Goal: Task Accomplishment & Management: Complete application form

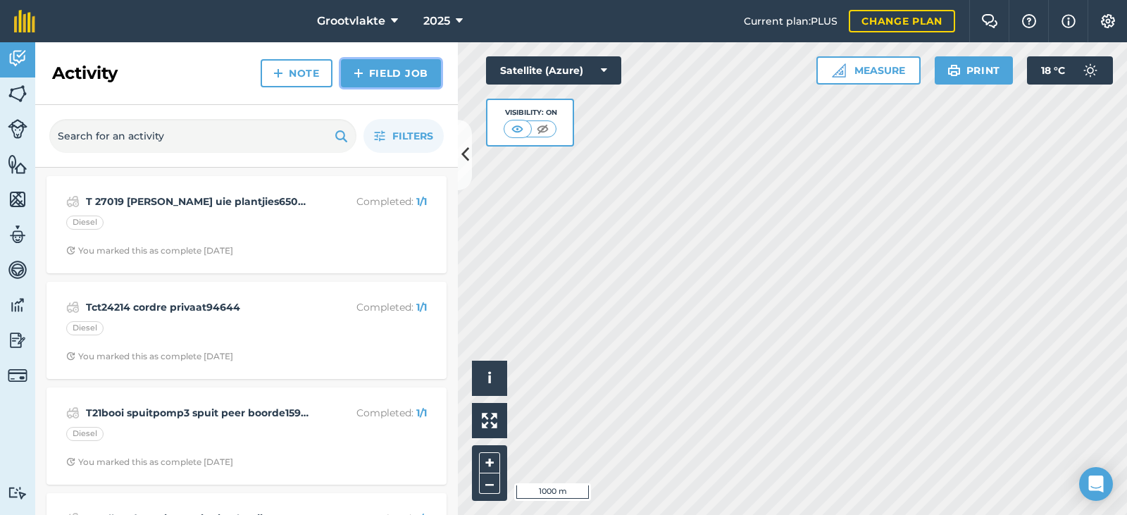
click at [392, 65] on link "Field Job" at bounding box center [391, 73] width 100 height 28
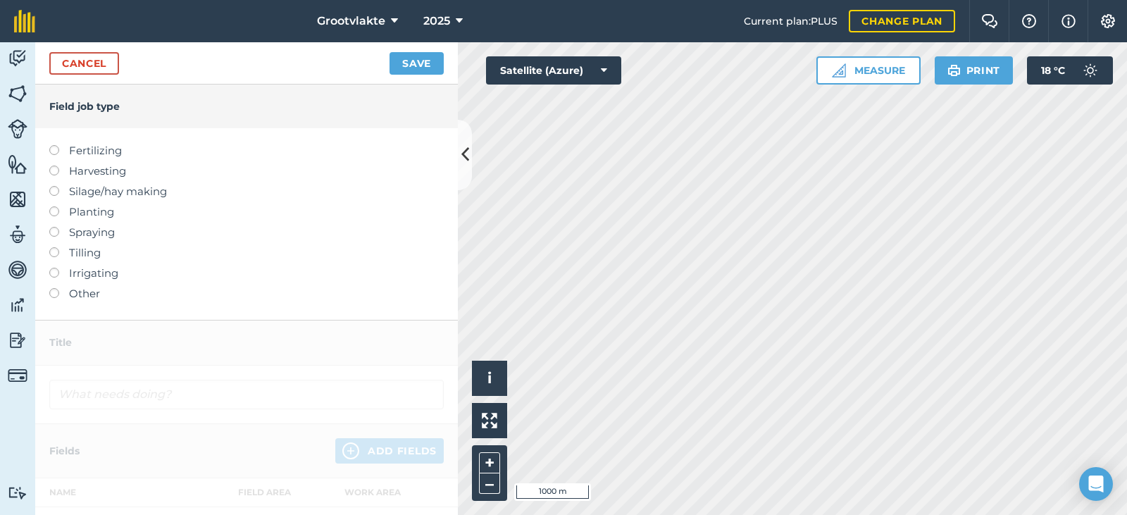
click at [76, 292] on label "Other" at bounding box center [246, 293] width 394 height 17
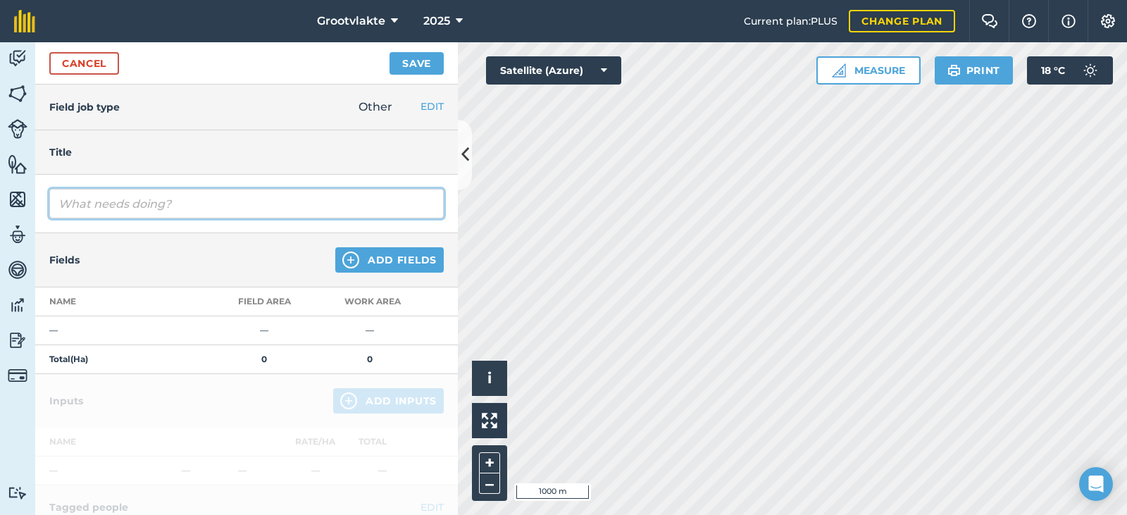
click at [104, 206] on input "text" at bounding box center [246, 204] width 394 height 30
type input "t"
click at [95, 203] on input "T8sello0 spuitpomp4 spuit" at bounding box center [246, 204] width 394 height 30
click at [221, 201] on input "T8sello20 spuitpomp4 spuit" at bounding box center [246, 204] width 394 height 30
type input "T8sello20 spuitpomp4 spuit jong boorde00594.7"
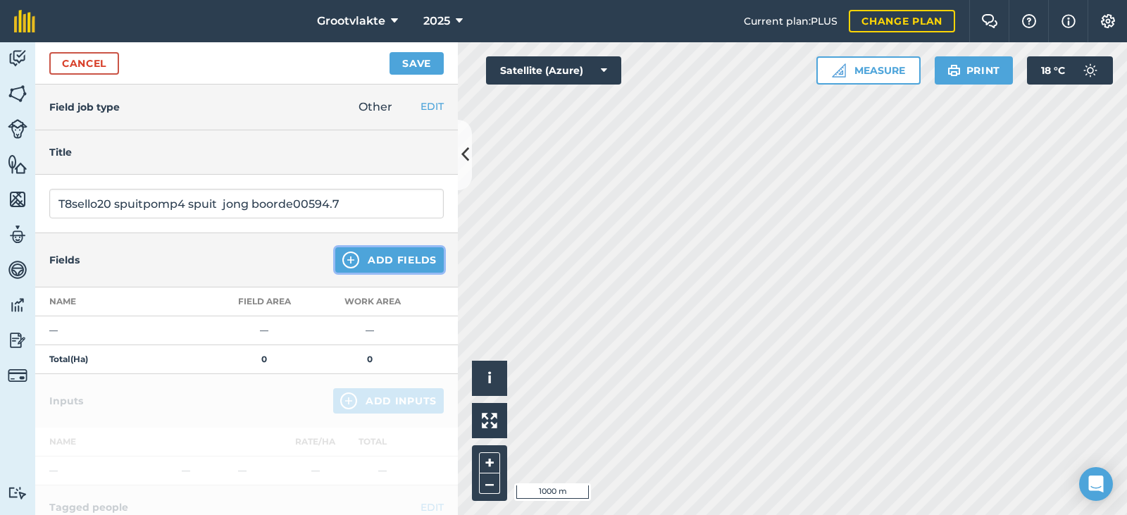
click at [388, 259] on button "Add Fields" at bounding box center [389, 259] width 108 height 25
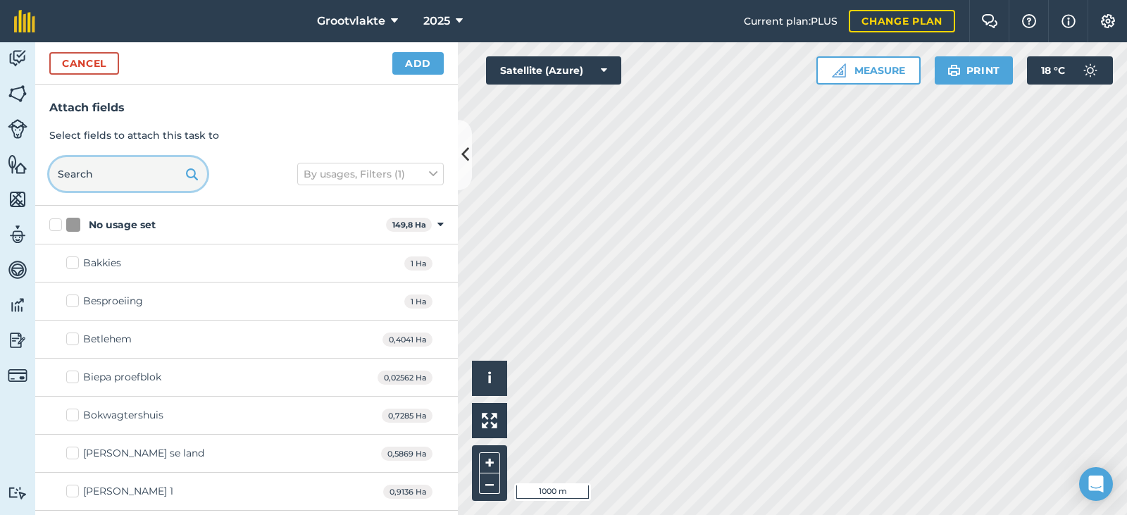
click at [102, 182] on input "text" at bounding box center [128, 174] width 158 height 34
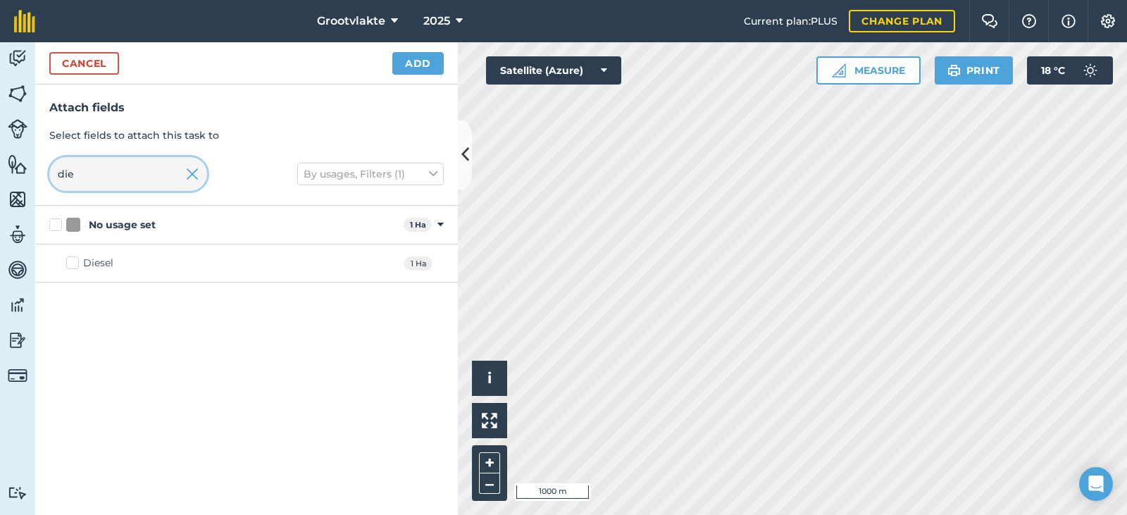
type input "die"
click at [88, 264] on div "Diesel" at bounding box center [98, 263] width 30 height 15
click at [75, 264] on input "Diesel" at bounding box center [70, 260] width 9 height 9
checkbox input "true"
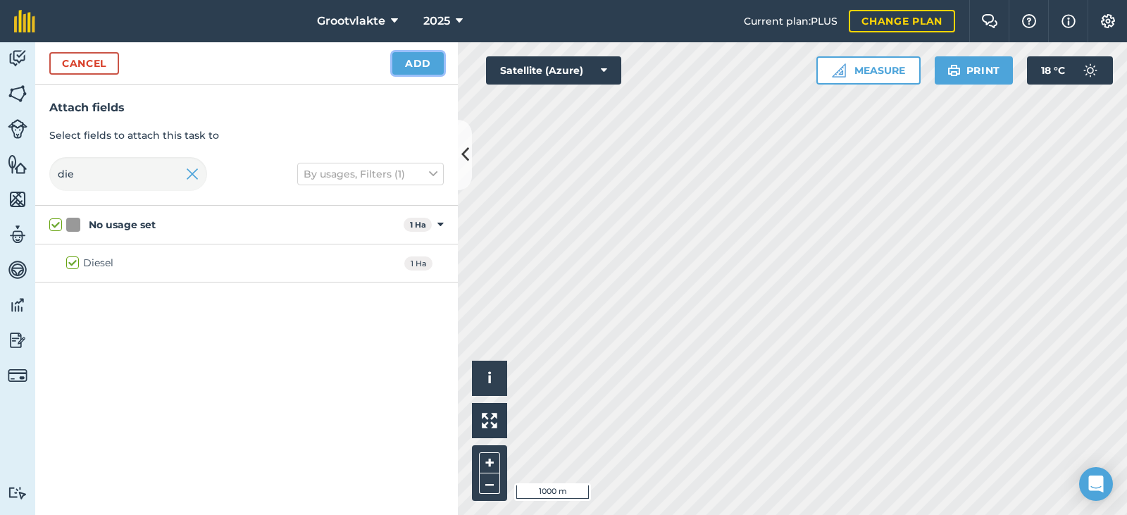
click at [418, 58] on button "Add" at bounding box center [417, 63] width 51 height 23
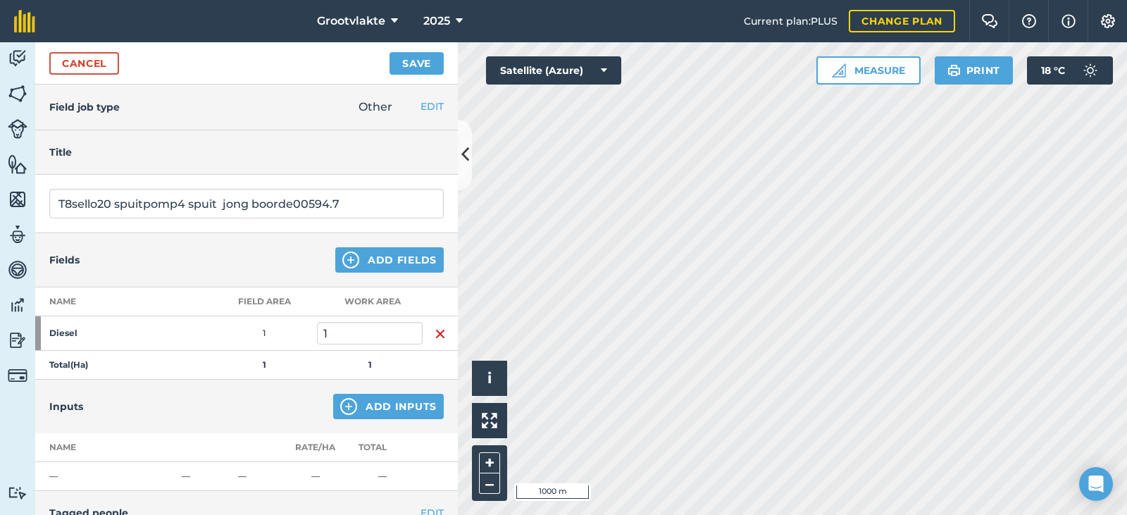
scroll to position [141, 0]
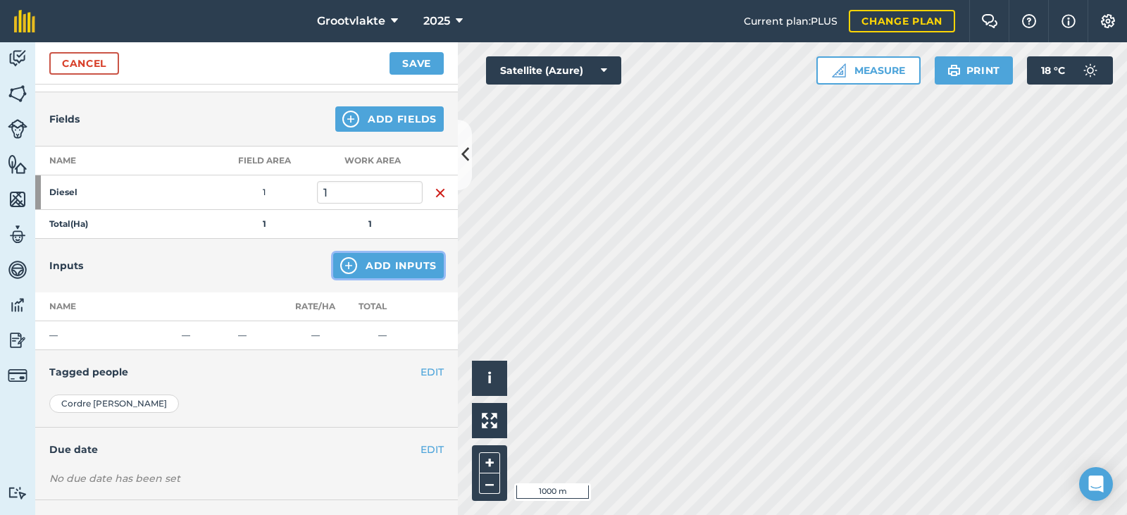
click at [361, 265] on button "Add Inputs" at bounding box center [388, 265] width 111 height 25
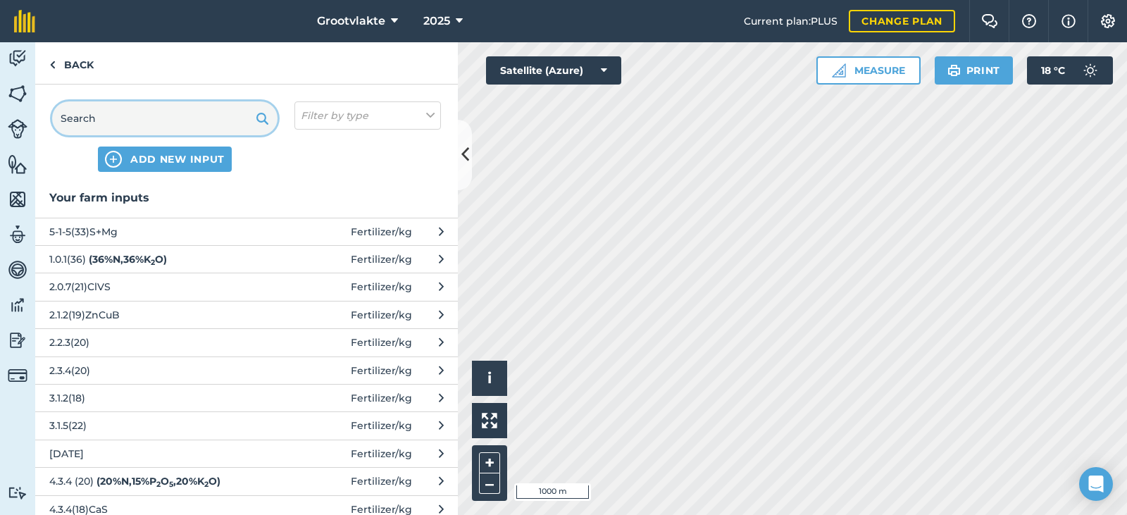
click at [117, 125] on input "text" at bounding box center [164, 118] width 225 height 34
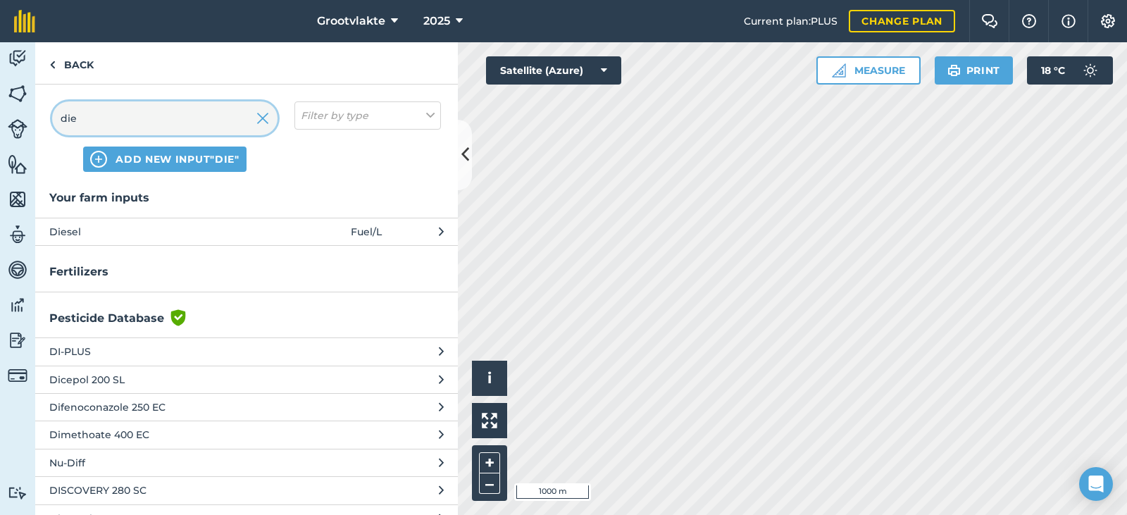
type input "die"
click at [163, 228] on span "Diesel" at bounding box center [164, 231] width 230 height 15
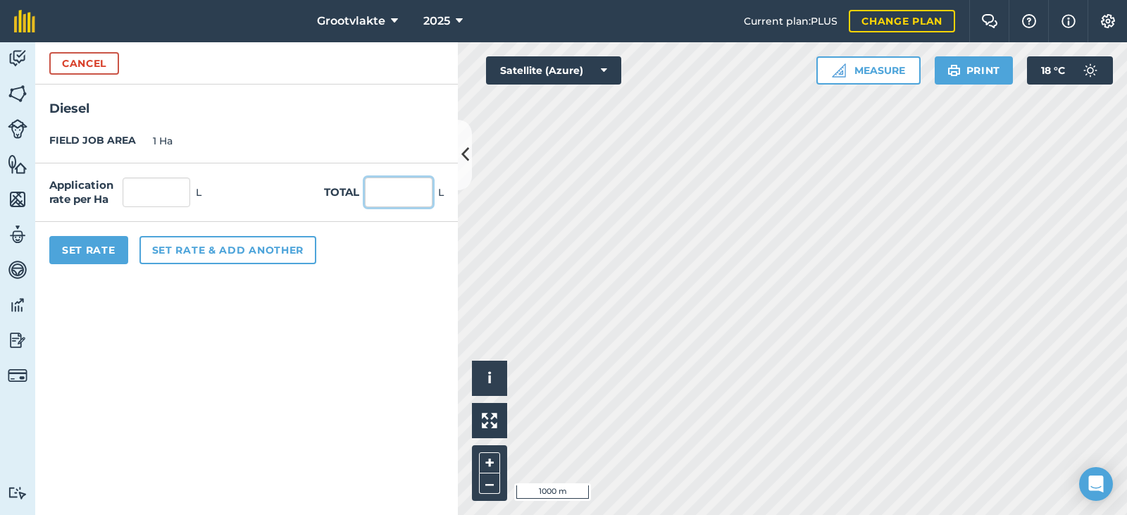
click at [408, 182] on input "text" at bounding box center [399, 192] width 68 height 30
type input "12"
click at [99, 244] on button "Set Rate" at bounding box center [88, 250] width 79 height 28
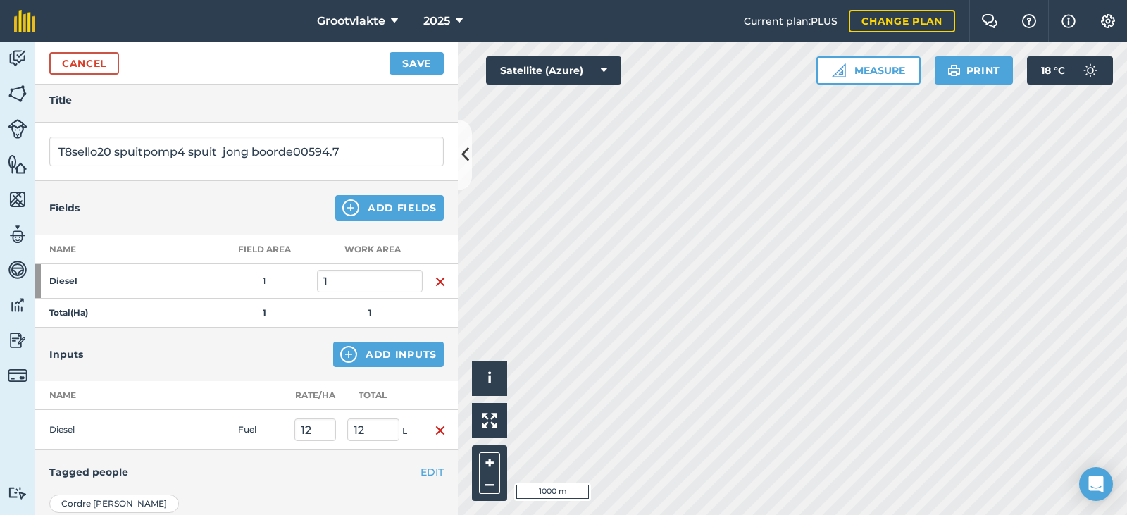
scroll to position [0, 0]
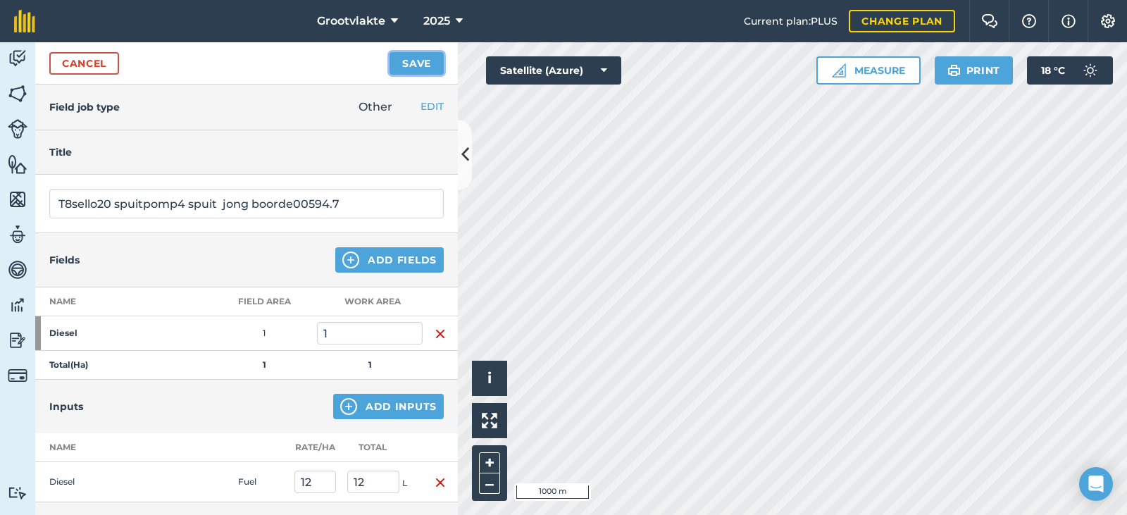
click at [401, 73] on button "Save" at bounding box center [416, 63] width 54 height 23
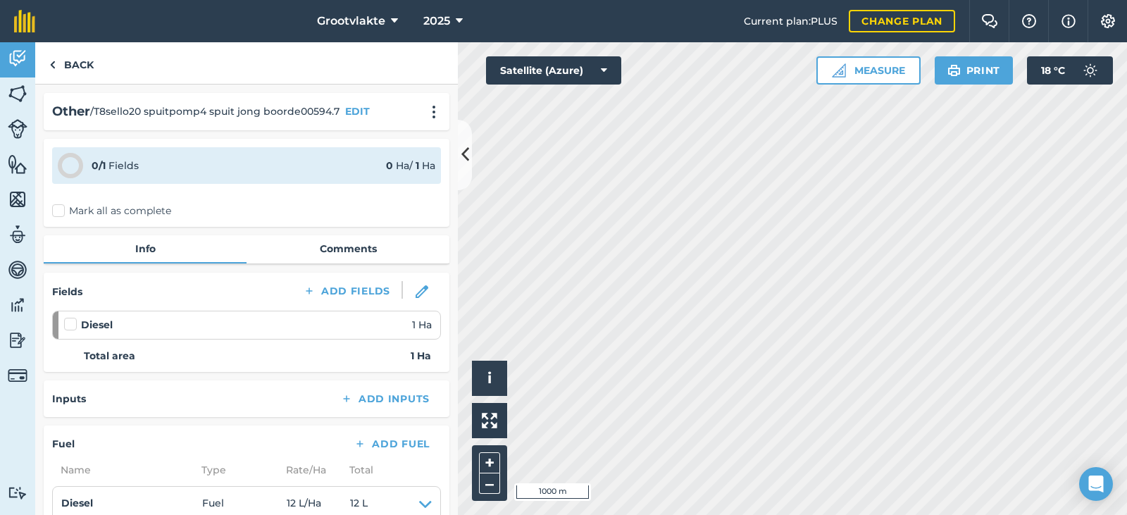
click at [63, 206] on label "Mark all as complete" at bounding box center [111, 211] width 119 height 15
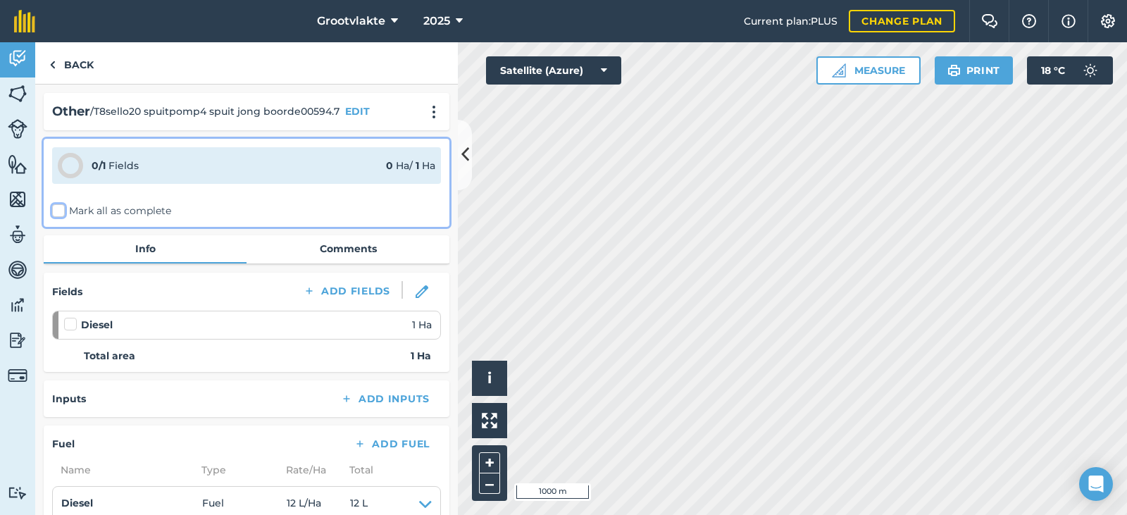
click at [61, 206] on input "Mark all as complete" at bounding box center [56, 208] width 9 height 9
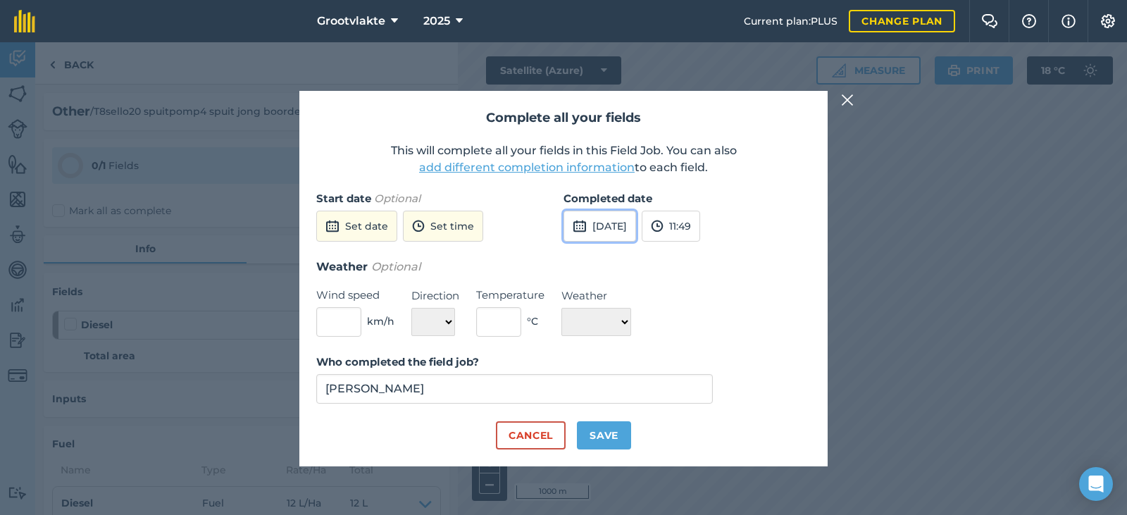
click at [636, 227] on button "[DATE]" at bounding box center [599, 226] width 73 height 31
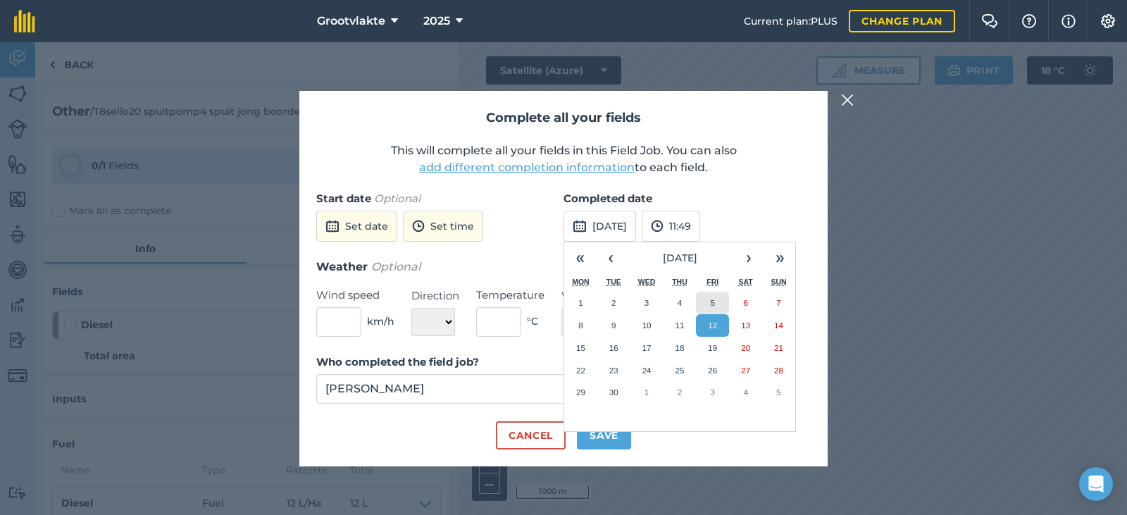
click at [713, 304] on abbr "5" at bounding box center [713, 302] width 4 height 9
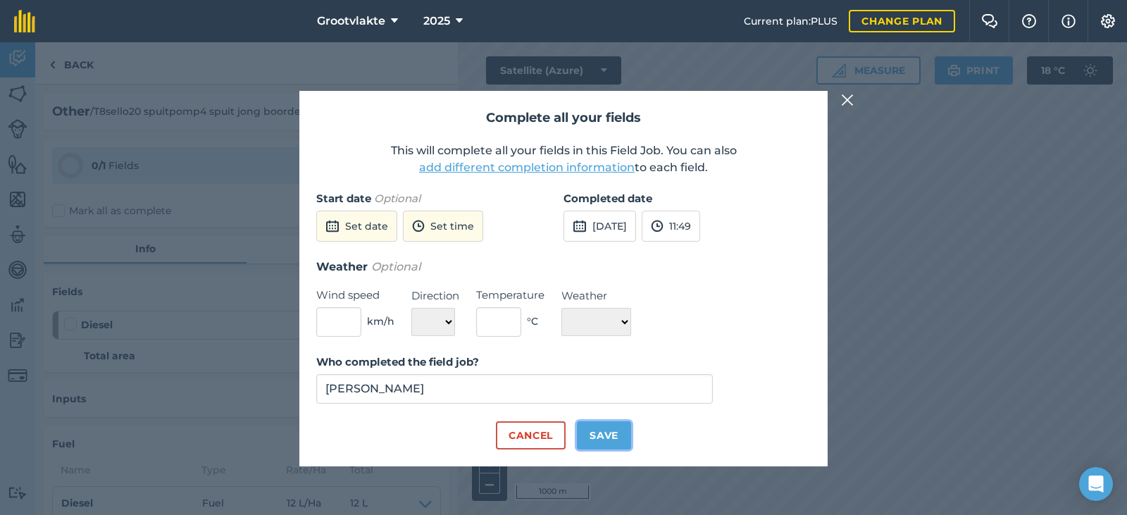
click at [616, 434] on button "Save" at bounding box center [604, 435] width 54 height 28
checkbox input "true"
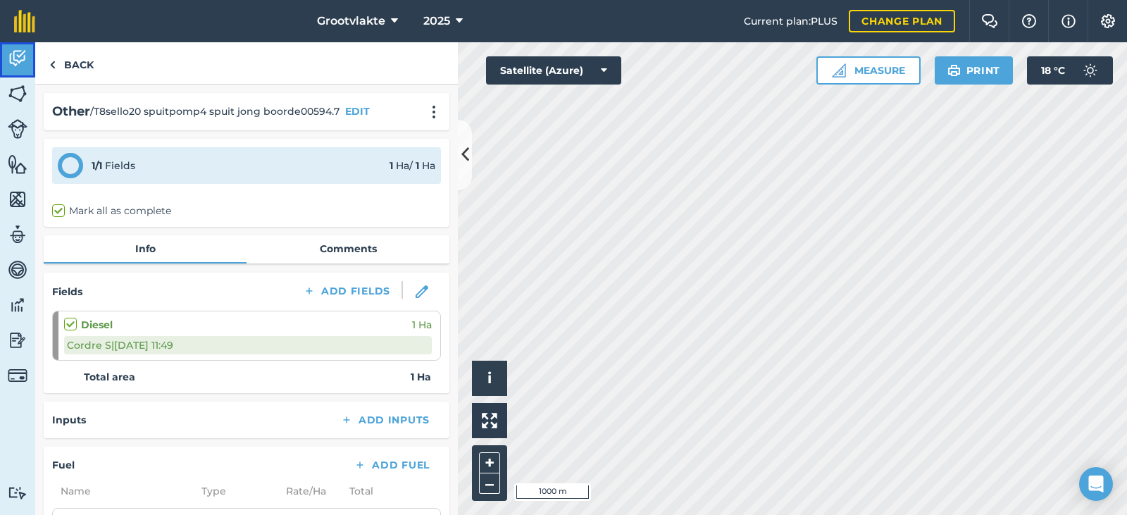
click at [14, 66] on img at bounding box center [18, 58] width 20 height 21
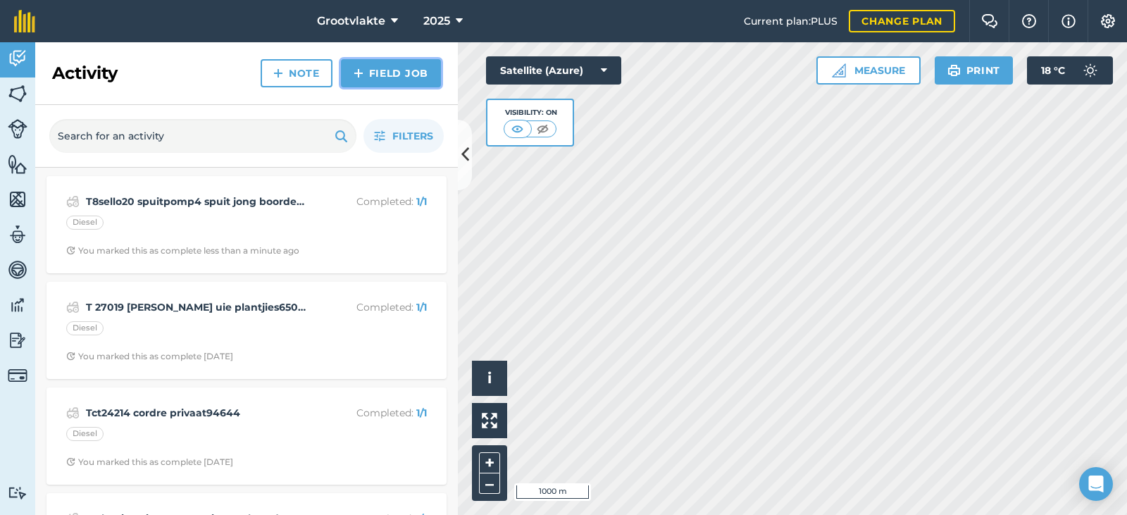
click at [382, 82] on link "Field Job" at bounding box center [391, 73] width 100 height 28
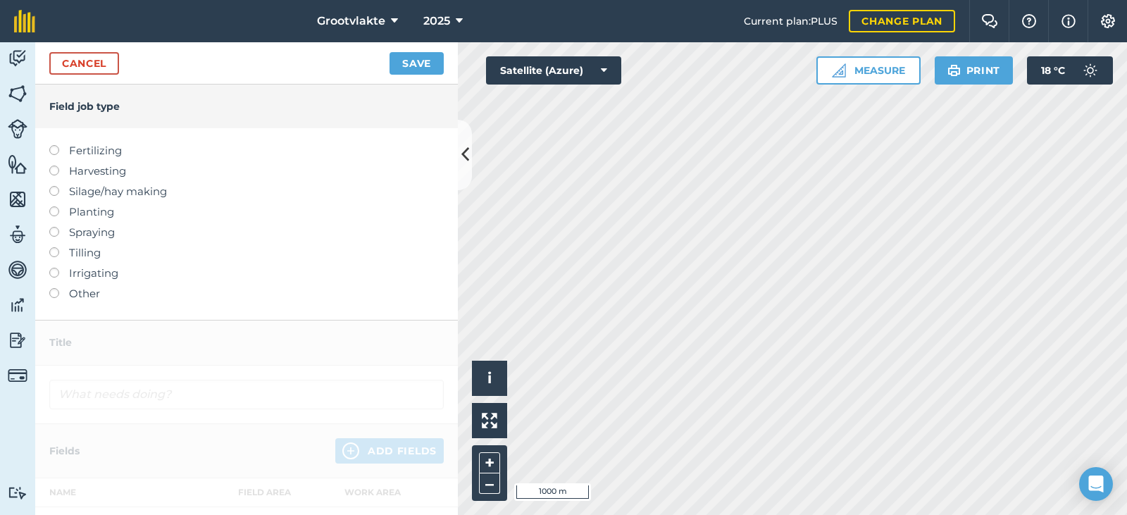
click at [63, 296] on label "Other" at bounding box center [246, 293] width 394 height 17
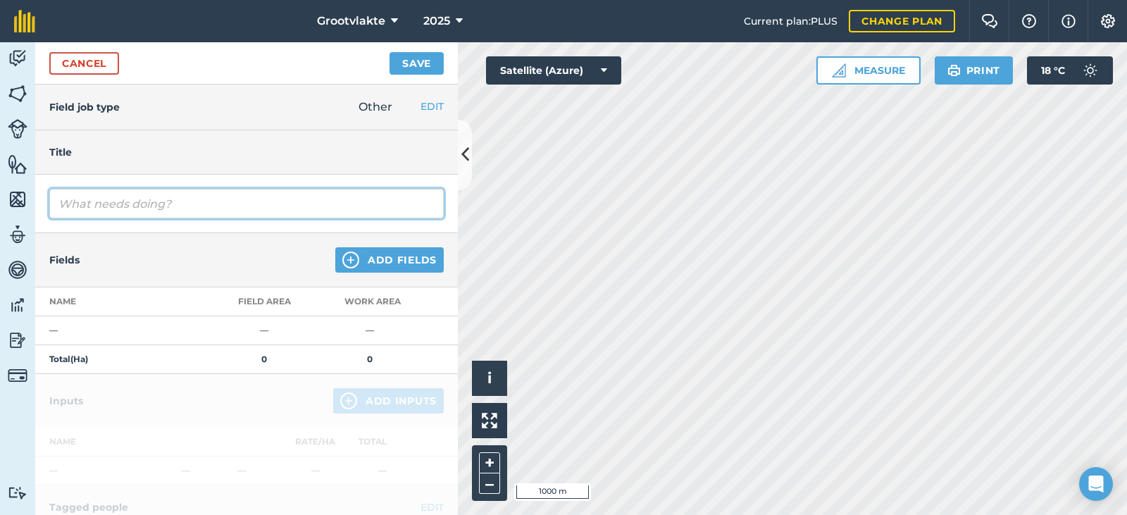
click at [95, 211] on input "text" at bounding box center [246, 204] width 394 height 30
type input "T10frederico wa besproeiing07227"
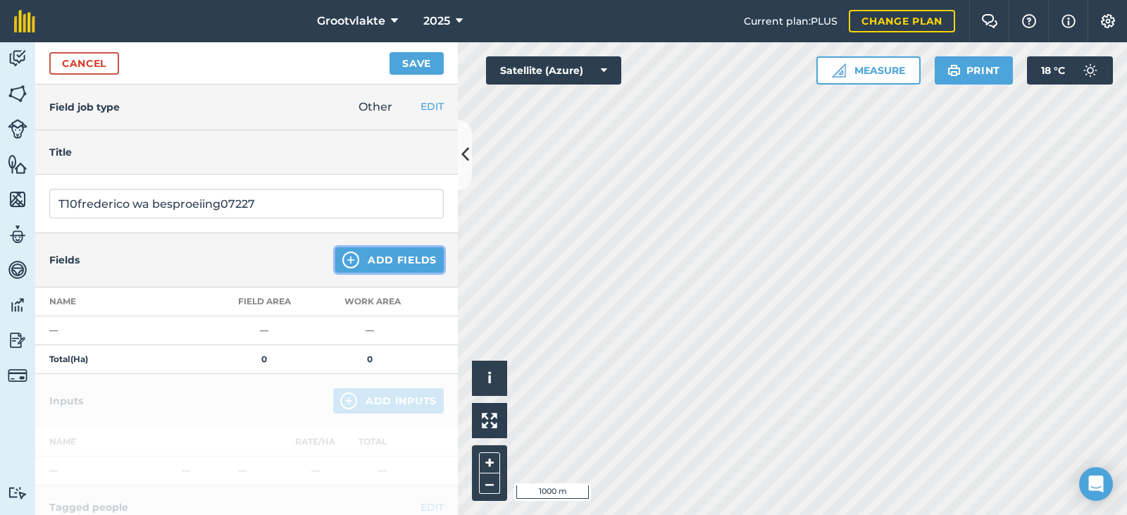
click at [402, 263] on button "Add Fields" at bounding box center [389, 259] width 108 height 25
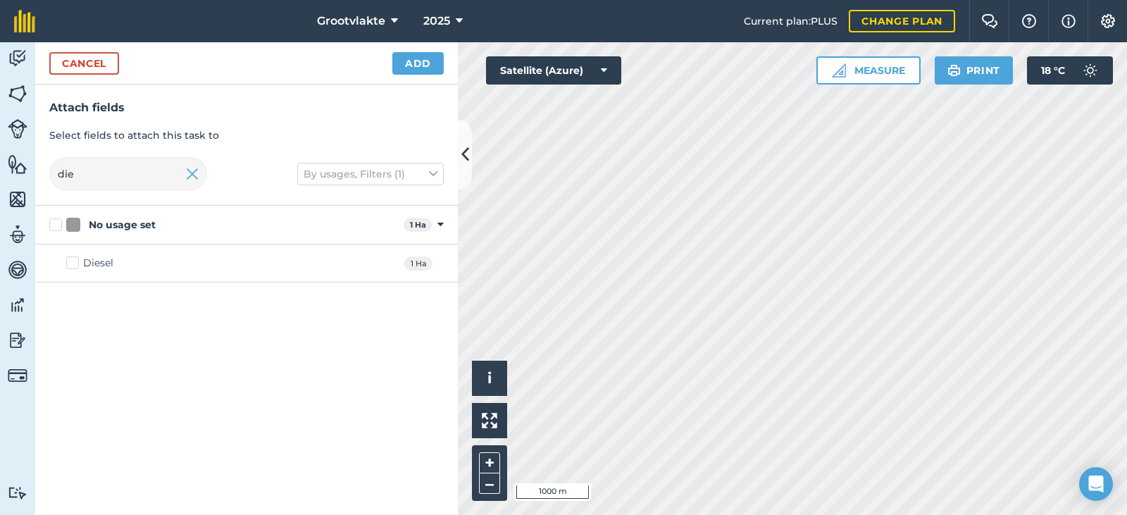
click at [87, 266] on div "Diesel" at bounding box center [98, 263] width 30 height 15
click at [75, 265] on input "Diesel" at bounding box center [70, 260] width 9 height 9
checkbox input "true"
click at [385, 64] on div "Cancel Add" at bounding box center [246, 63] width 423 height 42
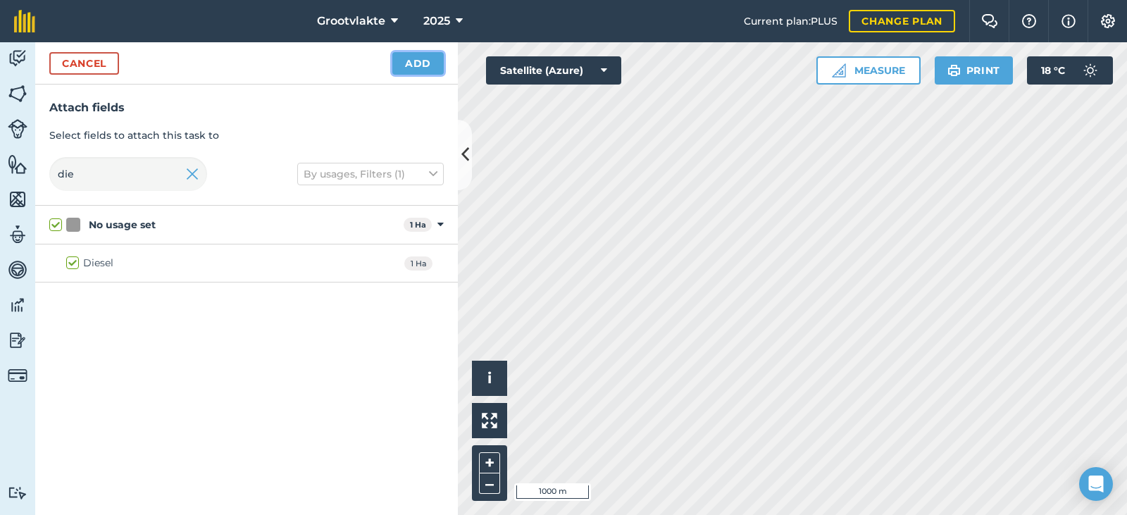
click at [413, 63] on button "Add" at bounding box center [417, 63] width 51 height 23
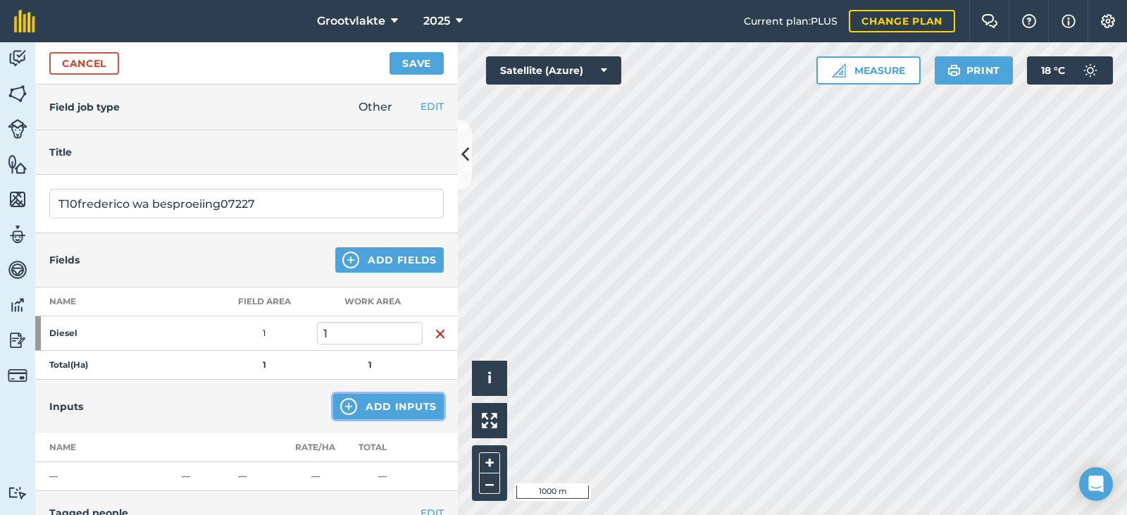
click at [375, 408] on button "Add Inputs" at bounding box center [388, 406] width 111 height 25
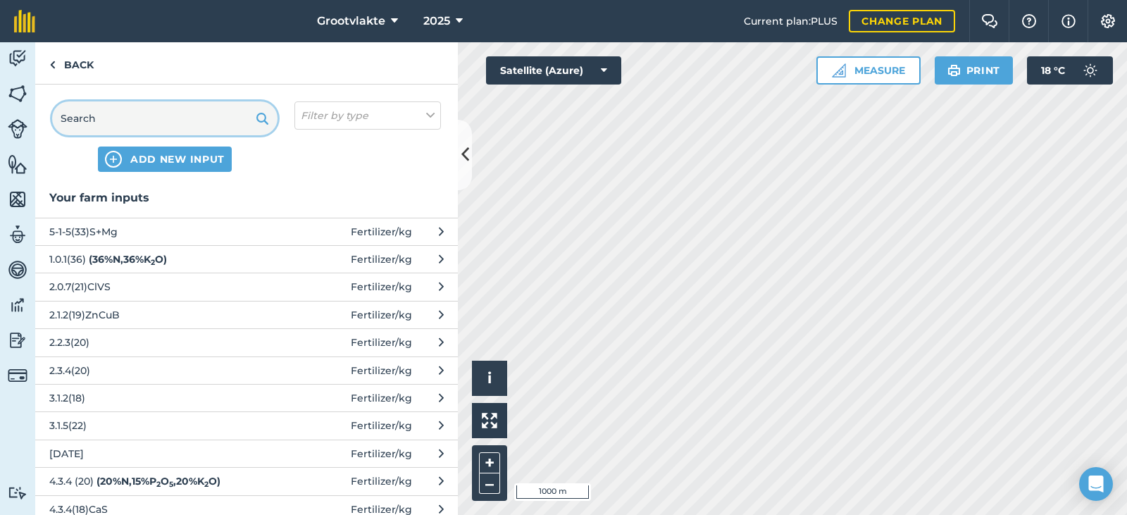
click at [167, 120] on input "text" at bounding box center [164, 118] width 225 height 34
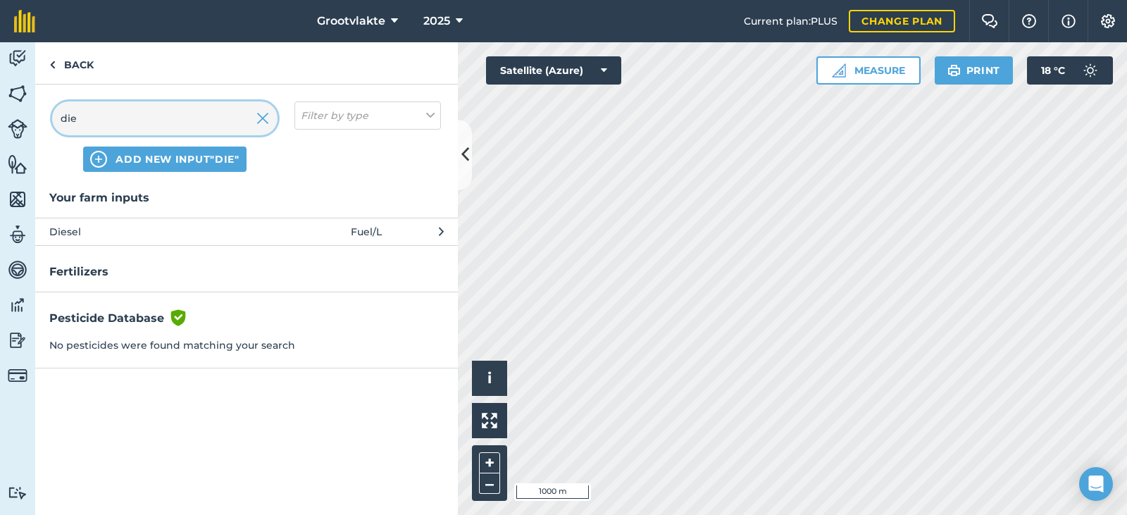
type input "die"
click at [96, 228] on span "Diesel" at bounding box center [164, 231] width 230 height 15
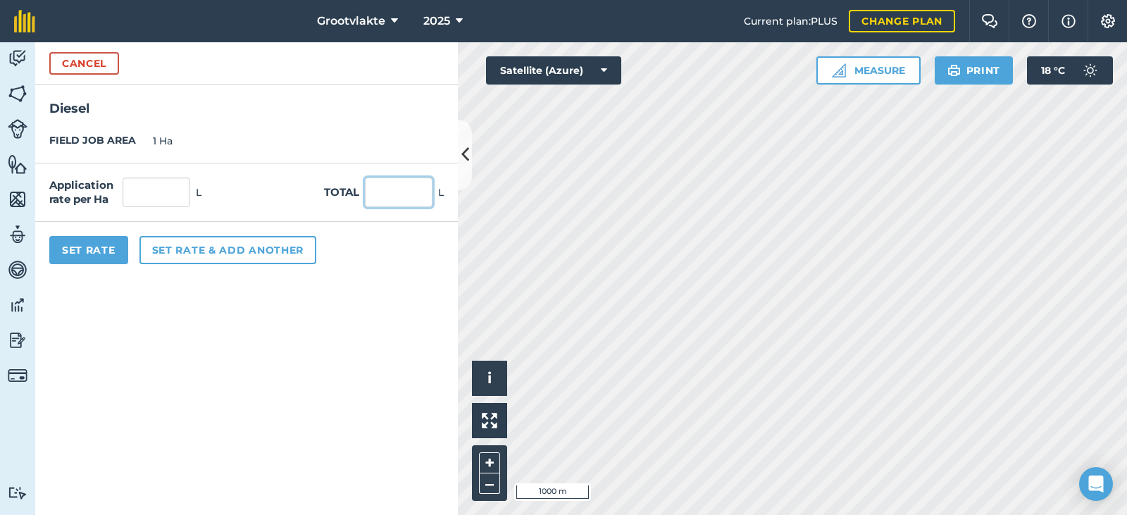
click at [403, 202] on input "text" at bounding box center [399, 192] width 68 height 30
type input "40"
drag, startPoint x: 80, startPoint y: 266, endPoint x: 83, endPoint y: 254, distance: 12.3
click at [80, 266] on div "Set Rate Set rate & add another" at bounding box center [246, 250] width 423 height 56
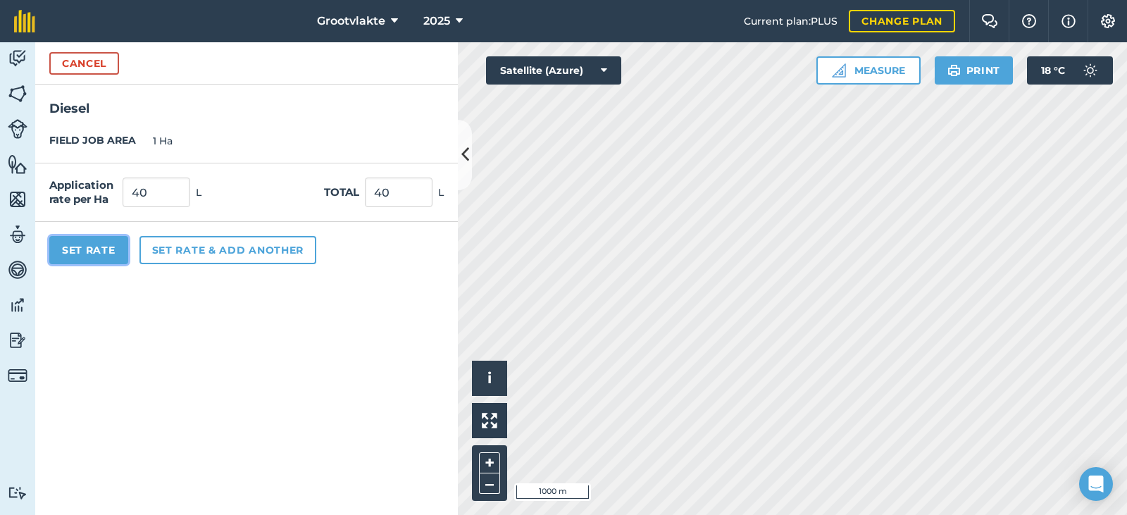
click at [85, 252] on button "Set Rate" at bounding box center [88, 250] width 79 height 28
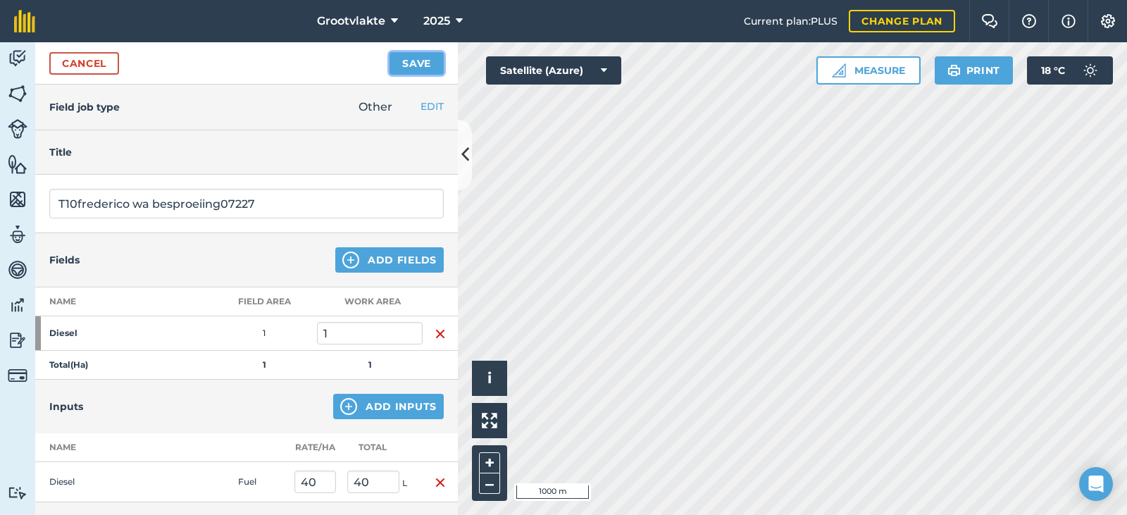
click at [409, 69] on button "Save" at bounding box center [416, 63] width 54 height 23
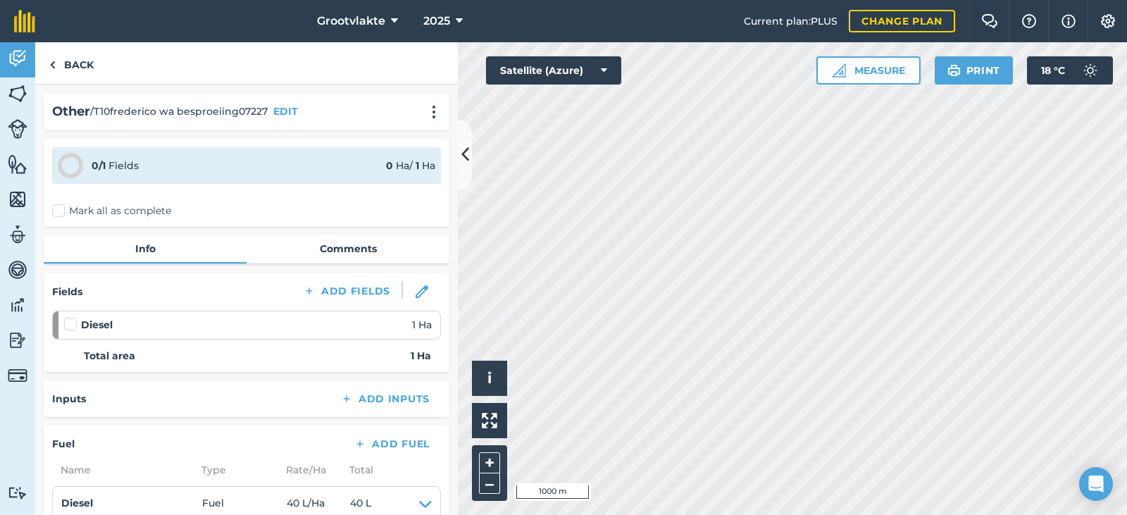
click at [65, 317] on label at bounding box center [72, 317] width 17 height 0
click at [65, 325] on input "checkbox" at bounding box center [68, 321] width 9 height 9
checkbox input "false"
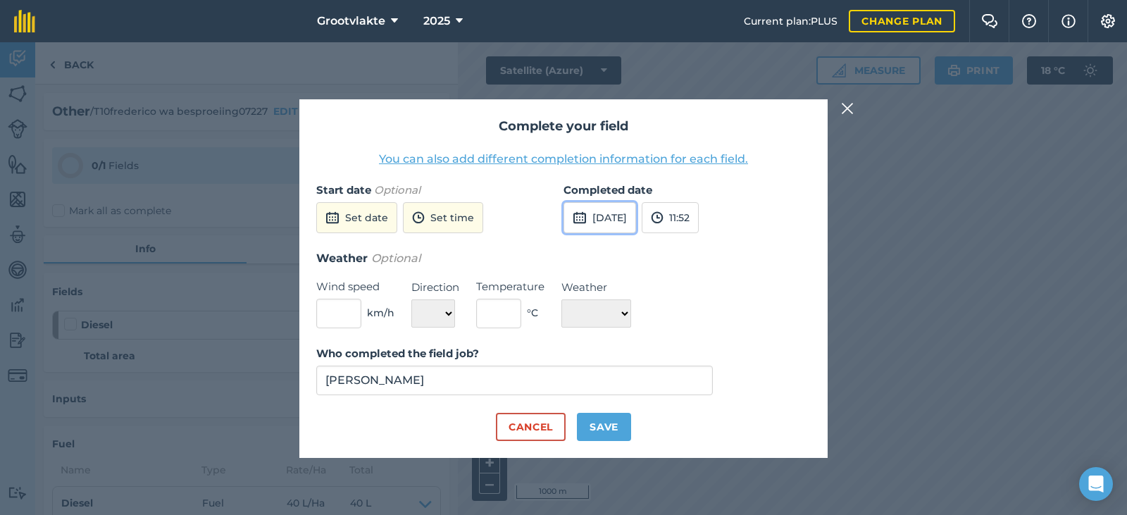
click at [572, 214] on button "[DATE]" at bounding box center [599, 217] width 73 height 31
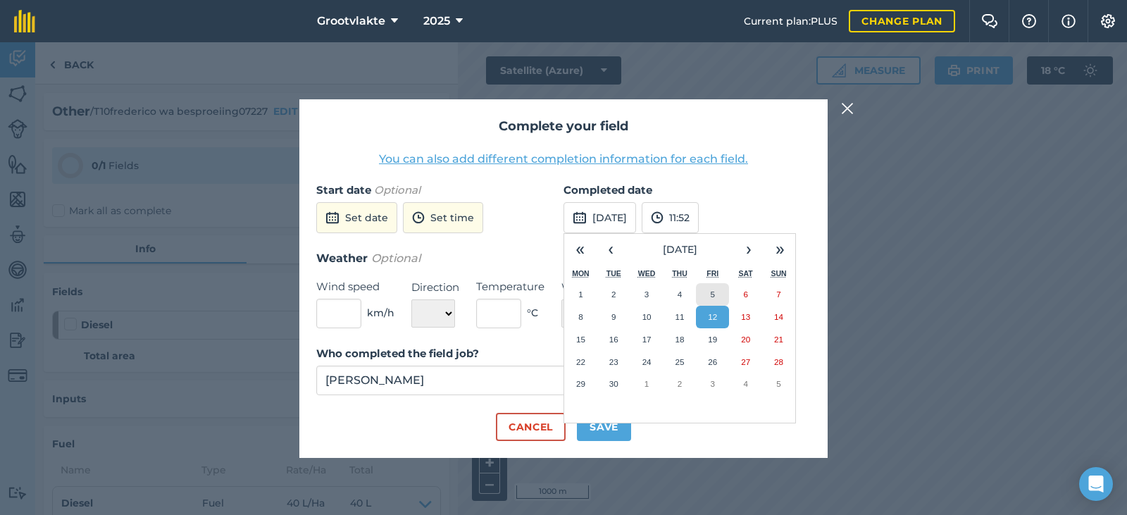
click at [718, 290] on button "5" at bounding box center [712, 294] width 33 height 23
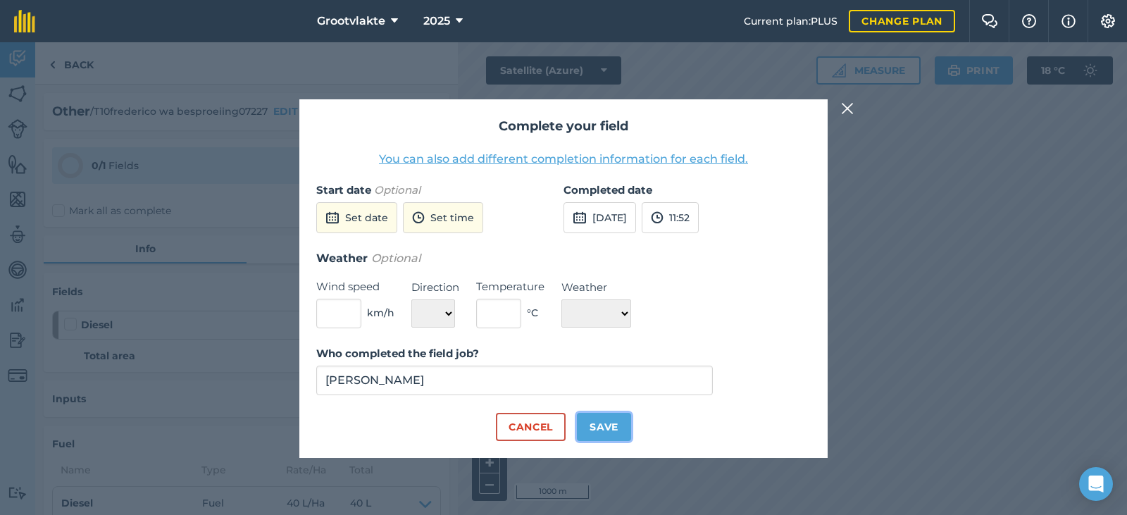
click at [603, 429] on button "Save" at bounding box center [604, 427] width 54 height 28
checkbox input "true"
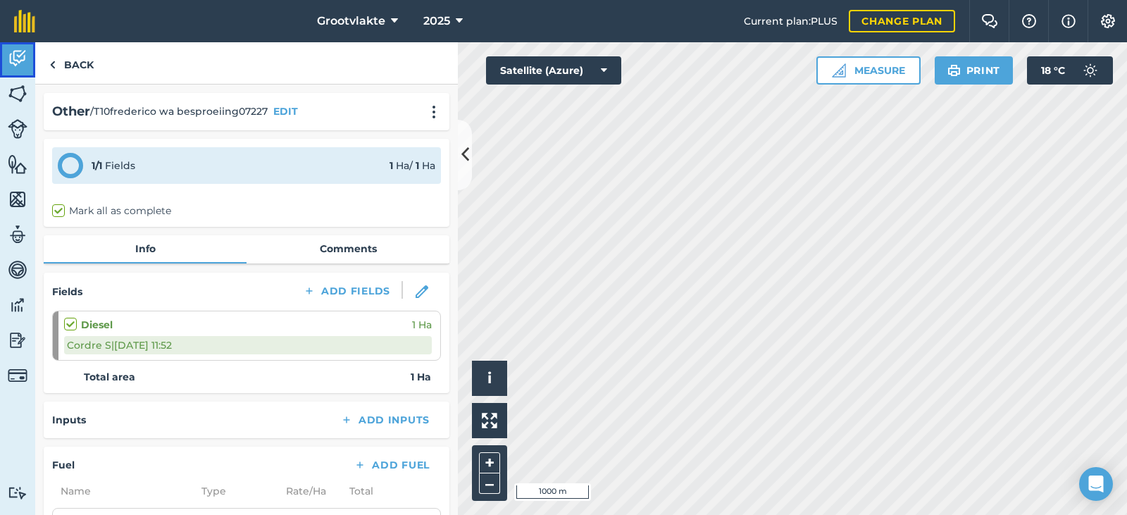
click at [18, 73] on link "Activity" at bounding box center [17, 59] width 35 height 35
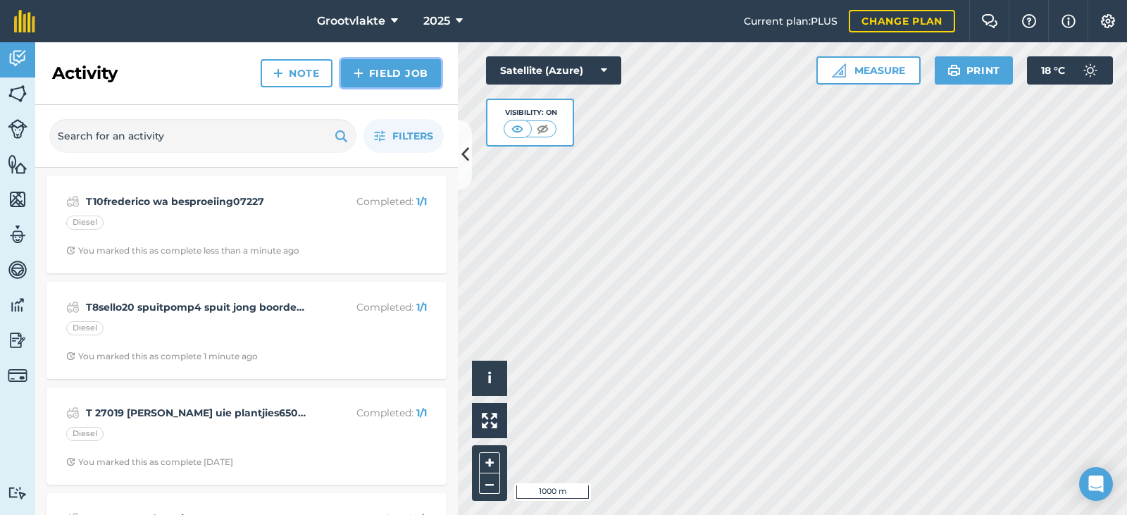
click at [360, 70] on img at bounding box center [359, 73] width 10 height 17
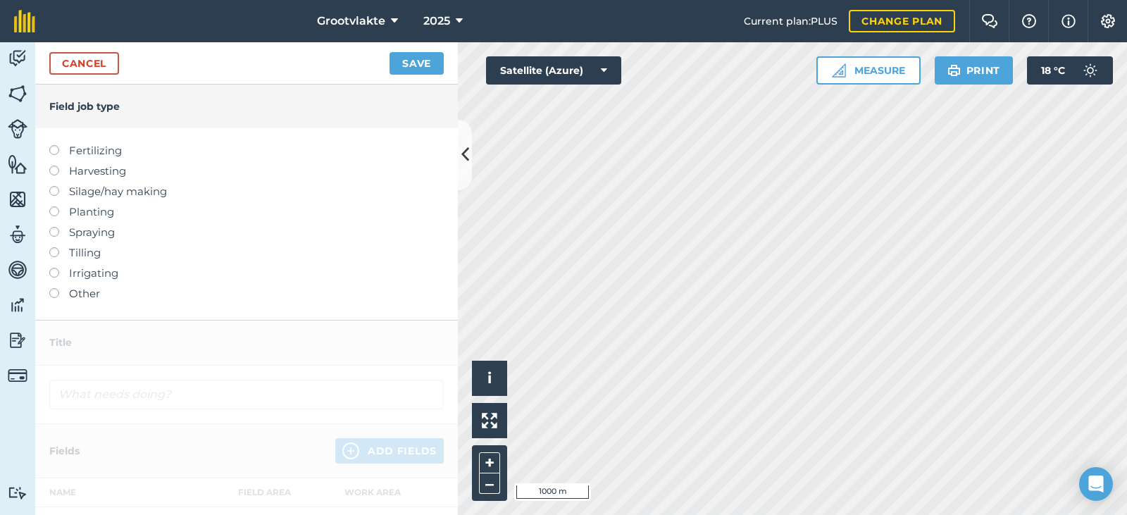
click at [83, 301] on label "Other" at bounding box center [246, 293] width 394 height 17
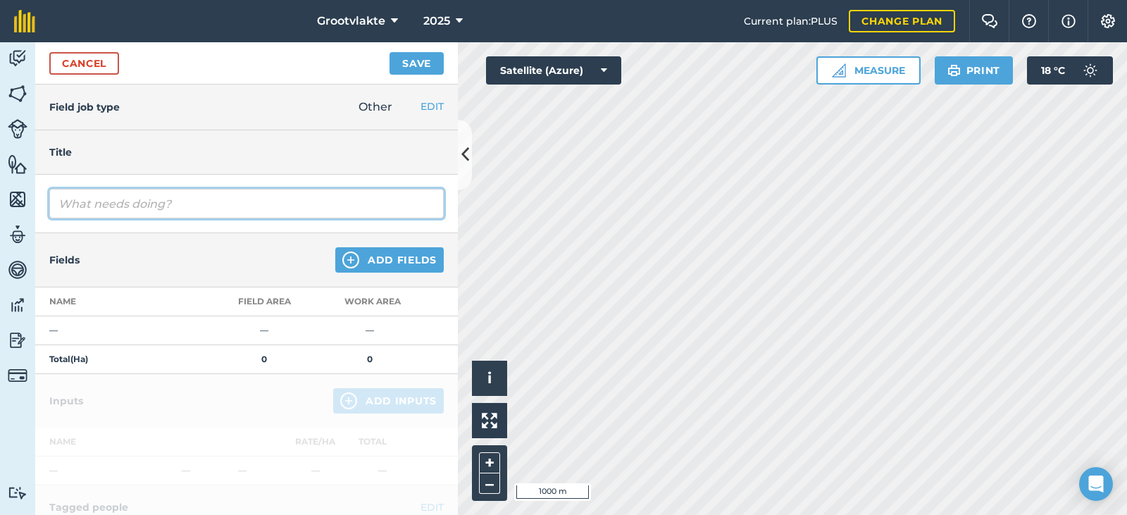
click at [124, 212] on input "text" at bounding box center [246, 204] width 394 height 30
type input "T21booi spuitpomp3 spuit peer boorde1597.8"
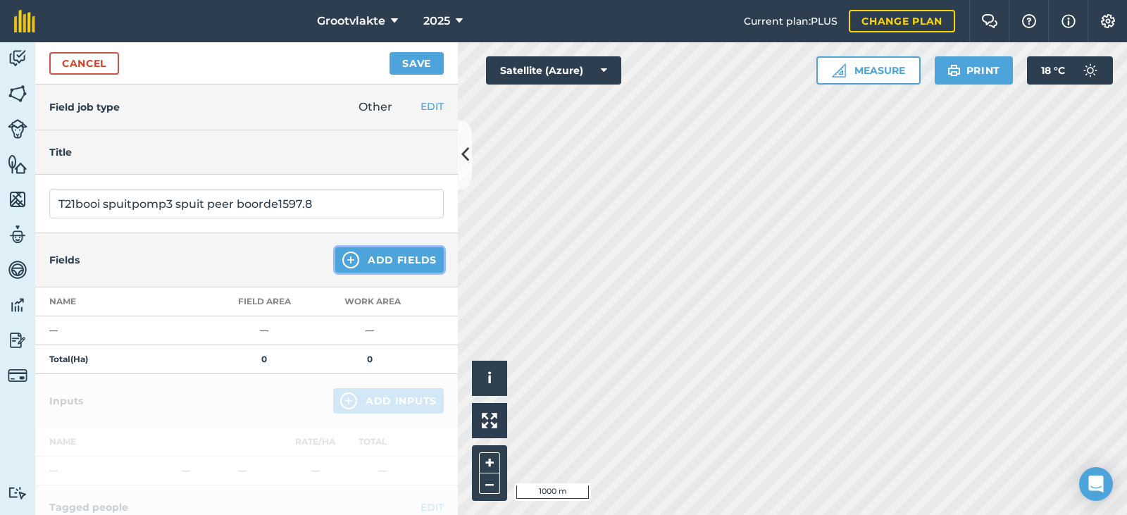
click at [356, 256] on button "Add Fields" at bounding box center [389, 259] width 108 height 25
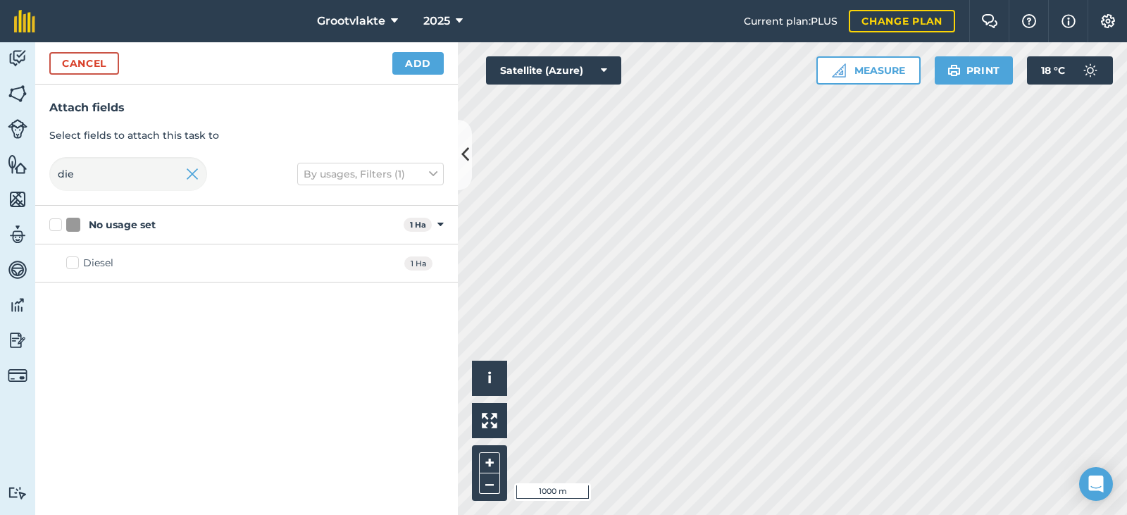
click at [67, 251] on div "Diesel 1 Ha" at bounding box center [246, 263] width 423 height 38
click at [87, 262] on div "Diesel" at bounding box center [98, 263] width 30 height 15
click at [75, 262] on input "Diesel" at bounding box center [70, 260] width 9 height 9
checkbox input "true"
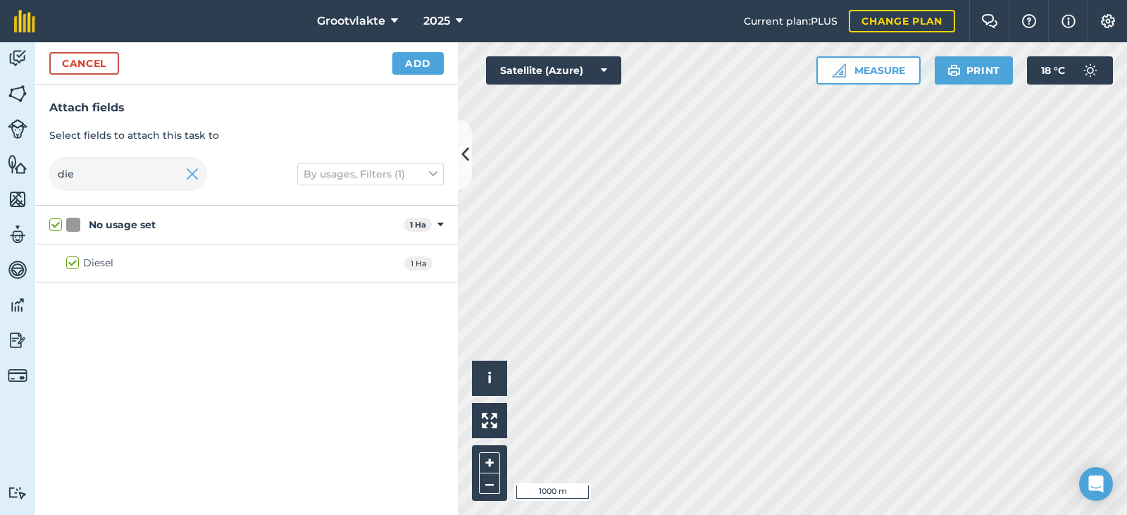
click at [418, 77] on div "Cancel Add" at bounding box center [246, 63] width 423 height 42
click at [420, 73] on button "Add" at bounding box center [417, 63] width 51 height 23
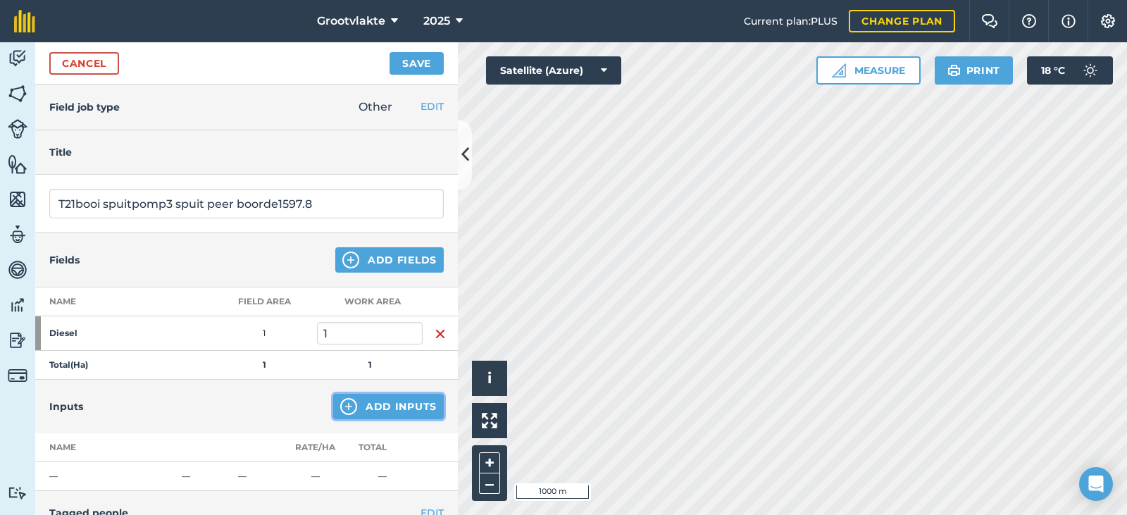
click at [404, 404] on button "Add Inputs" at bounding box center [388, 406] width 111 height 25
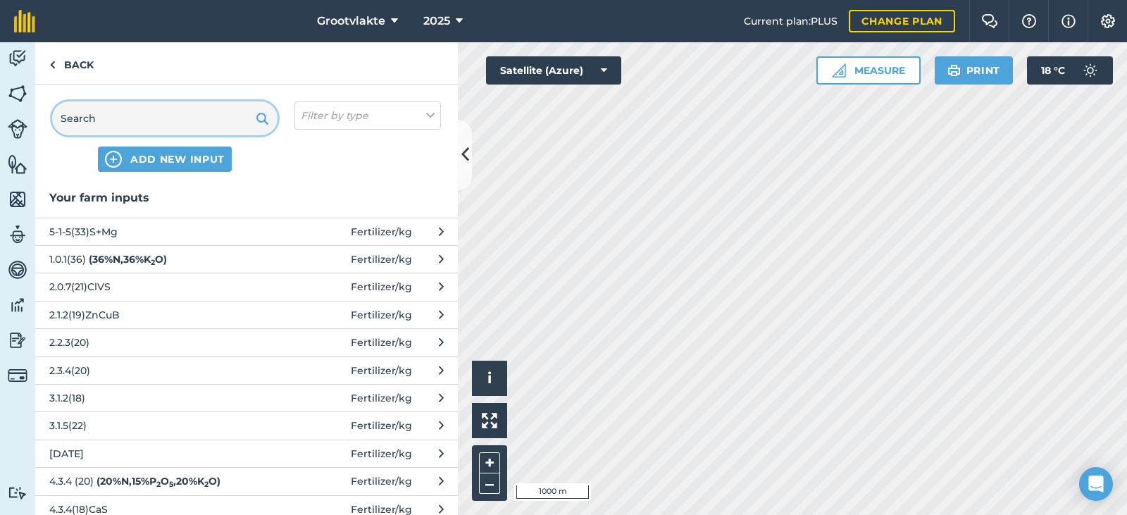
click at [185, 126] on input "text" at bounding box center [164, 118] width 225 height 34
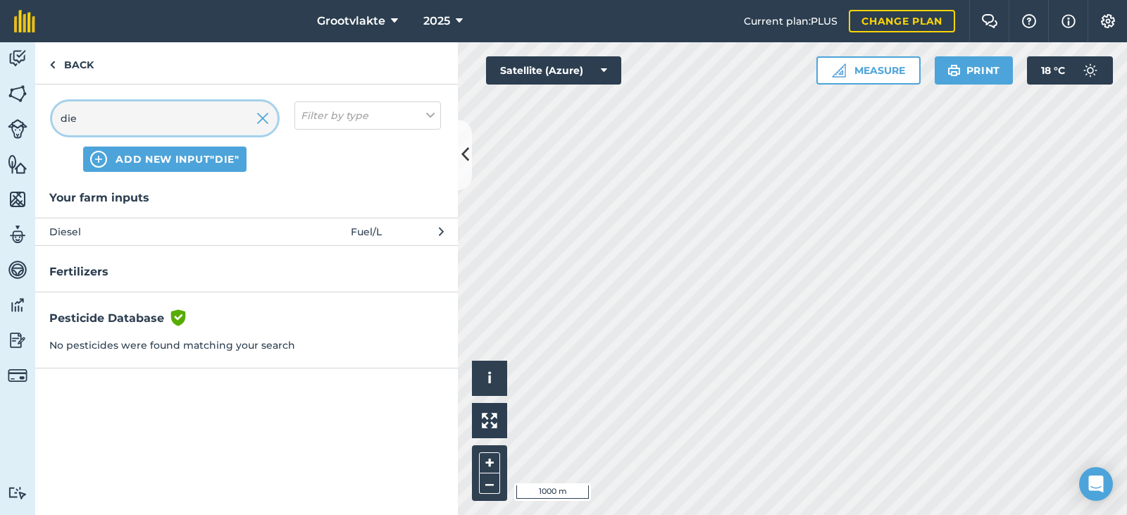
type input "die"
click at [144, 238] on span "Diesel" at bounding box center [164, 231] width 230 height 15
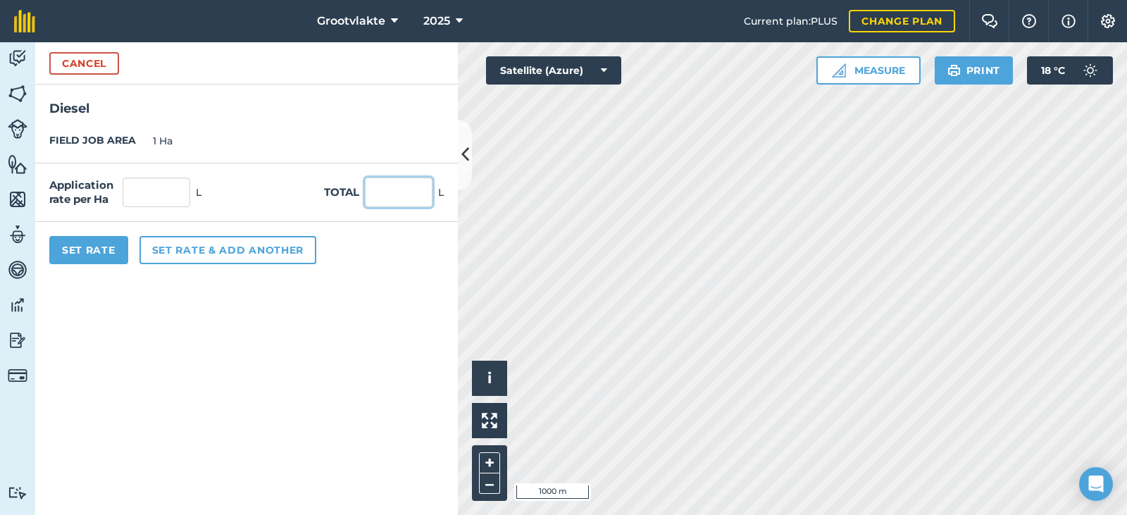
click at [401, 204] on input "text" at bounding box center [399, 192] width 68 height 30
type input "38"
click at [77, 257] on button "Set Rate" at bounding box center [88, 250] width 79 height 28
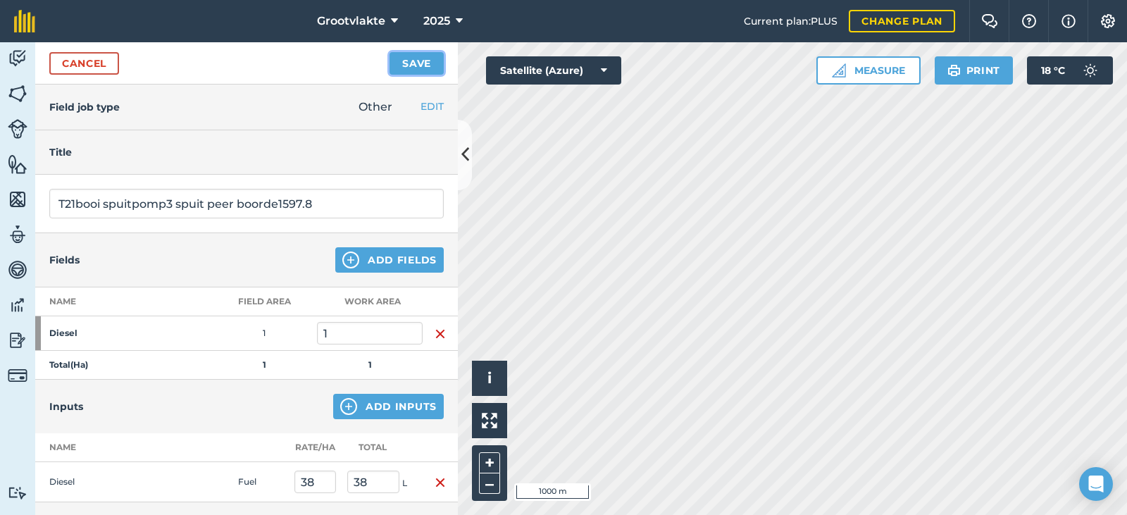
click at [404, 63] on button "Save" at bounding box center [416, 63] width 54 height 23
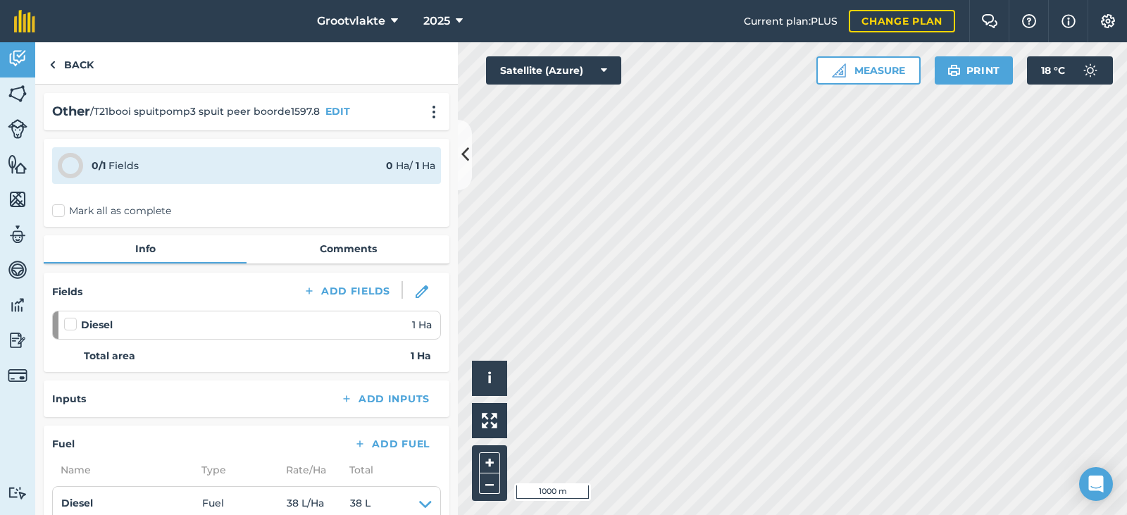
click at [66, 208] on label "Mark all as complete" at bounding box center [111, 211] width 119 height 15
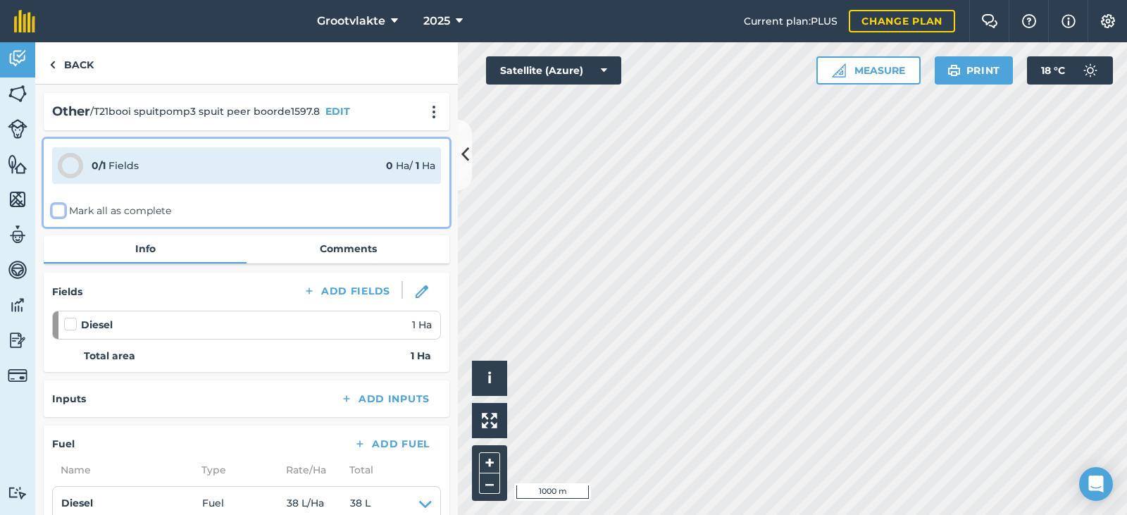
click at [61, 208] on input "Mark all as complete" at bounding box center [56, 208] width 9 height 9
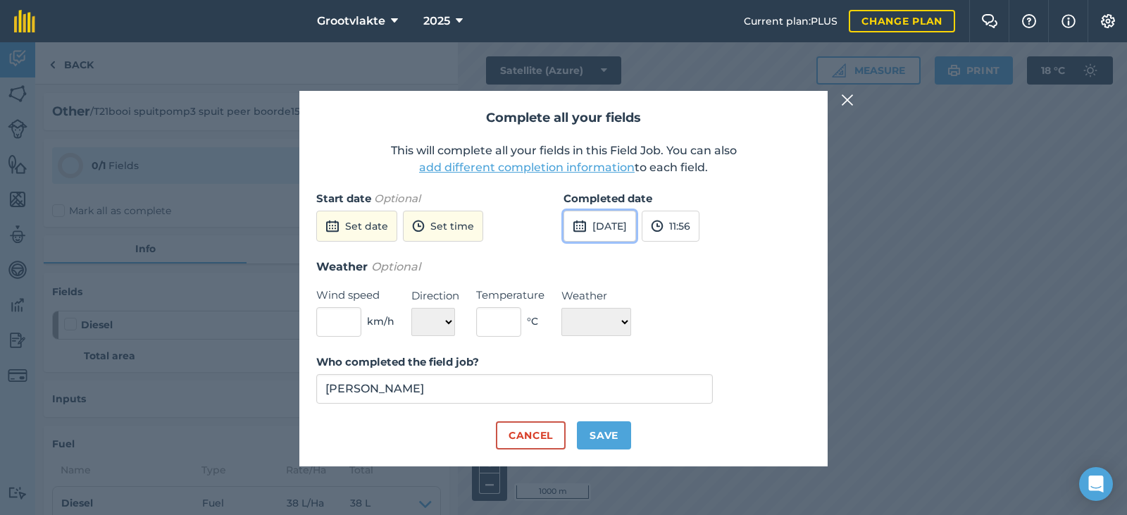
click at [621, 231] on button "[DATE]" at bounding box center [599, 226] width 73 height 31
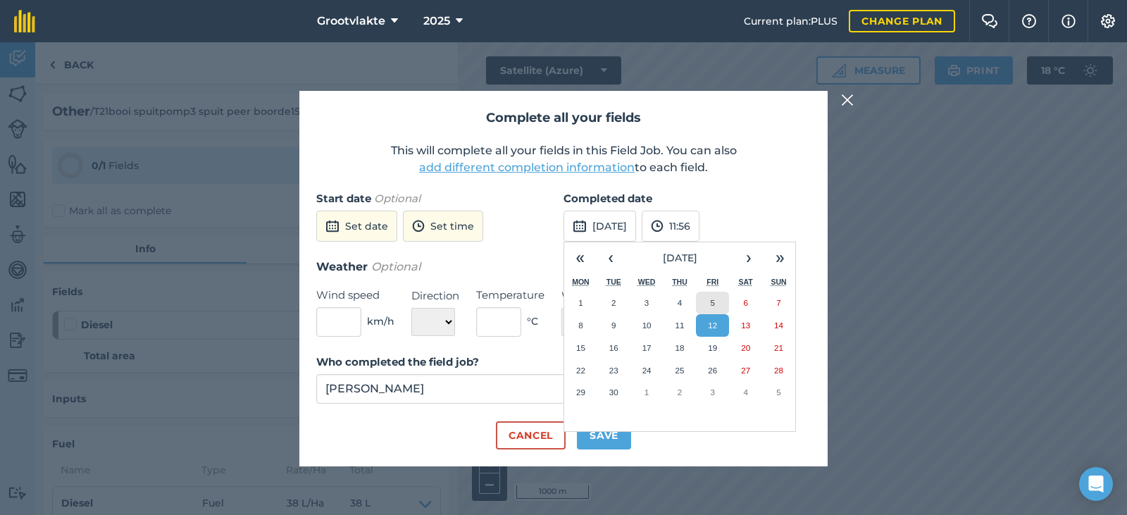
click at [711, 305] on abbr "5" at bounding box center [713, 302] width 4 height 9
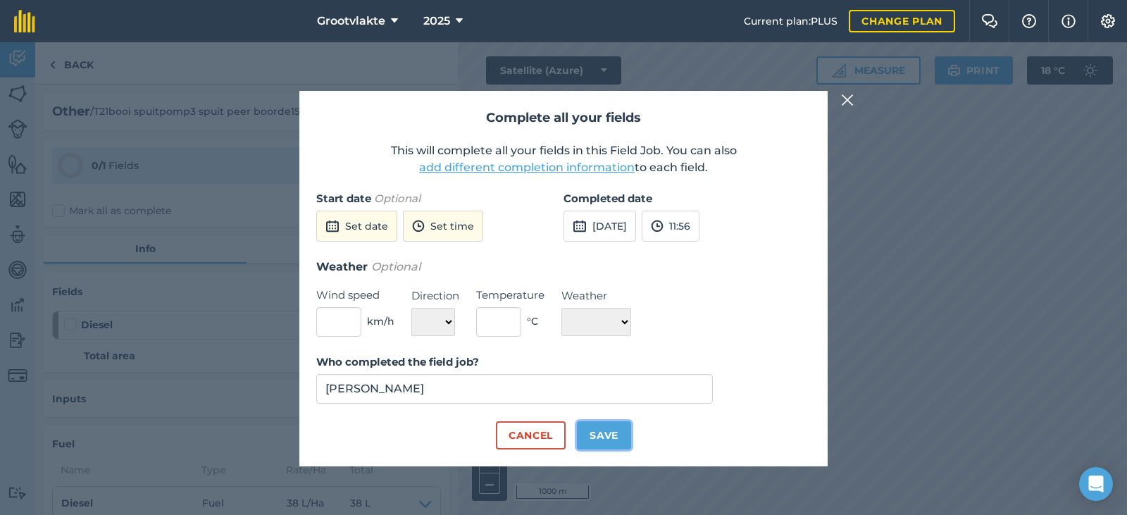
click at [610, 430] on button "Save" at bounding box center [604, 435] width 54 height 28
checkbox input "true"
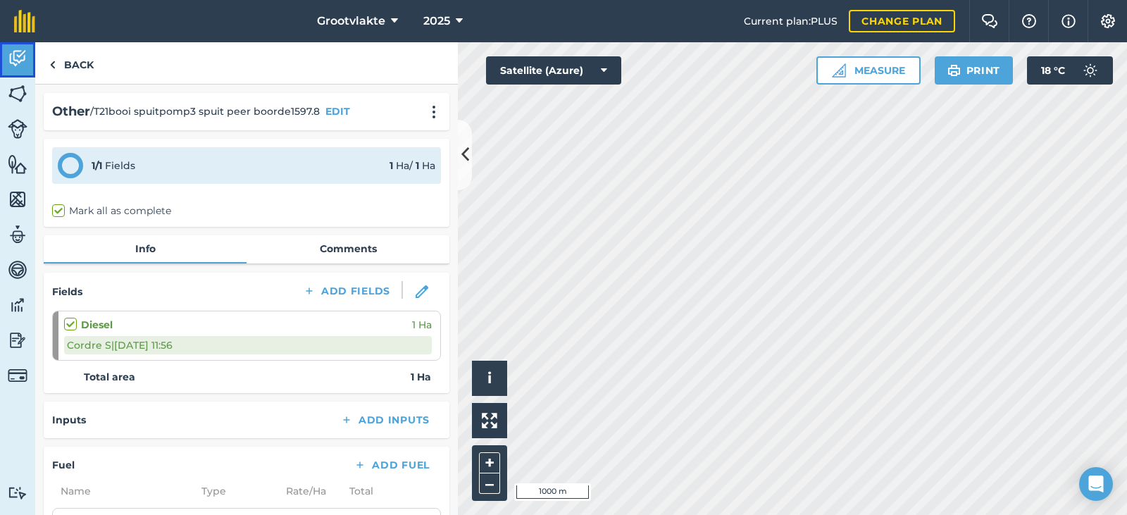
click at [33, 68] on link "Activity" at bounding box center [17, 59] width 35 height 35
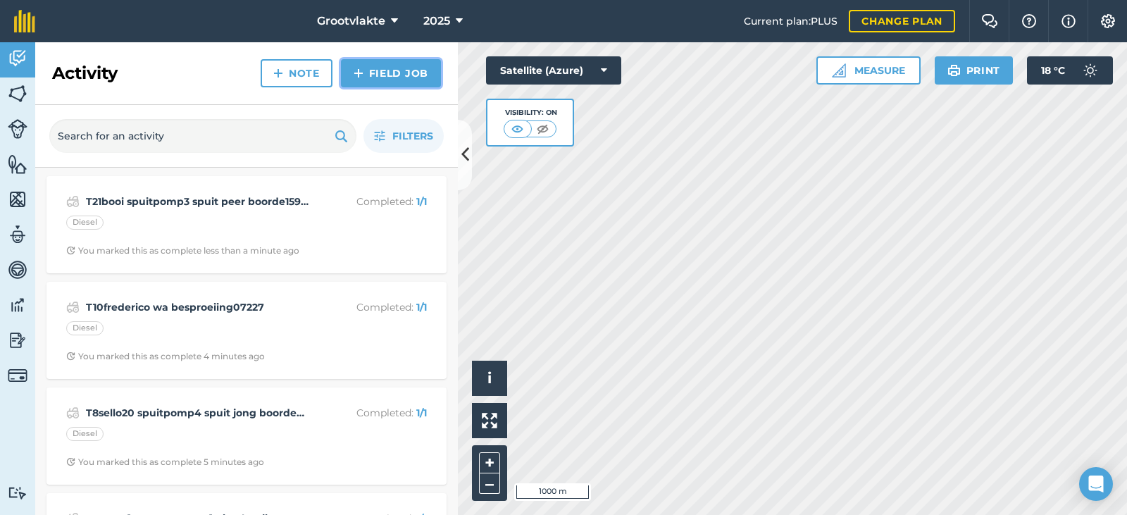
click at [376, 77] on link "Field Job" at bounding box center [391, 73] width 100 height 28
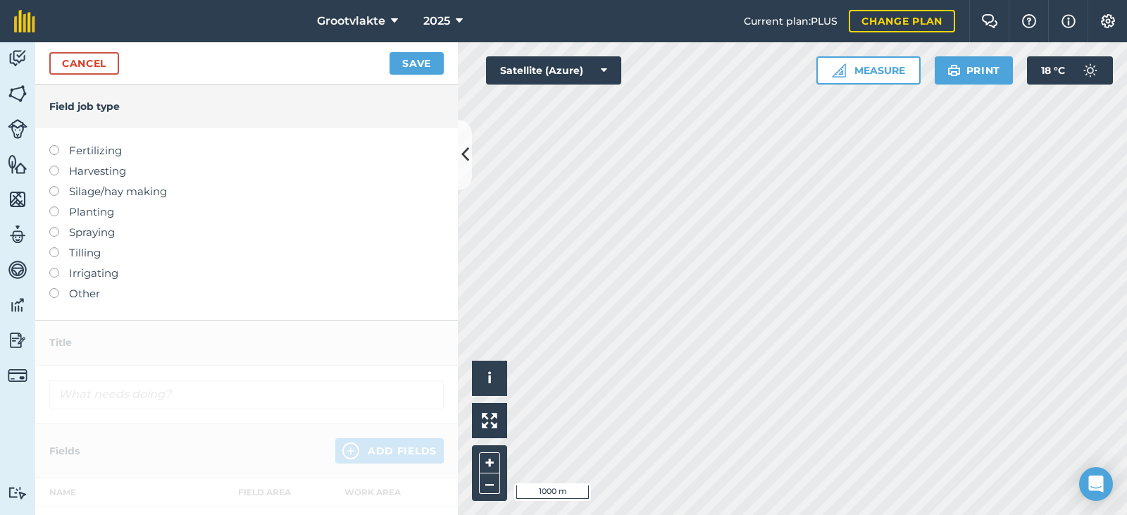
click at [94, 292] on label "Other" at bounding box center [246, 293] width 394 height 17
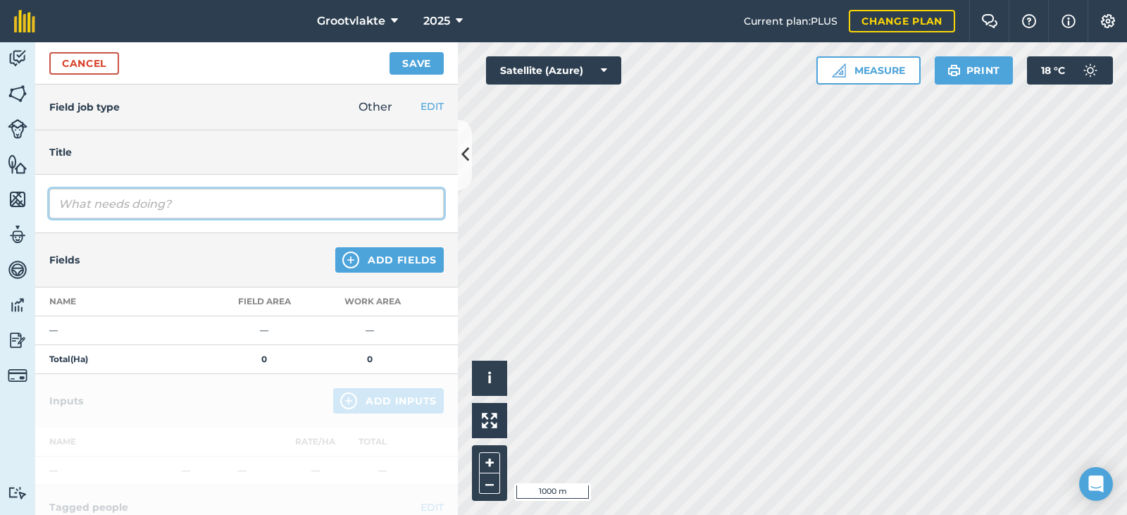
click at [132, 206] on input "text" at bounding box center [246, 204] width 394 height 30
type input "R"
type input "Tford ranger3..2 cordre privaat321966"
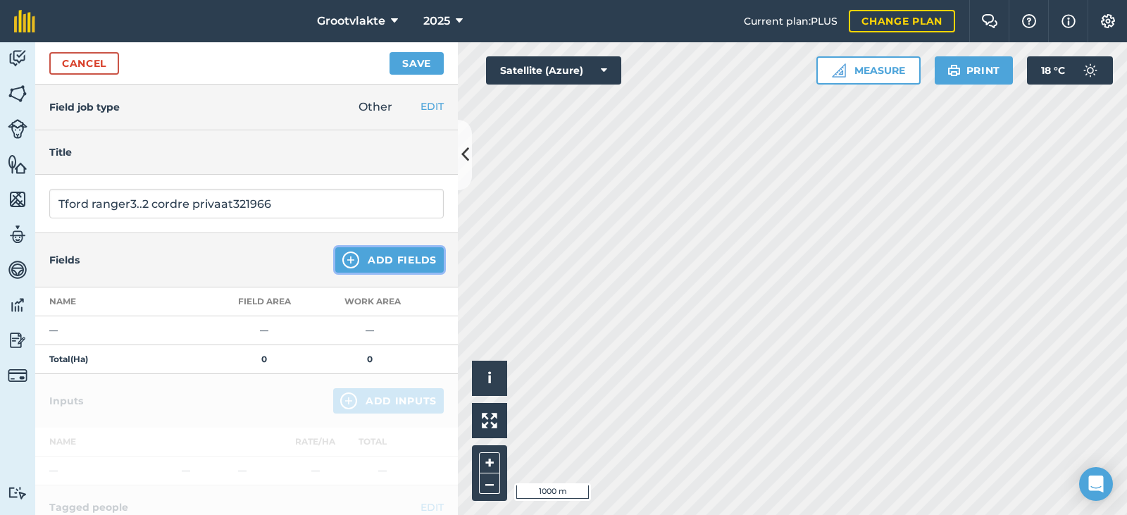
click at [368, 256] on button "Add Fields" at bounding box center [389, 259] width 108 height 25
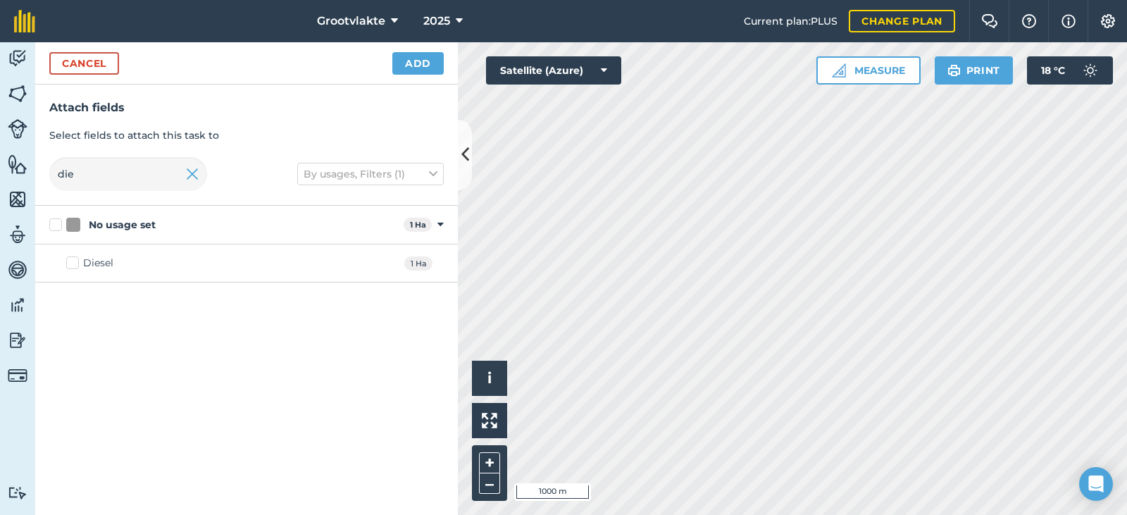
click at [78, 263] on label "Diesel" at bounding box center [89, 263] width 47 height 15
click at [75, 263] on input "Diesel" at bounding box center [70, 260] width 9 height 9
checkbox input "true"
click at [409, 62] on button "Add" at bounding box center [417, 63] width 51 height 23
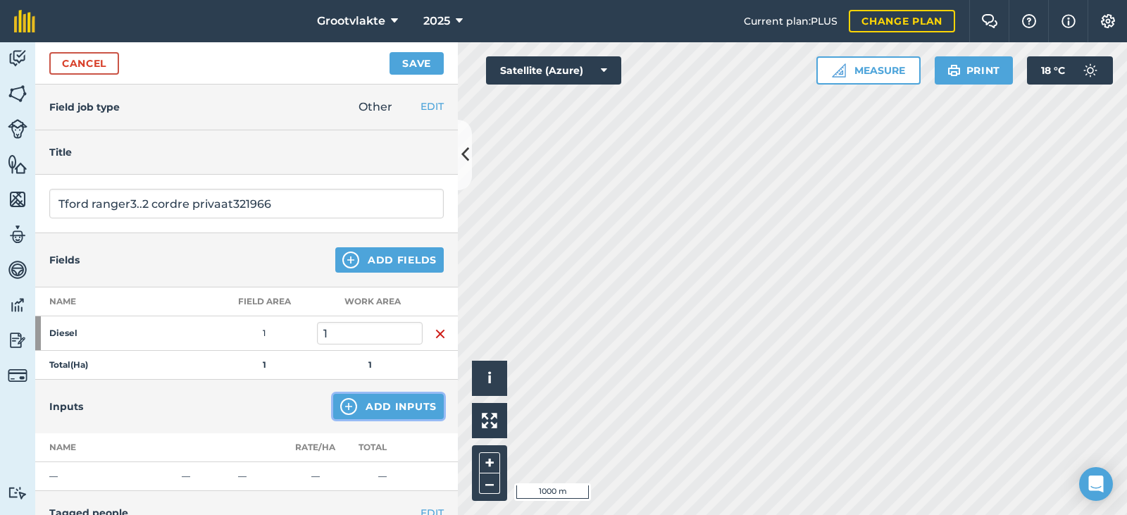
click at [357, 410] on button "Add Inputs" at bounding box center [388, 406] width 111 height 25
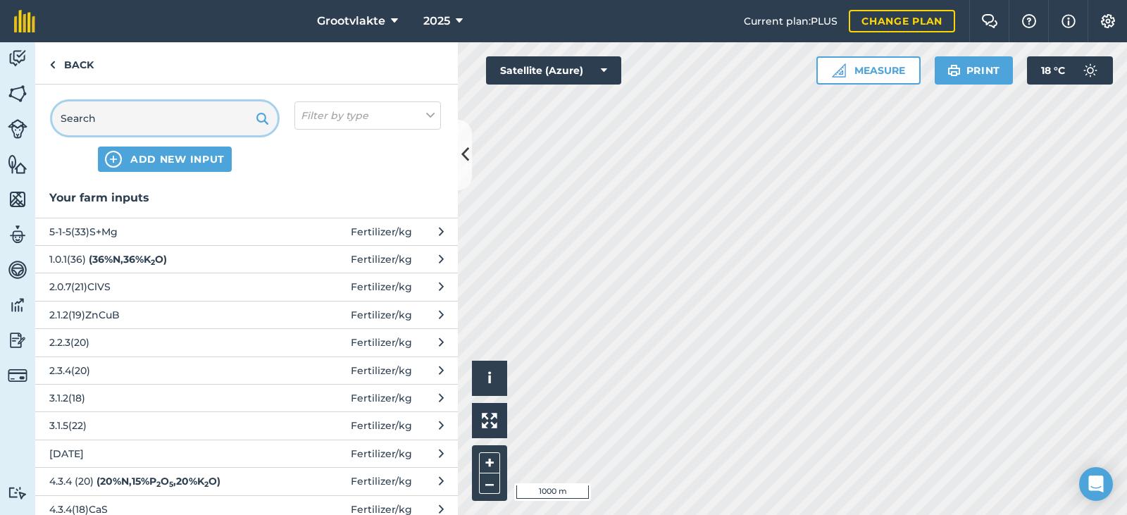
click at [202, 123] on input "text" at bounding box center [164, 118] width 225 height 34
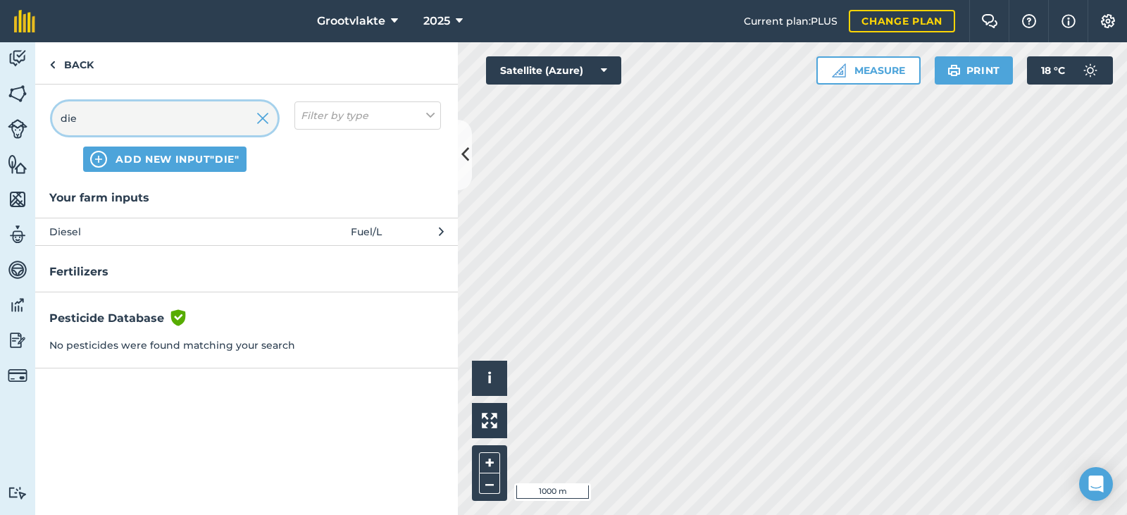
type input "die"
click at [216, 236] on span "Diesel" at bounding box center [164, 231] width 230 height 15
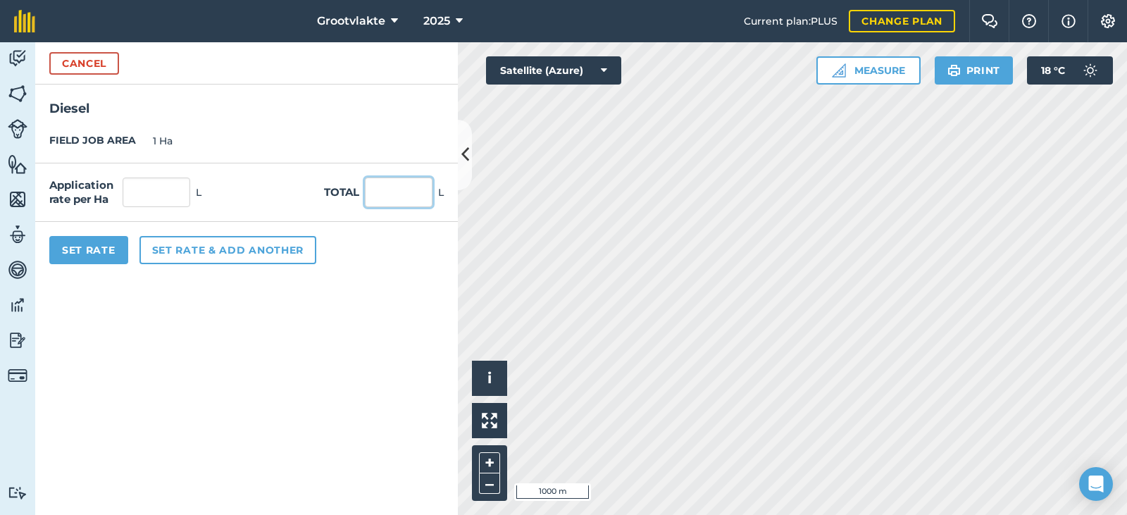
click at [383, 201] on input "text" at bounding box center [399, 192] width 68 height 30
type input "51"
click at [111, 246] on button "Set Rate" at bounding box center [88, 250] width 79 height 28
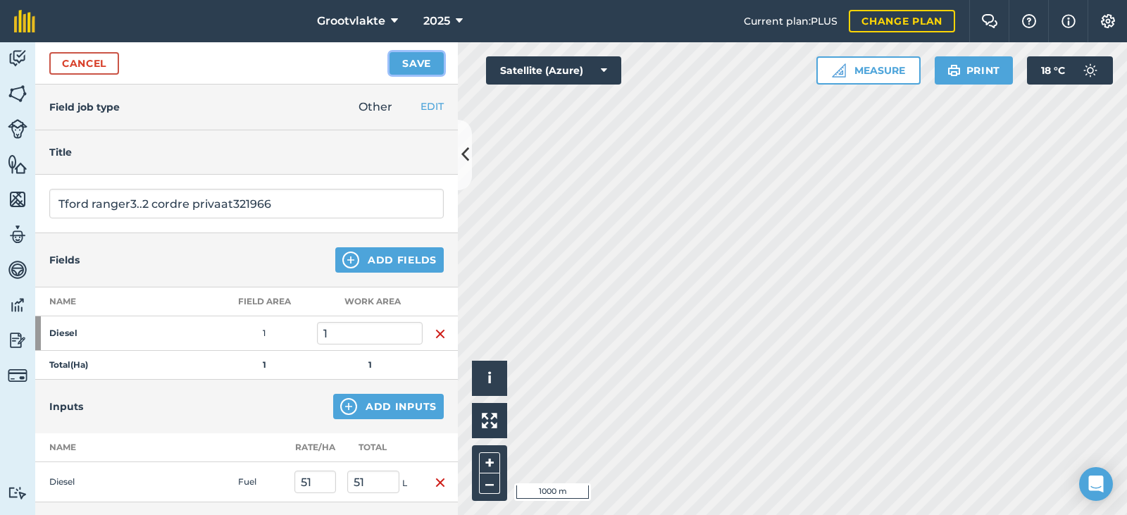
click at [413, 66] on button "Save" at bounding box center [416, 63] width 54 height 23
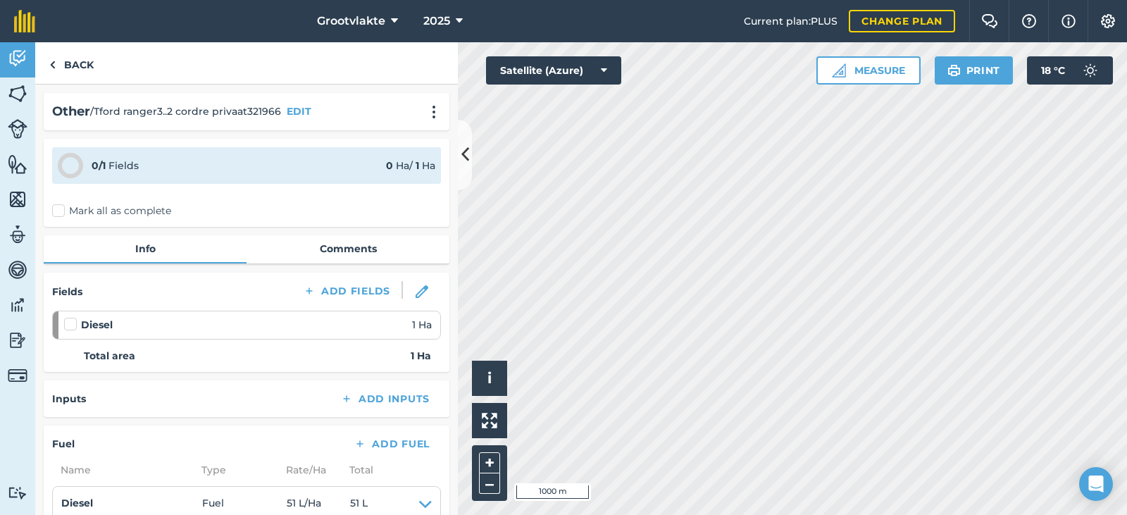
click at [66, 215] on label "Mark all as complete" at bounding box center [111, 211] width 119 height 15
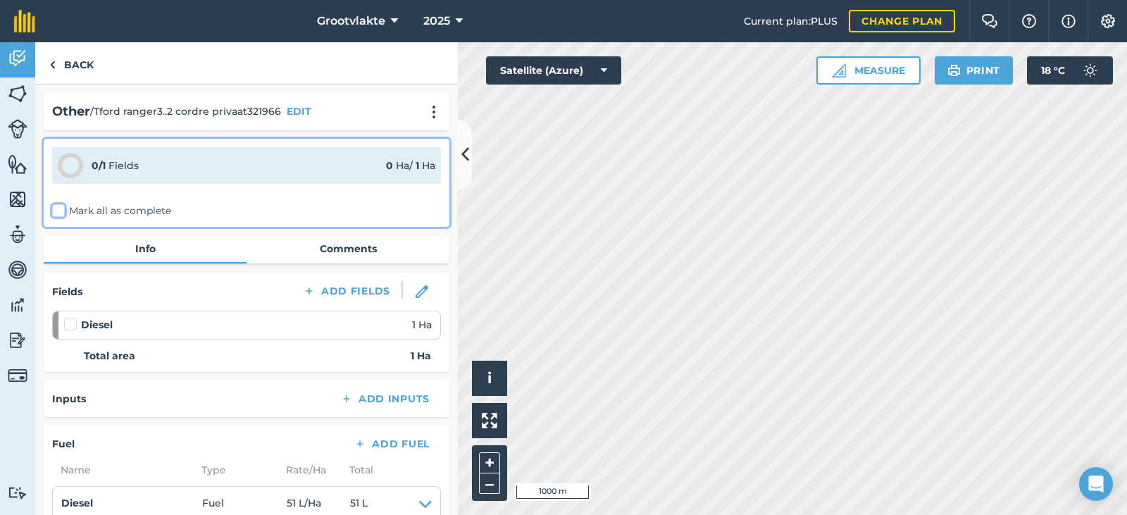
click at [61, 213] on input "Mark all as complete" at bounding box center [56, 208] width 9 height 9
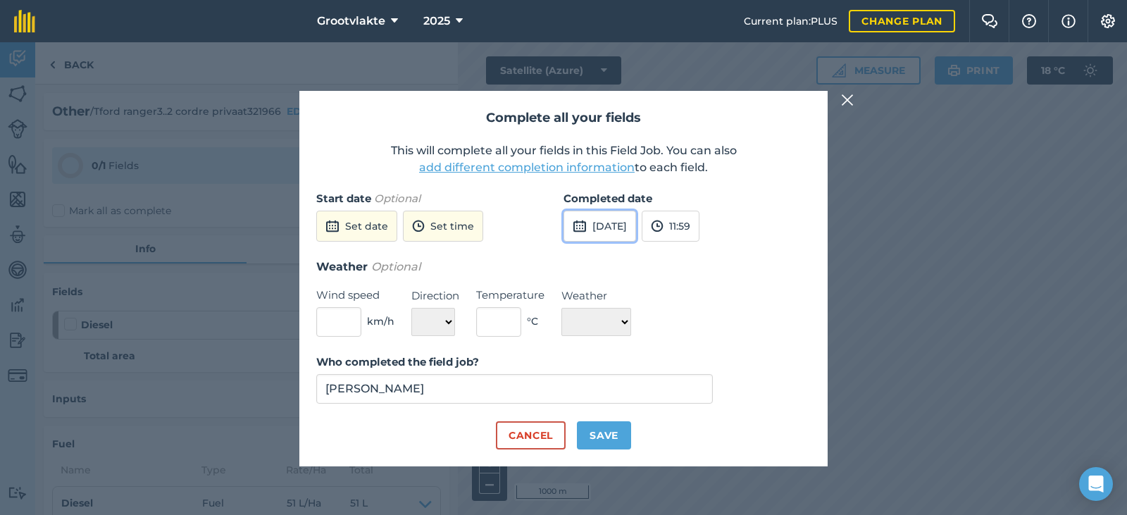
click at [630, 230] on button "[DATE]" at bounding box center [599, 226] width 73 height 31
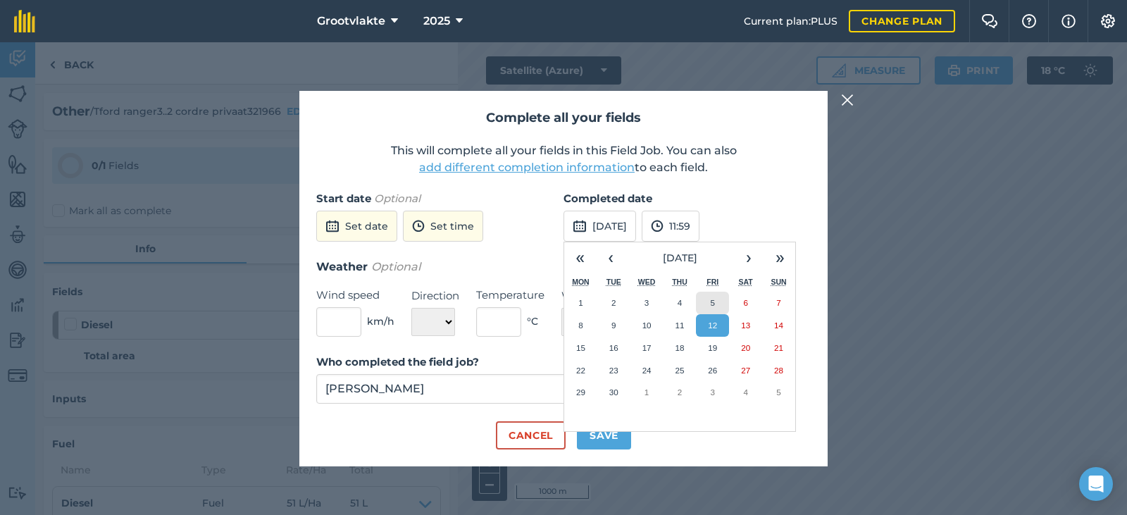
click at [715, 303] on abbr "5" at bounding box center [713, 302] width 4 height 9
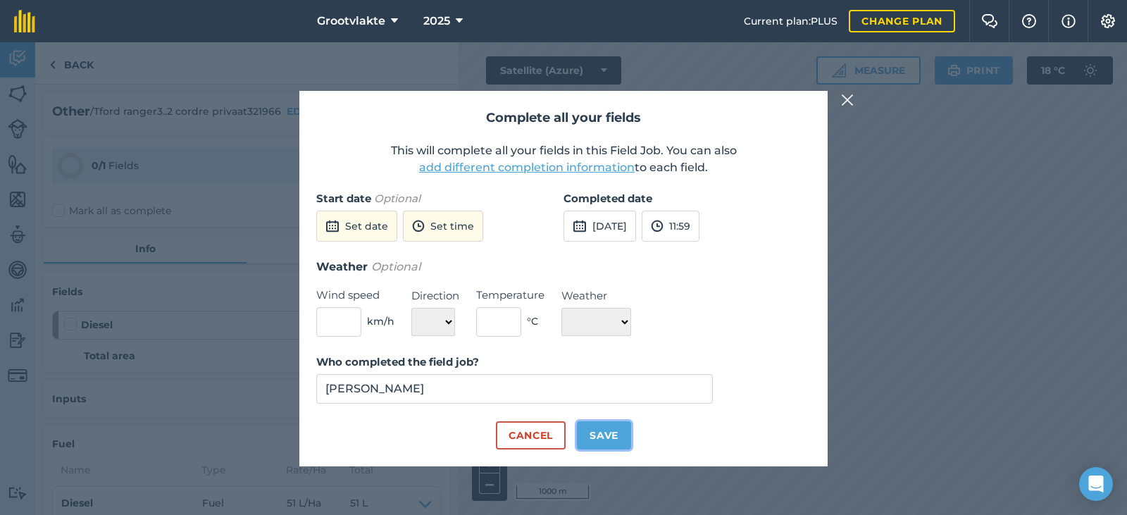
click at [621, 433] on button "Save" at bounding box center [604, 435] width 54 height 28
checkbox input "true"
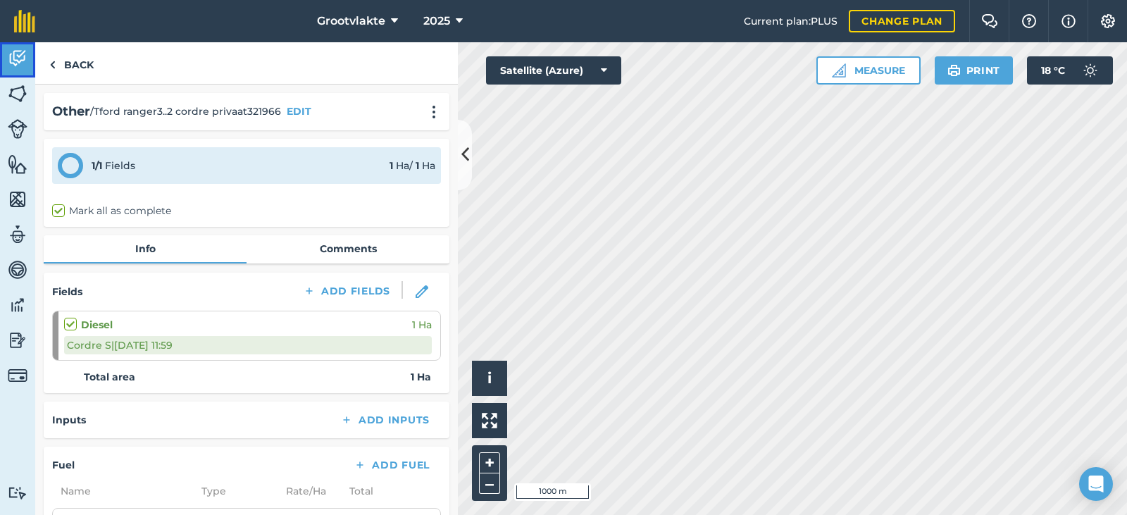
click at [21, 70] on link "Activity" at bounding box center [17, 59] width 35 height 35
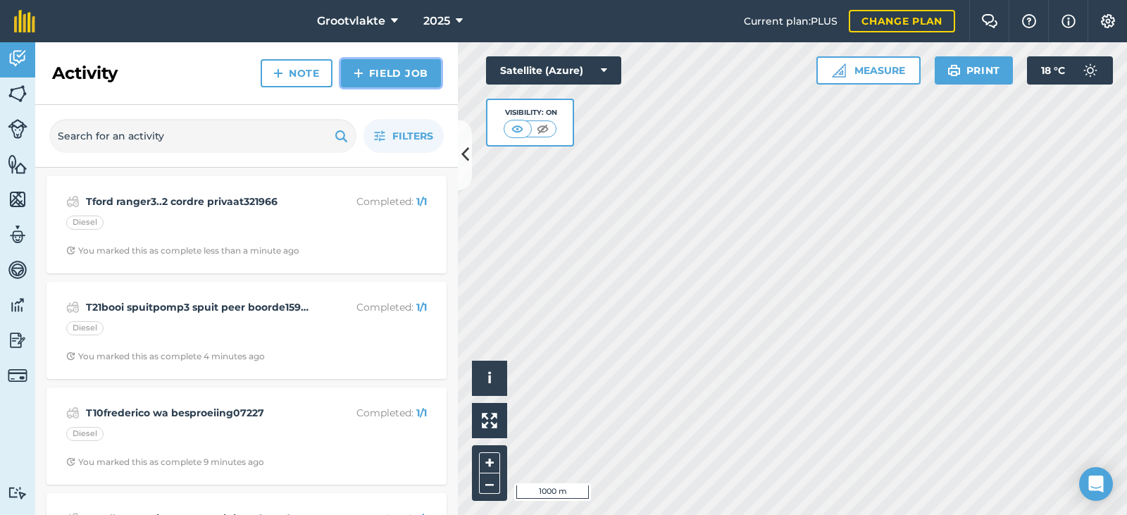
click at [373, 68] on link "Field Job" at bounding box center [391, 73] width 100 height 28
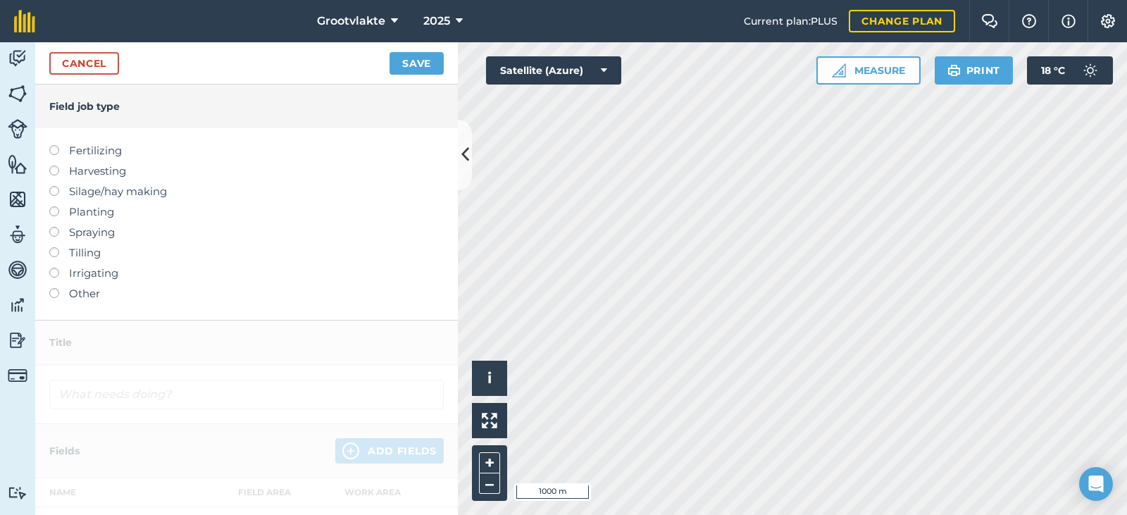
click at [86, 295] on label "Other" at bounding box center [246, 293] width 394 height 17
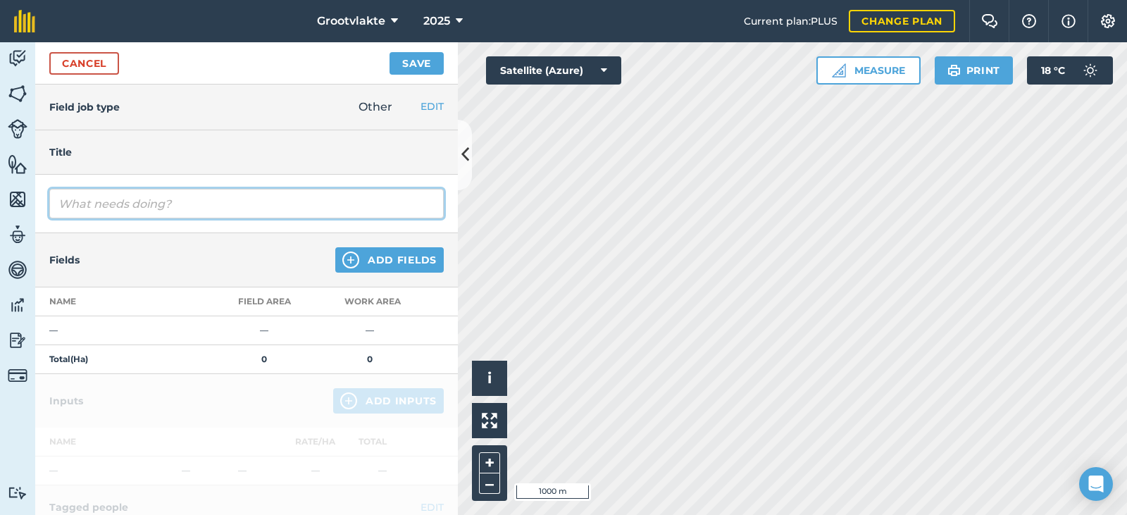
click at [106, 212] on input "text" at bounding box center [246, 204] width 394 height 30
click at [80, 204] on input "TCT 27019 [PERSON_NAME] uie plantjies" at bounding box center [246, 204] width 394 height 30
click at [71, 204] on input "TCt 27019 [PERSON_NAME] uie plantjies" at bounding box center [246, 204] width 394 height 30
click at [244, 205] on input "Tct 27019 [PERSON_NAME] uie plantjies" at bounding box center [246, 204] width 394 height 30
type input "Tct 27019 [PERSON_NAME] uie plantjies65933"
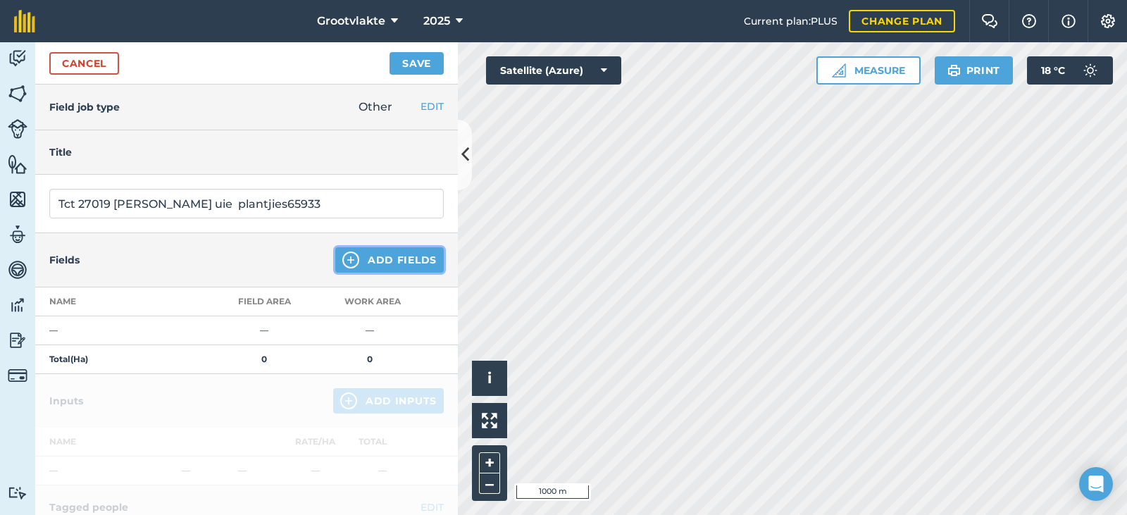
click at [343, 254] on img at bounding box center [350, 259] width 17 height 17
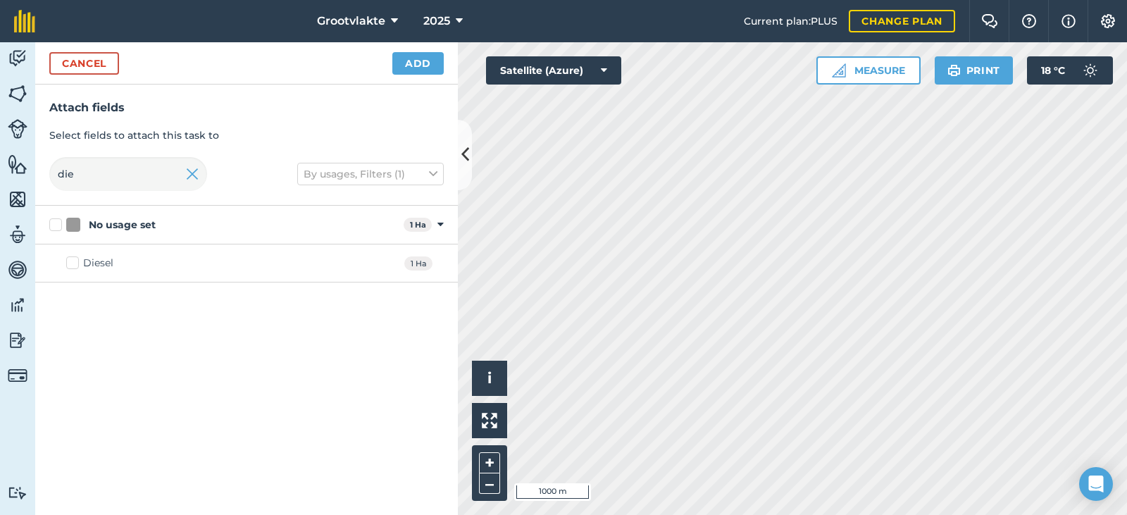
click at [111, 258] on div "Diesel" at bounding box center [98, 263] width 30 height 15
click at [75, 258] on input "Diesel" at bounding box center [70, 260] width 9 height 9
checkbox input "true"
click at [426, 68] on button "Add" at bounding box center [417, 63] width 51 height 23
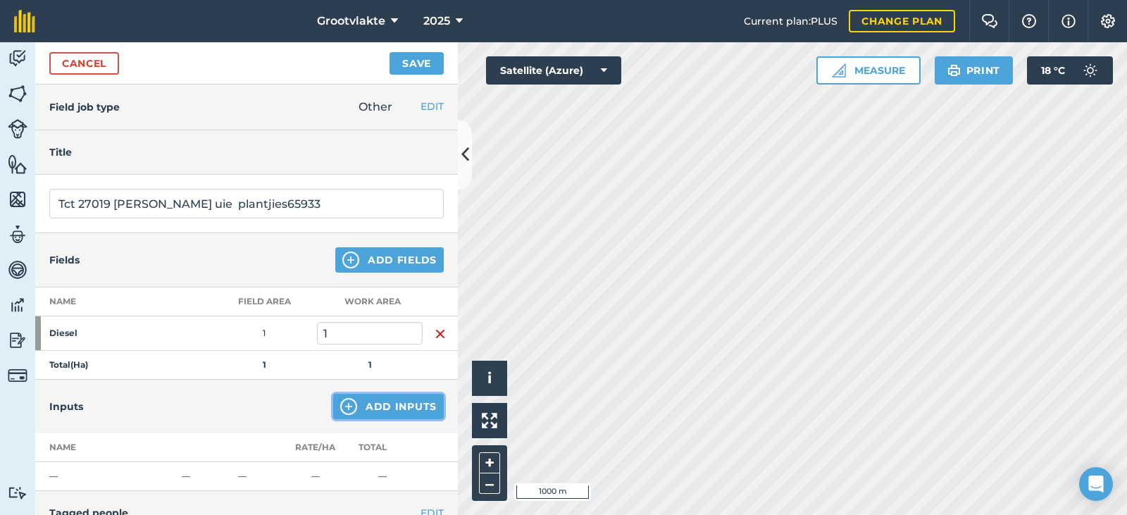
click at [372, 400] on button "Add Inputs" at bounding box center [388, 406] width 111 height 25
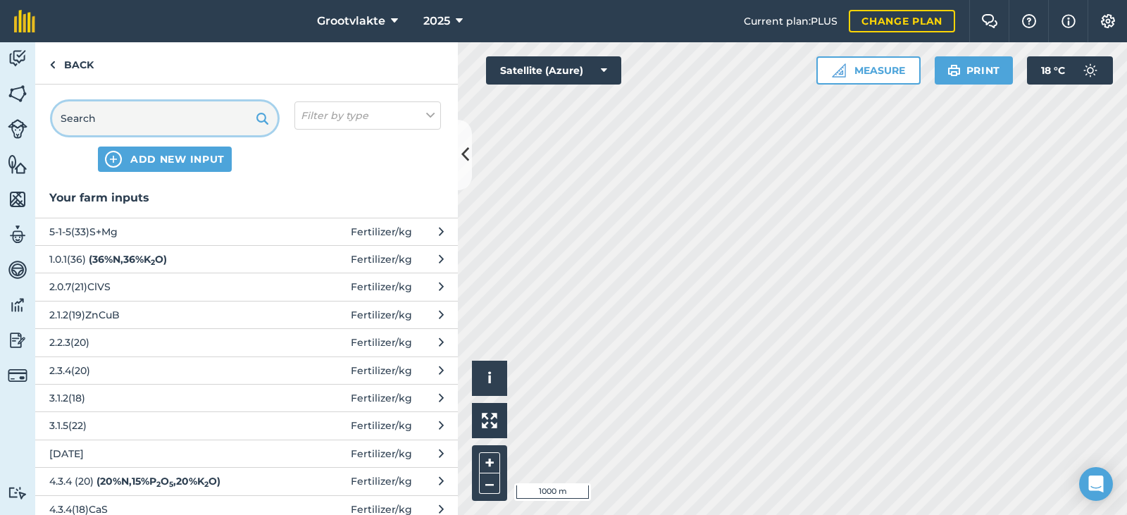
click at [187, 113] on input "text" at bounding box center [164, 118] width 225 height 34
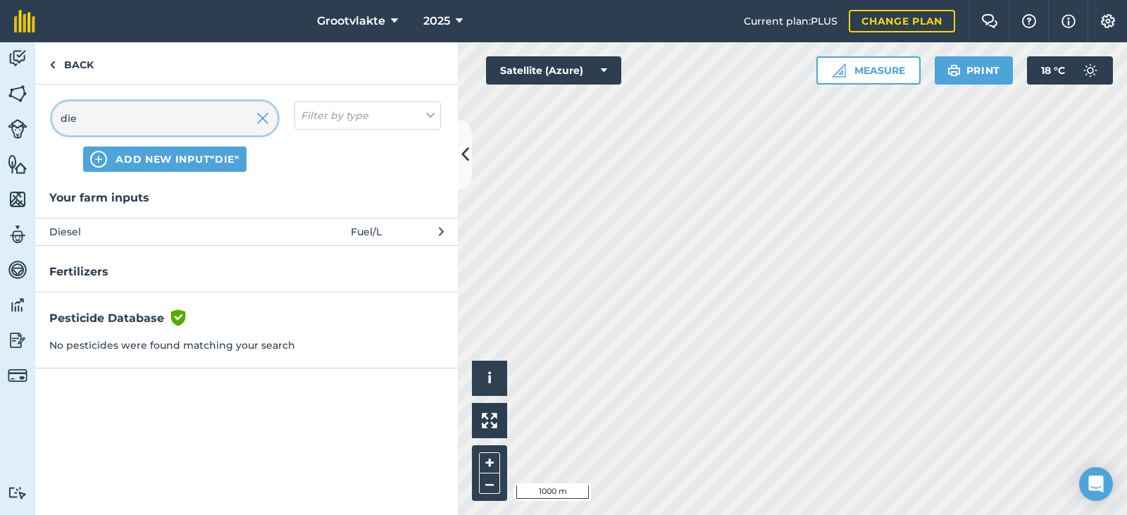
type input "die"
click at [107, 232] on span "Diesel" at bounding box center [164, 231] width 230 height 15
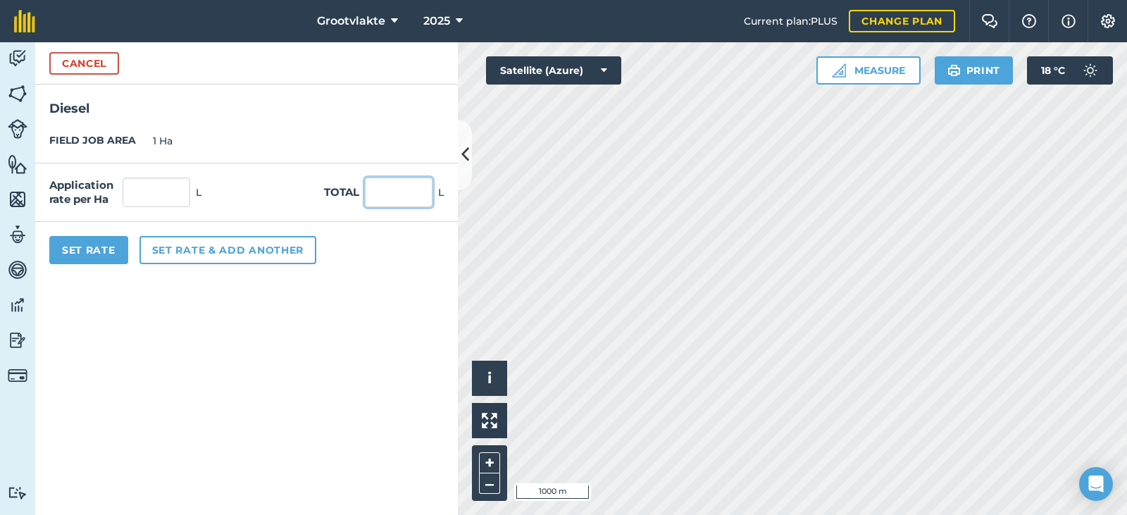
click at [397, 198] on input "text" at bounding box center [399, 192] width 68 height 30
type input "287"
click at [90, 247] on button "Set Rate" at bounding box center [88, 250] width 79 height 28
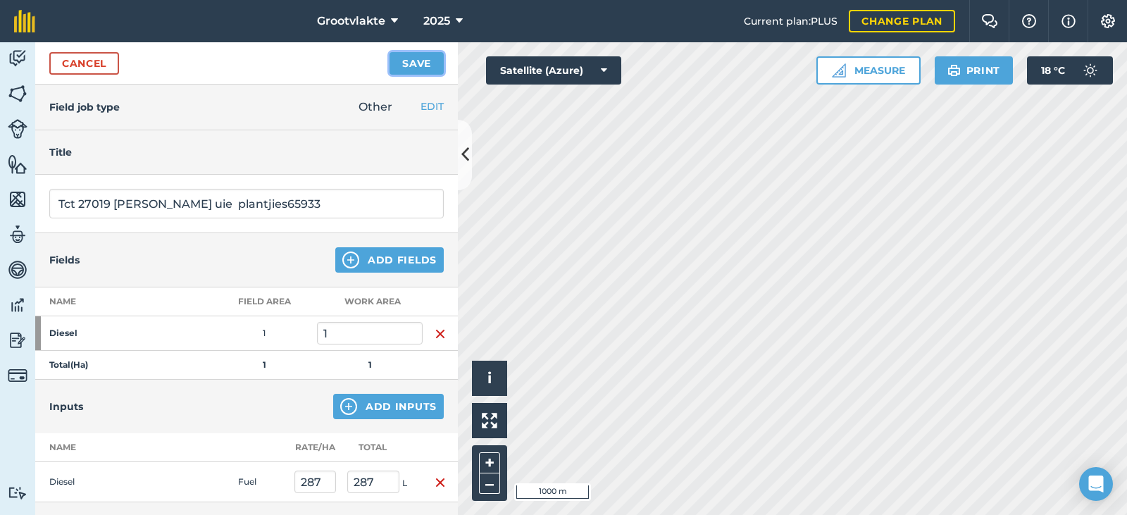
click at [420, 63] on button "Save" at bounding box center [416, 63] width 54 height 23
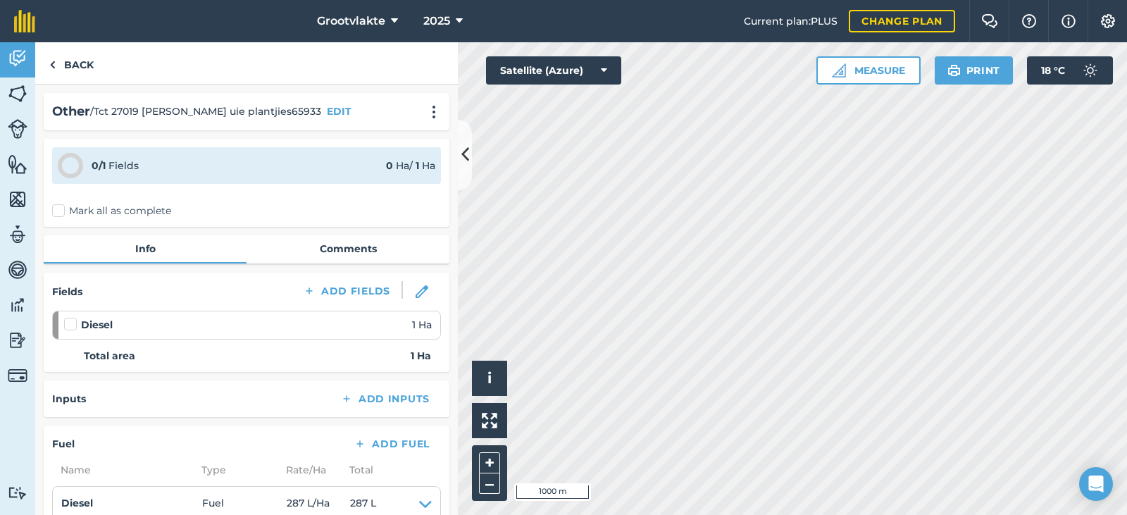
click at [62, 215] on label "Mark all as complete" at bounding box center [111, 211] width 119 height 15
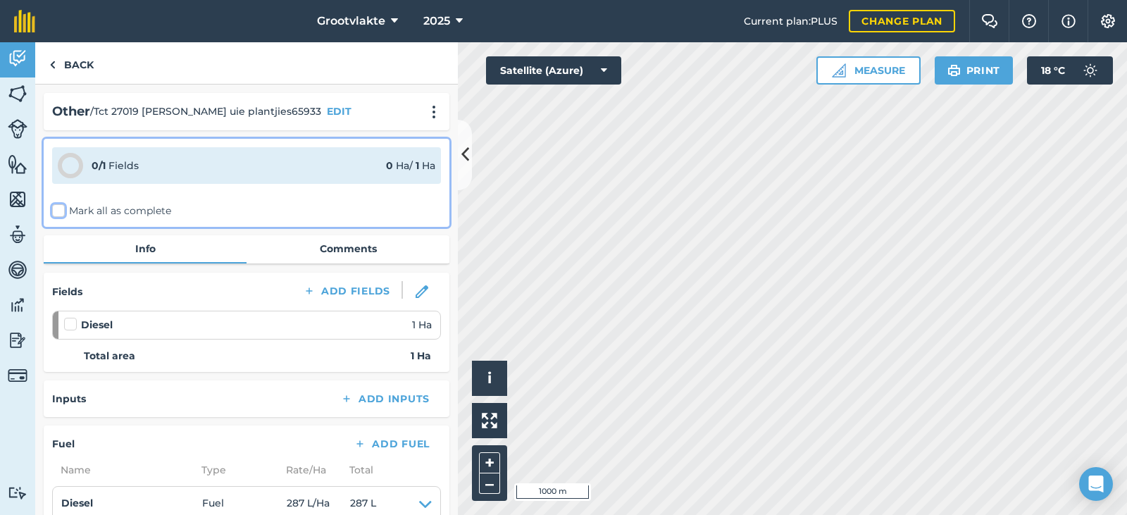
click at [61, 213] on input "Mark all as complete" at bounding box center [56, 208] width 9 height 9
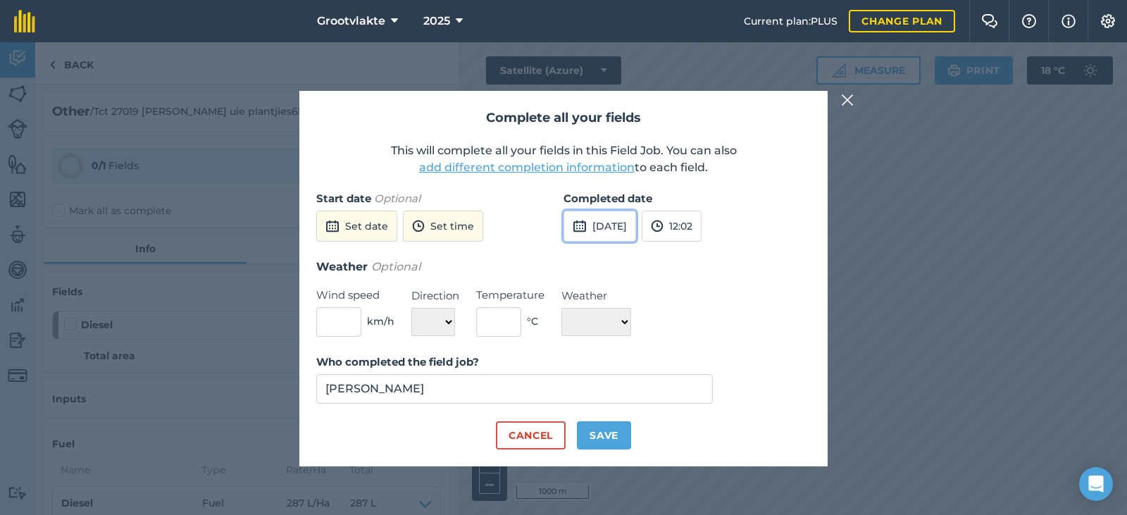
click at [634, 230] on button "[DATE]" at bounding box center [599, 226] width 73 height 31
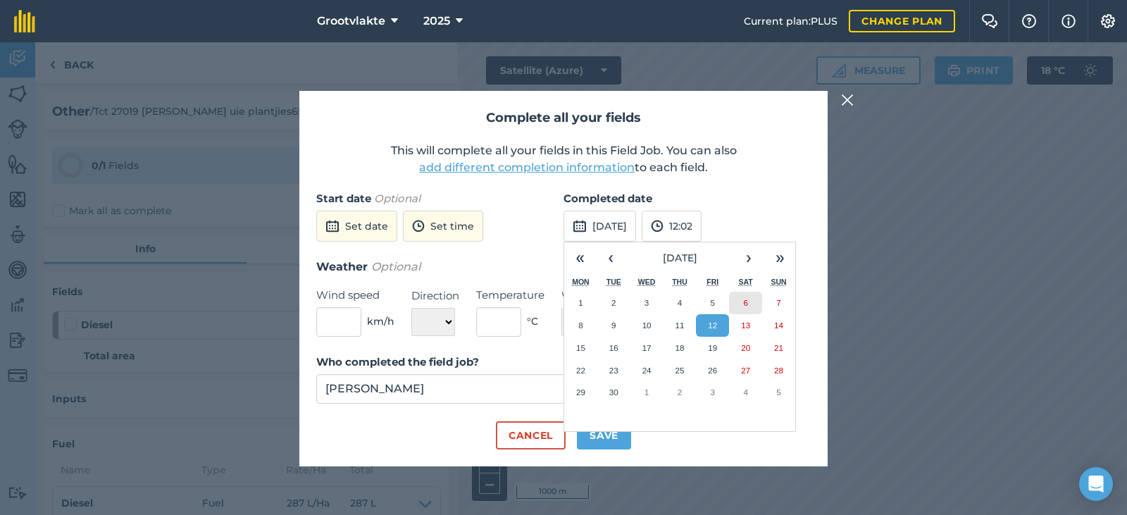
click at [754, 305] on button "6" at bounding box center [745, 303] width 33 height 23
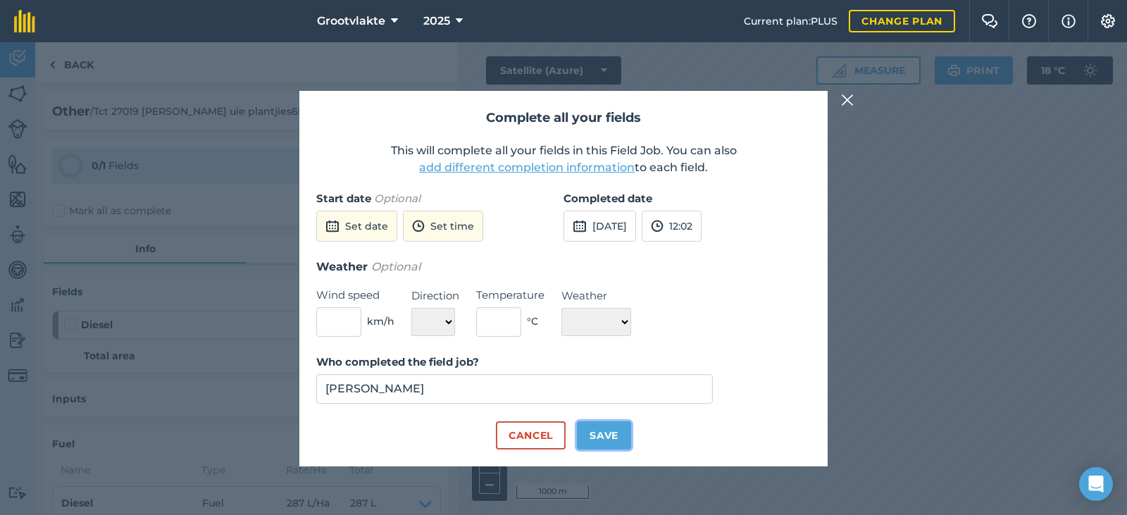
click at [619, 436] on button "Save" at bounding box center [604, 435] width 54 height 28
checkbox input "true"
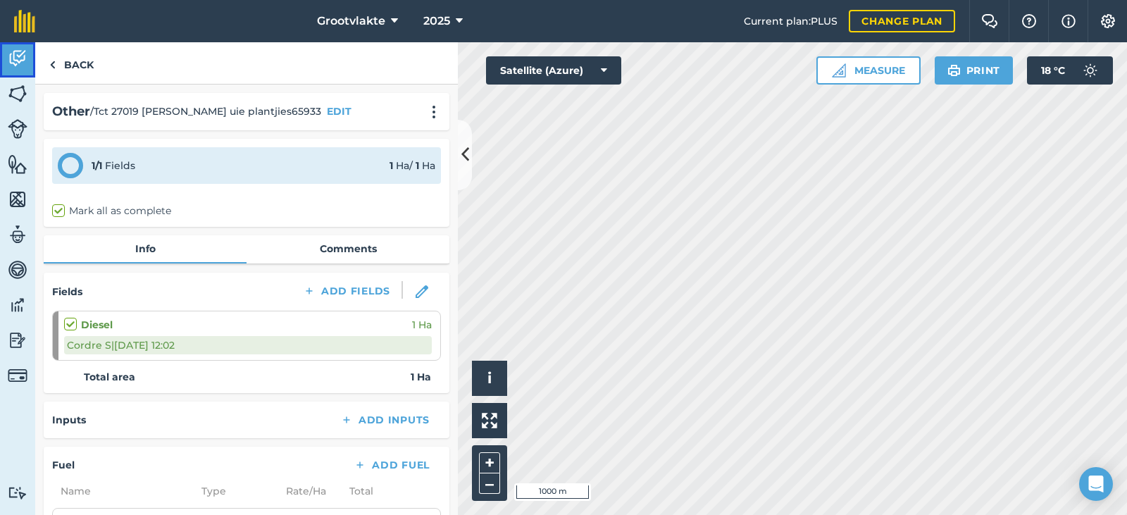
click at [18, 62] on img at bounding box center [18, 58] width 20 height 21
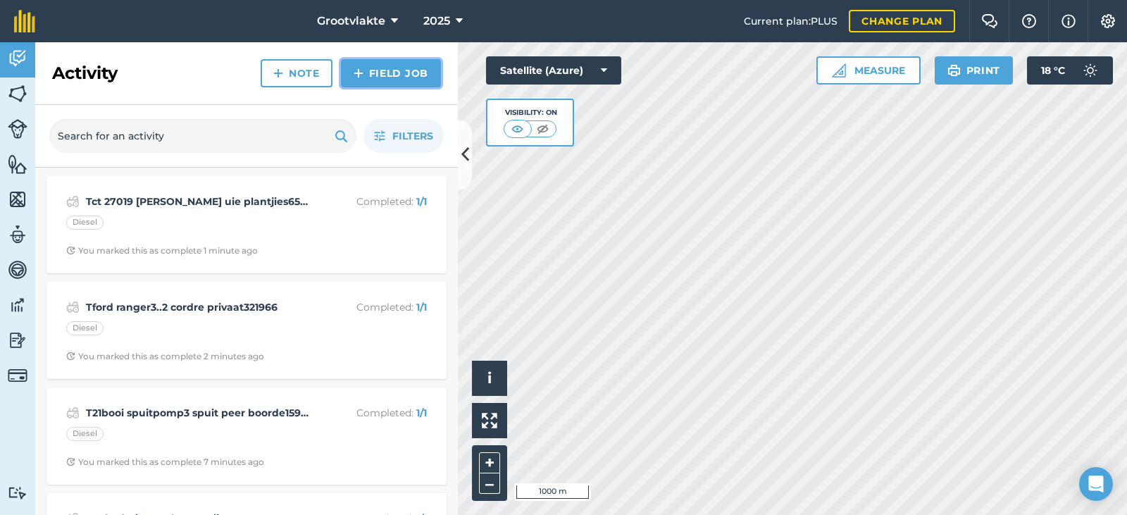
click at [400, 75] on link "Field Job" at bounding box center [391, 73] width 100 height 28
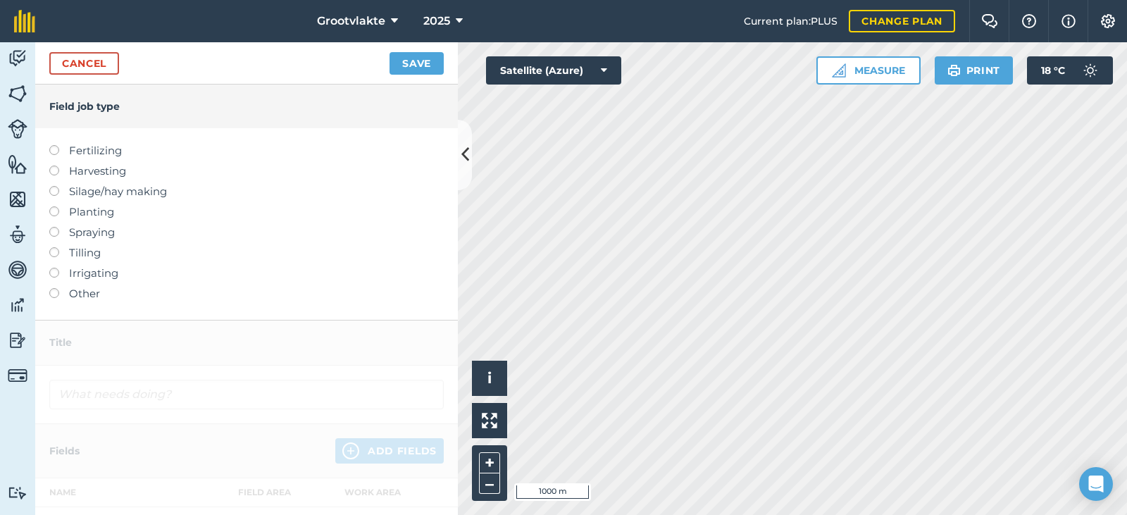
click at [74, 295] on label "Other" at bounding box center [246, 293] width 394 height 17
click at [58, 288] on label at bounding box center [59, 288] width 20 height 0
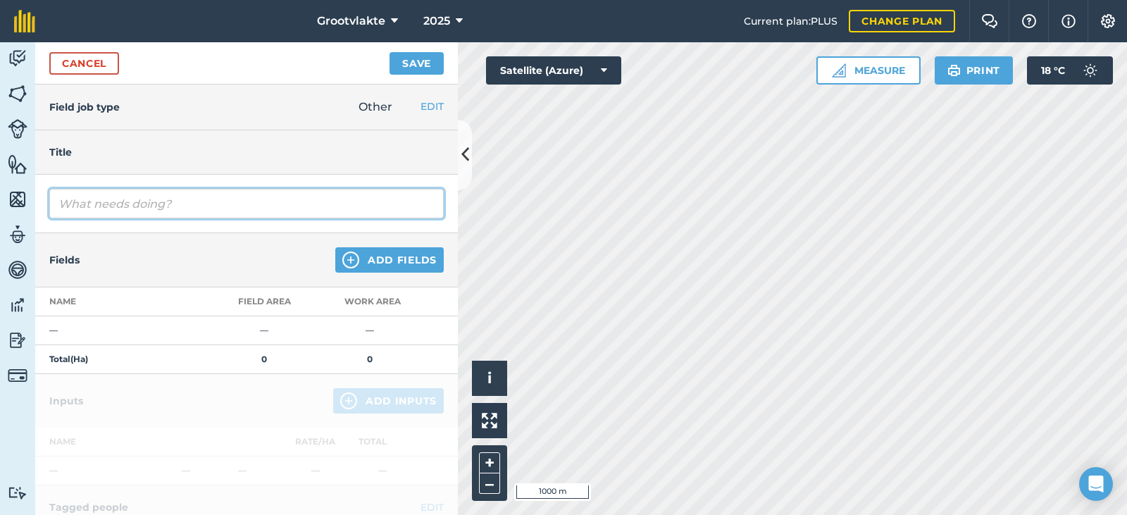
click at [110, 203] on input "text" at bounding box center [246, 204] width 394 height 30
click at [389, 52] on button "Save" at bounding box center [416, 63] width 54 height 23
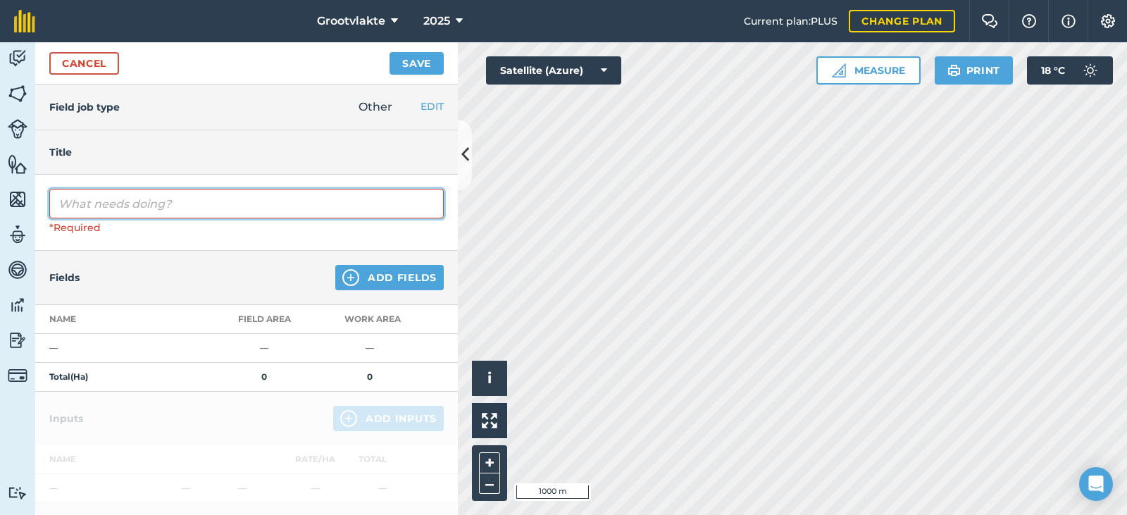
click at [148, 206] on input "text" at bounding box center [246, 204] width 394 height 30
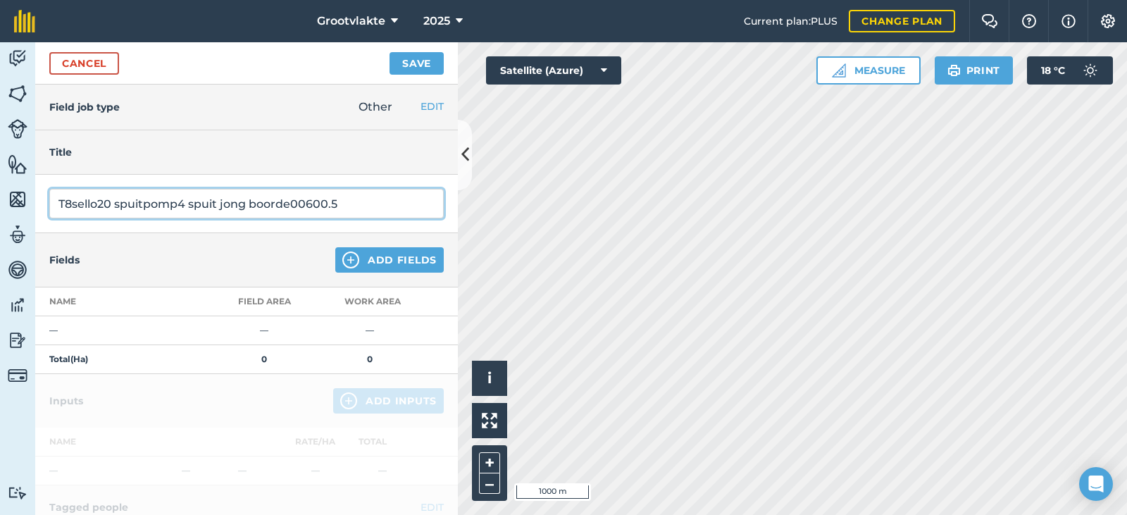
type input "T8sello20 spuitpomp4 spuit jong boorde00600.5"
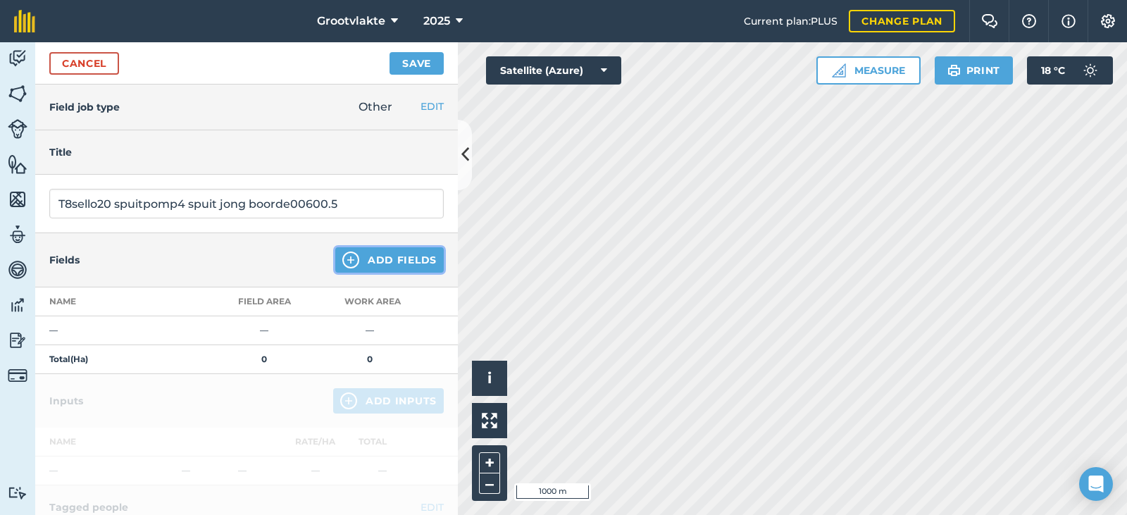
click at [368, 259] on button "Add Fields" at bounding box center [389, 259] width 108 height 25
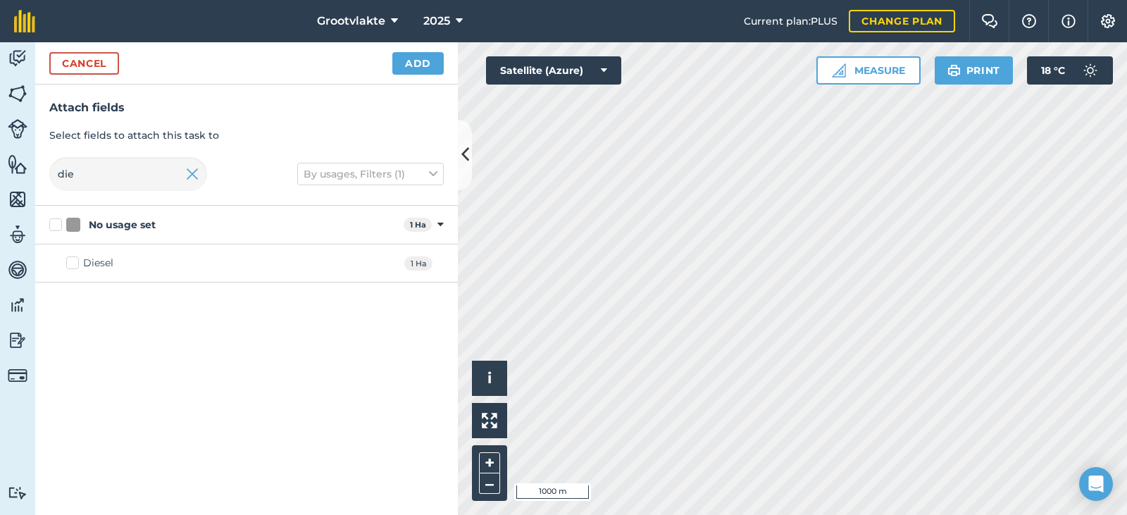
click at [96, 270] on div "Diesel" at bounding box center [98, 263] width 30 height 15
click at [75, 265] on input "Diesel" at bounding box center [70, 260] width 9 height 9
checkbox input "true"
click at [413, 68] on button "Add" at bounding box center [417, 63] width 51 height 23
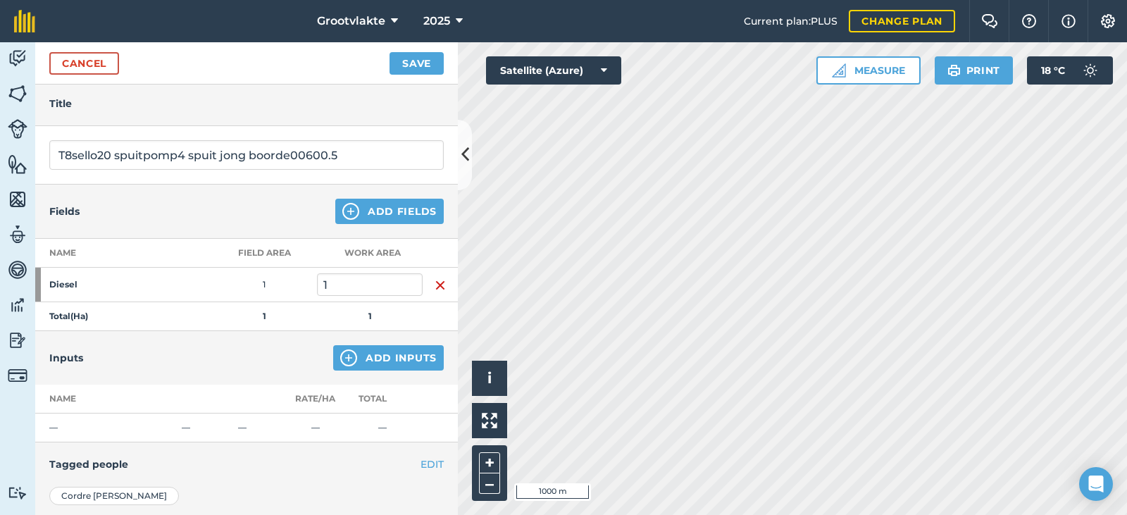
scroll to position [70, 0]
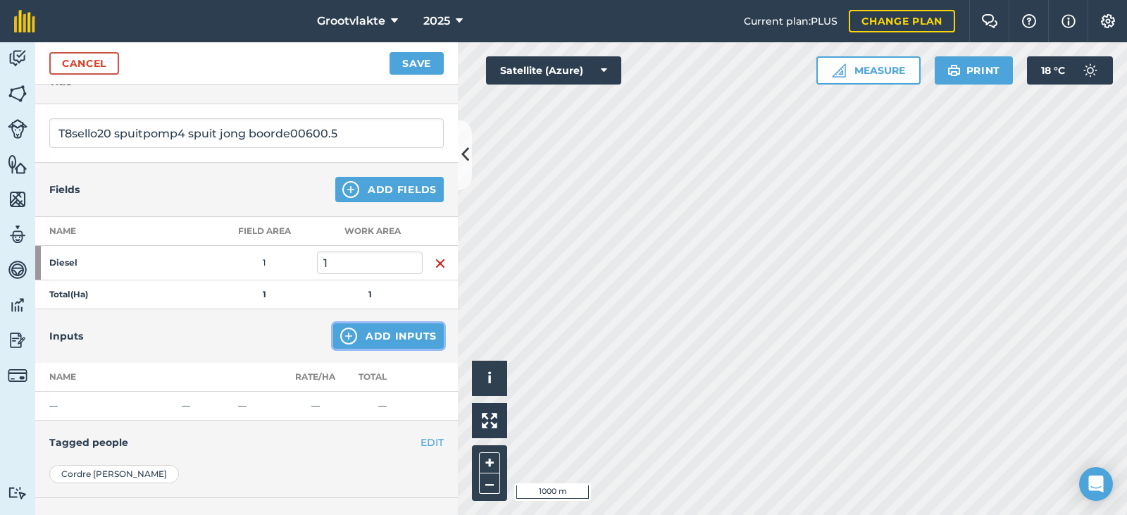
click at [385, 335] on button "Add Inputs" at bounding box center [388, 335] width 111 height 25
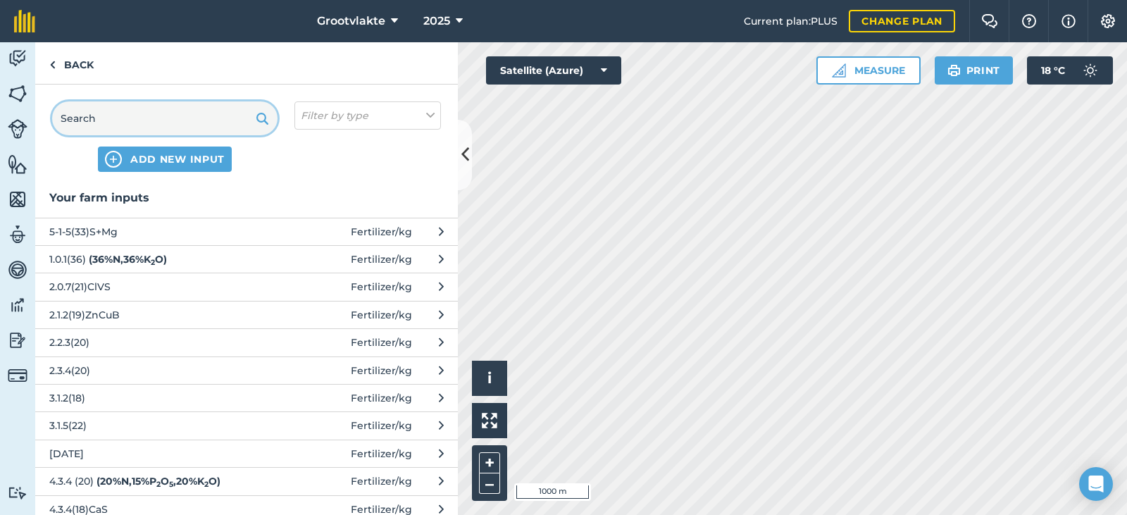
click at [144, 113] on input "text" at bounding box center [164, 118] width 225 height 34
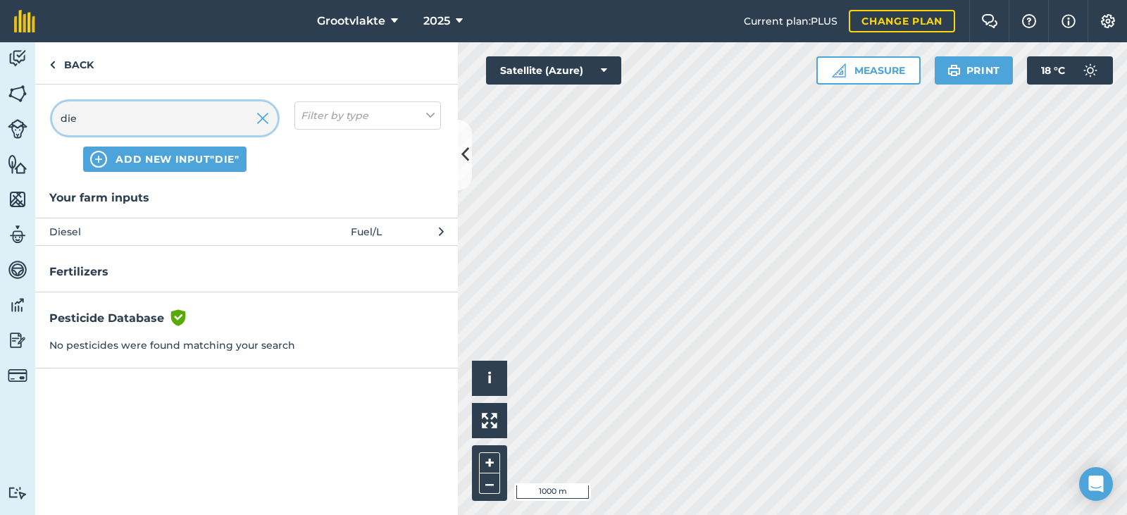
type input "die"
click at [211, 234] on span "Diesel" at bounding box center [164, 231] width 230 height 15
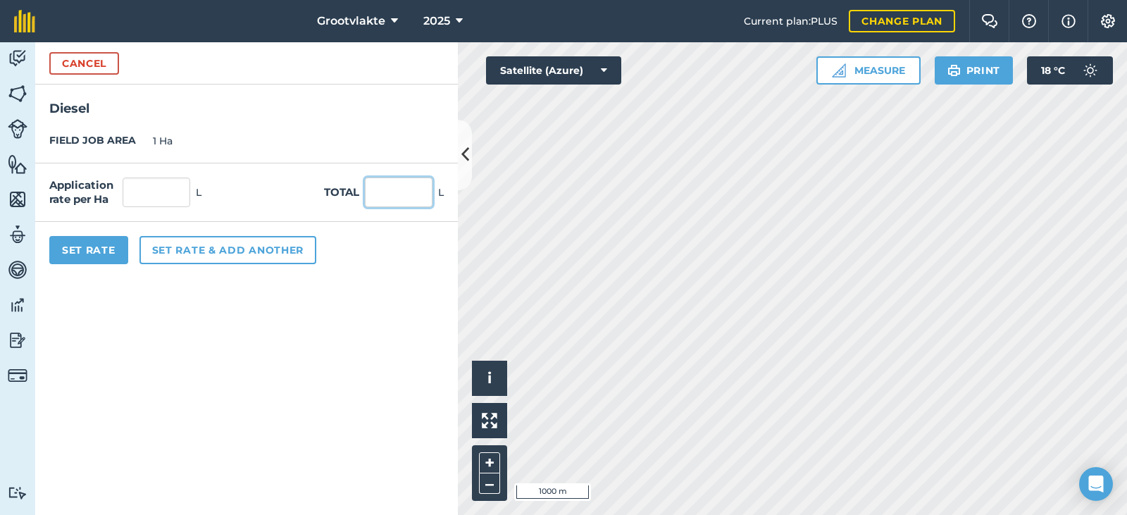
click at [395, 190] on input "text" at bounding box center [399, 192] width 68 height 30
type input "15"
click at [116, 241] on button "Set Rate" at bounding box center [88, 250] width 79 height 28
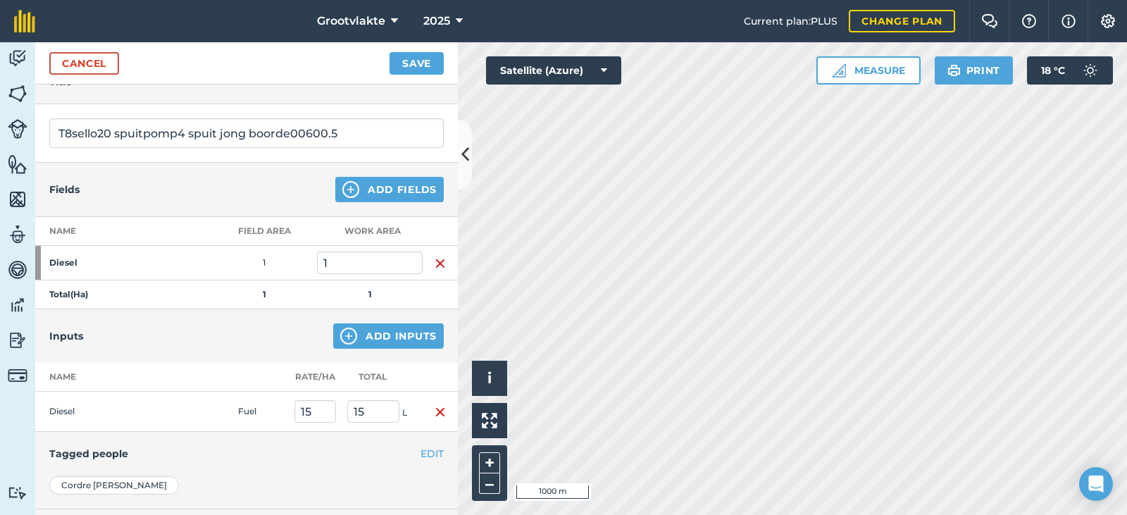
click at [432, 75] on div "Cancel Save" at bounding box center [246, 63] width 423 height 42
click at [416, 65] on button "Save" at bounding box center [416, 63] width 54 height 23
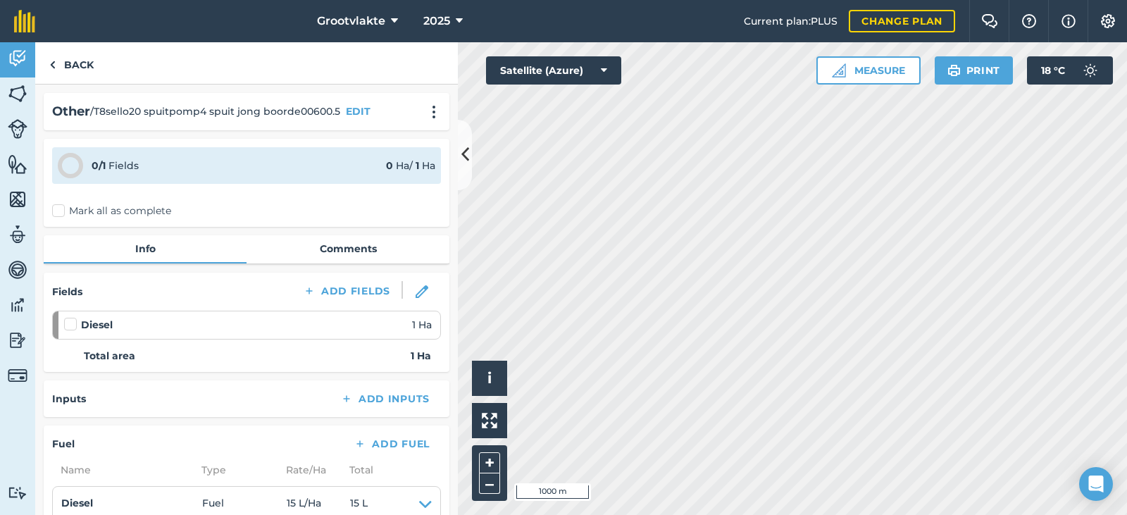
click at [59, 206] on label "Mark all as complete" at bounding box center [111, 211] width 119 height 15
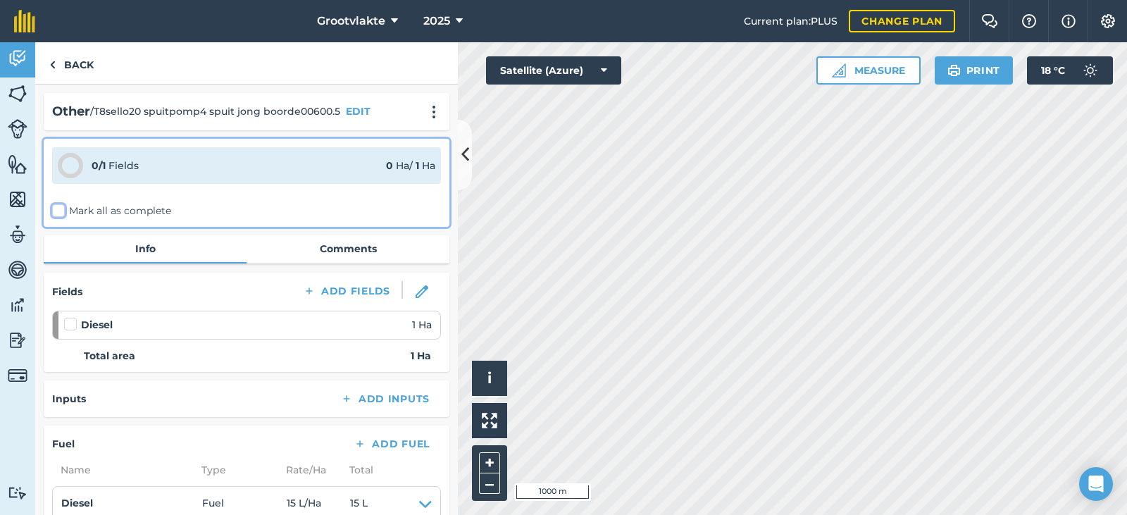
click at [59, 206] on input "Mark all as complete" at bounding box center [56, 208] width 9 height 9
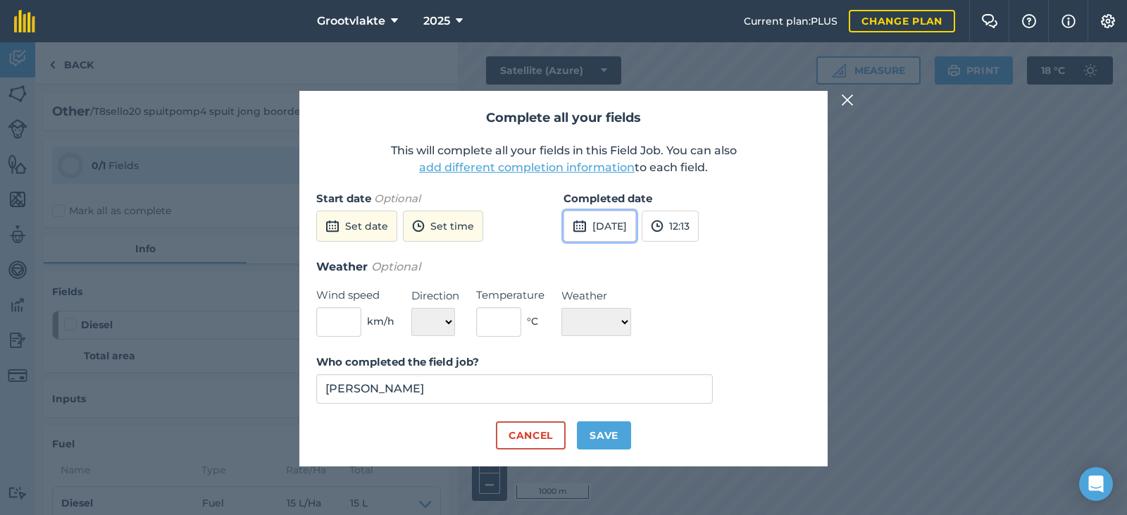
click at [611, 226] on button "[DATE]" at bounding box center [599, 226] width 73 height 31
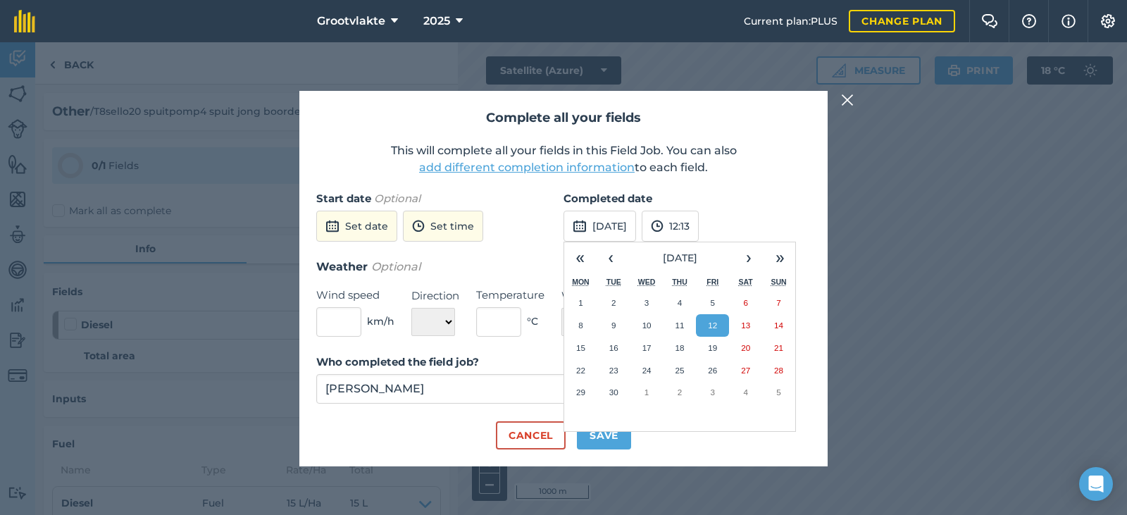
click at [839, 100] on button at bounding box center [847, 99] width 17 height 17
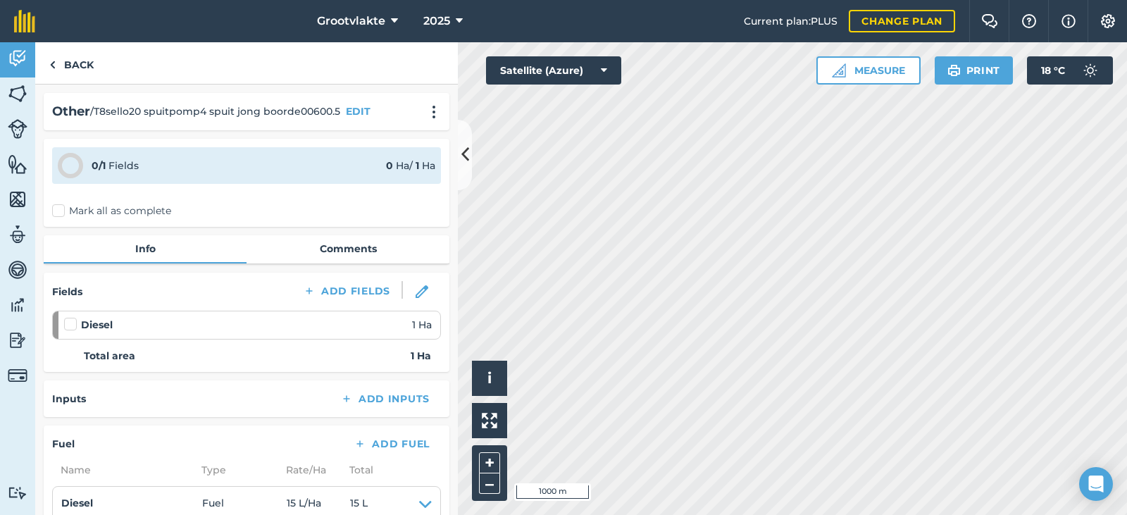
click at [73, 197] on div "0 / 1 Fields 0 Ha / 1 [PERSON_NAME] all as complete" at bounding box center [247, 183] width 406 height 88
click at [79, 214] on label "Mark all as complete" at bounding box center [111, 211] width 119 height 15
click at [61, 213] on input "Mark all as complete" at bounding box center [56, 208] width 9 height 9
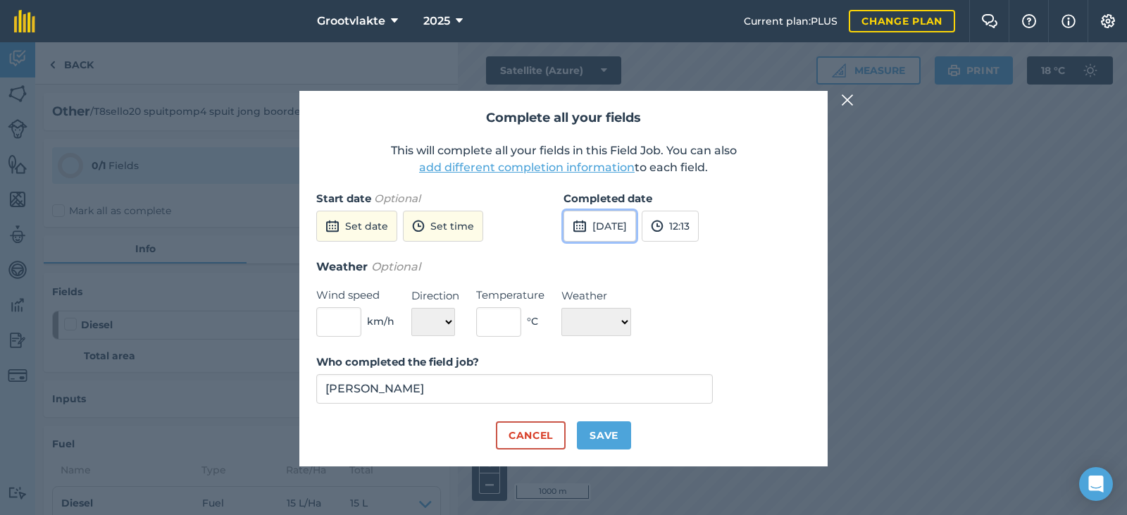
click at [632, 230] on button "[DATE]" at bounding box center [599, 226] width 73 height 31
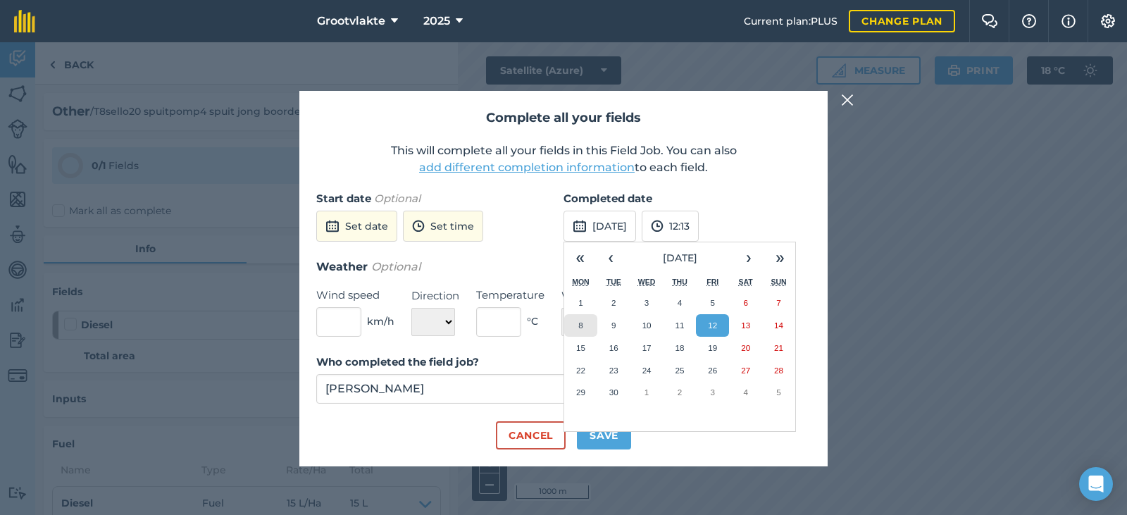
click at [576, 323] on button "8" at bounding box center [580, 325] width 33 height 23
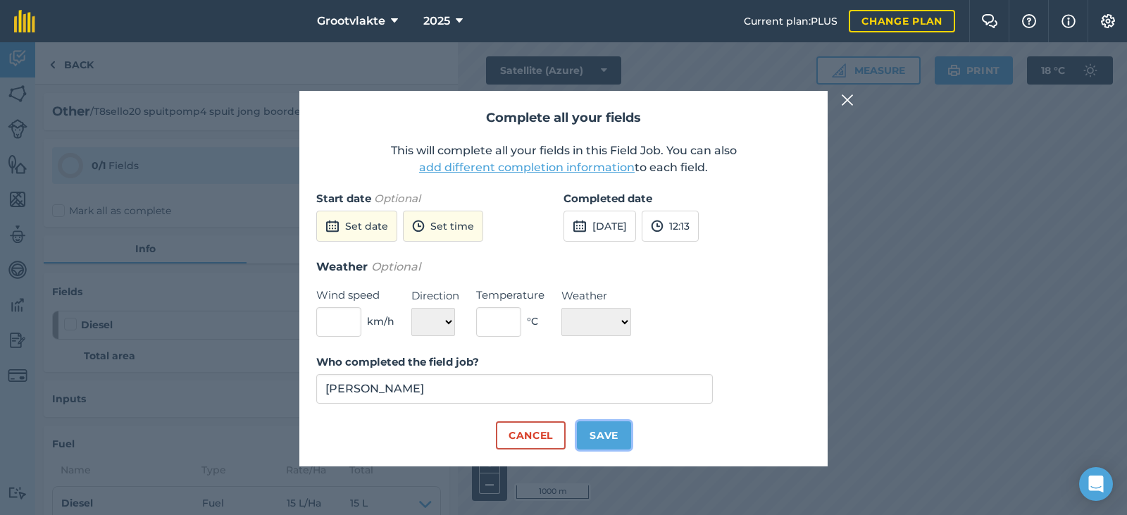
click at [599, 432] on button "Save" at bounding box center [604, 435] width 54 height 28
checkbox input "true"
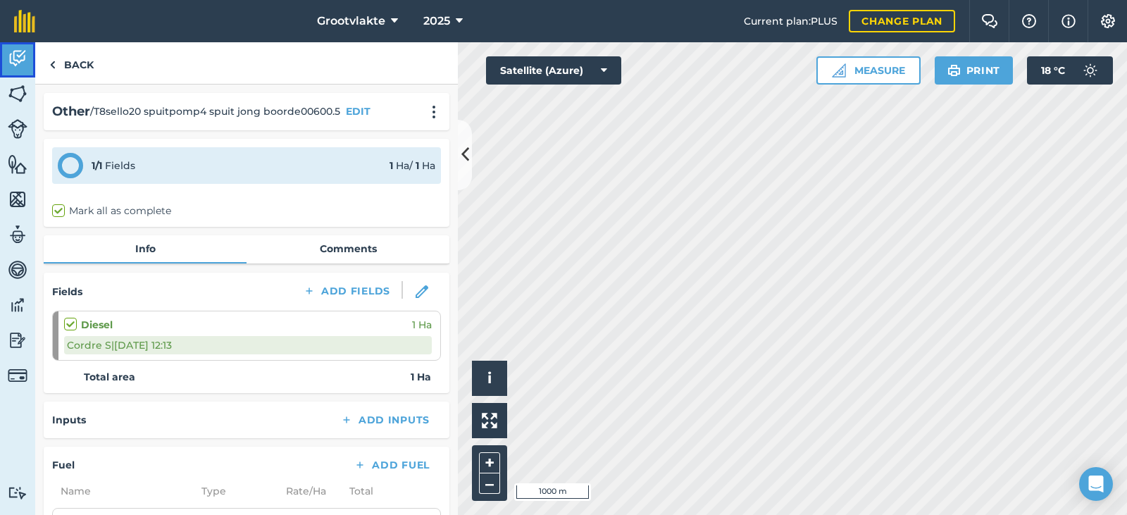
click at [22, 63] on img at bounding box center [18, 58] width 20 height 21
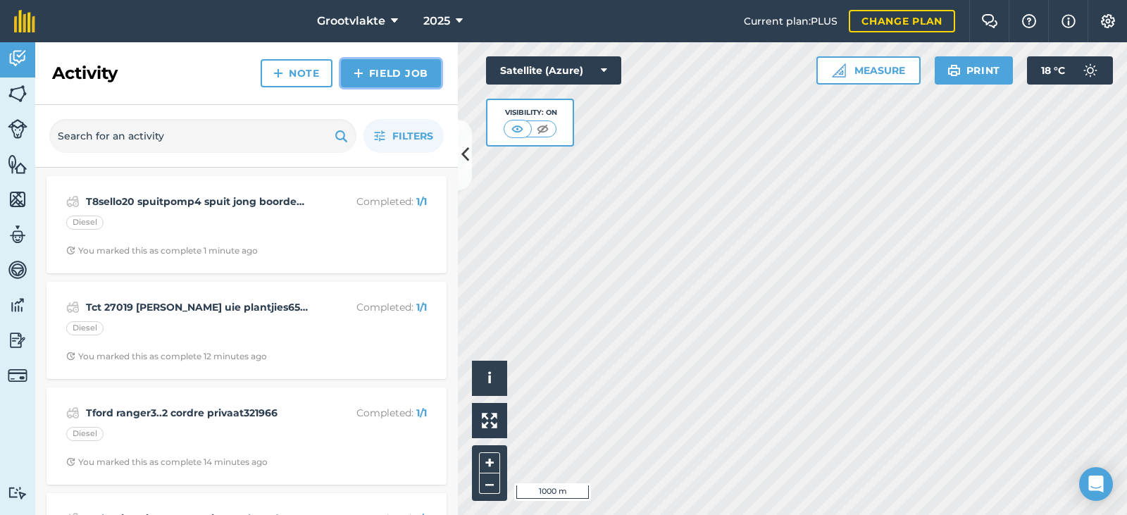
click at [404, 75] on link "Field Job" at bounding box center [391, 73] width 100 height 28
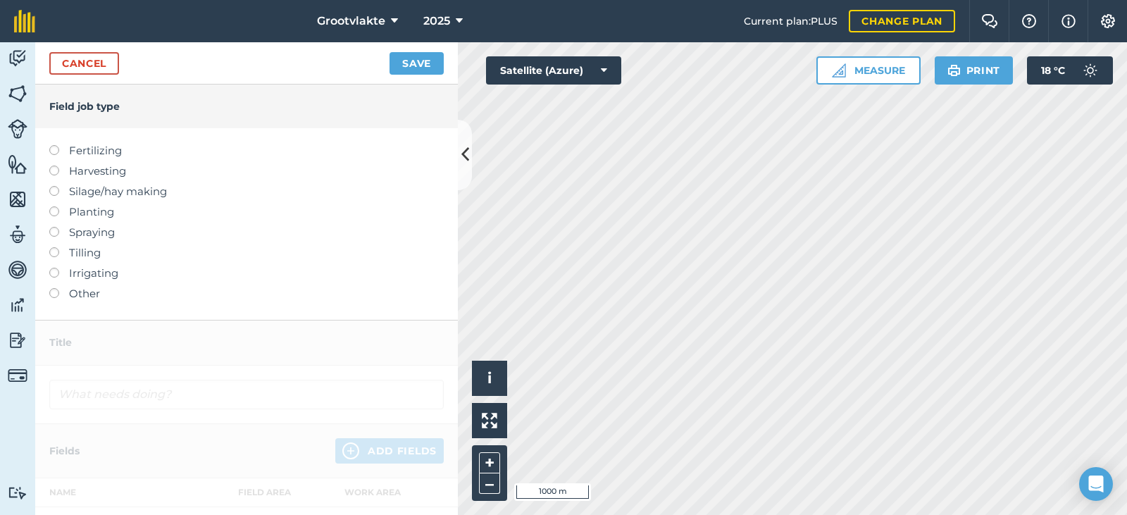
click at [99, 291] on label "Other" at bounding box center [246, 293] width 394 height 17
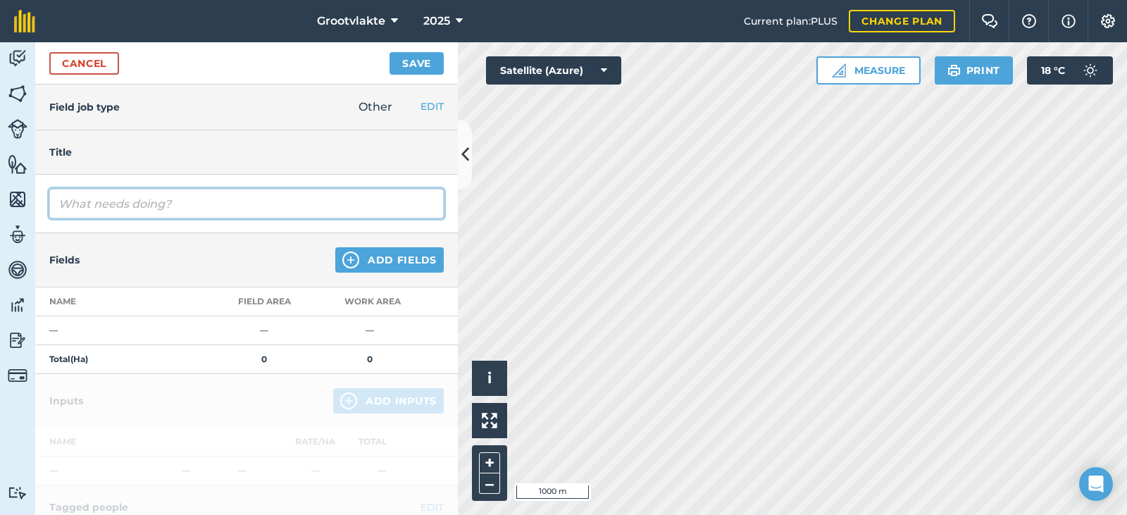
click at [130, 212] on input "text" at bounding box center [246, 204] width 394 height 30
type input "T13frederico waterwantjie besproeiing02738.3"
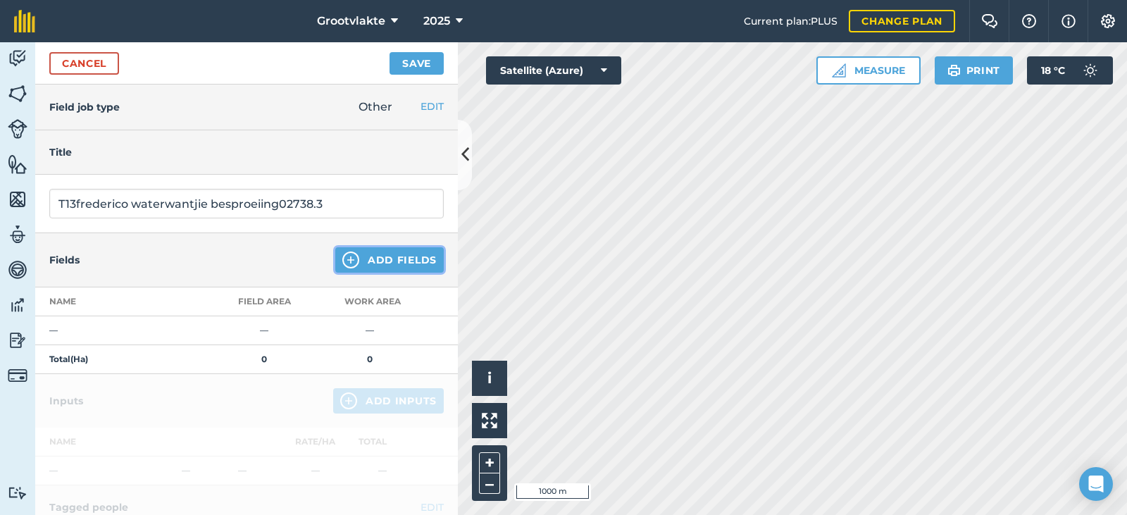
click at [382, 261] on button "Add Fields" at bounding box center [389, 259] width 108 height 25
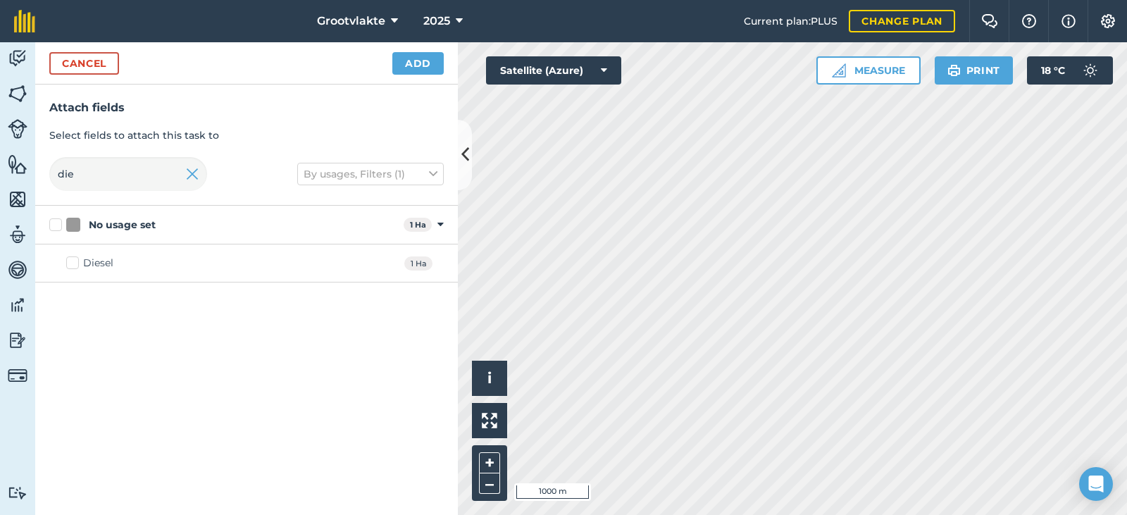
click at [106, 260] on div "Diesel" at bounding box center [98, 263] width 30 height 15
click at [75, 260] on input "Diesel" at bounding box center [70, 260] width 9 height 9
checkbox input "true"
click at [397, 58] on button "Add" at bounding box center [417, 63] width 51 height 23
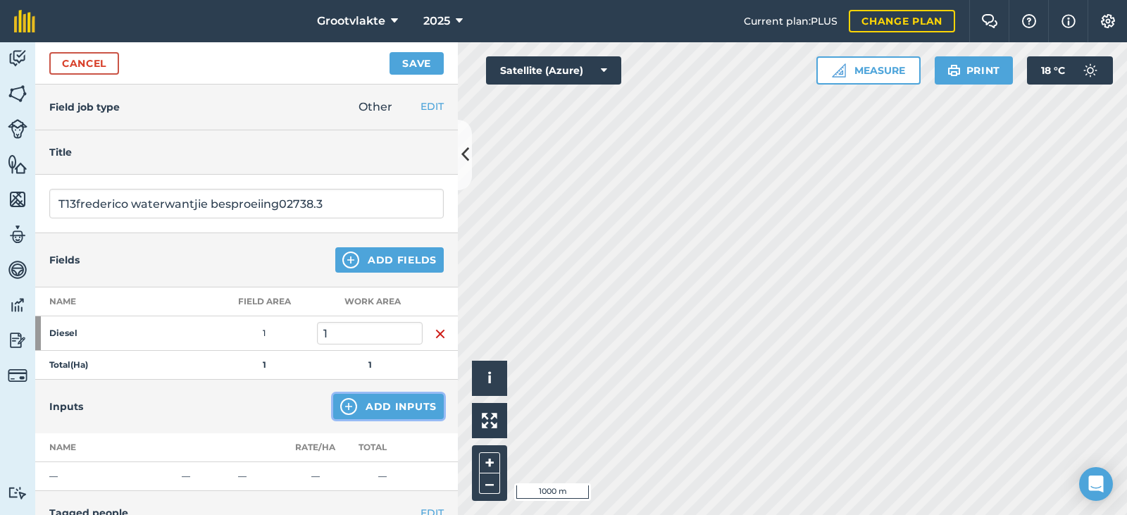
click at [385, 410] on button "Add Inputs" at bounding box center [388, 406] width 111 height 25
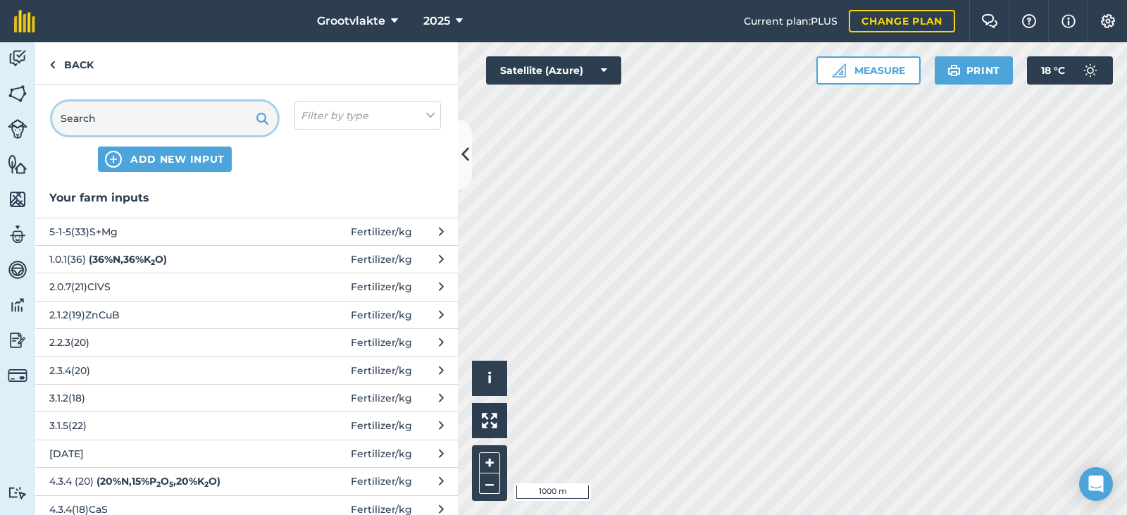
click at [166, 120] on input "text" at bounding box center [164, 118] width 225 height 34
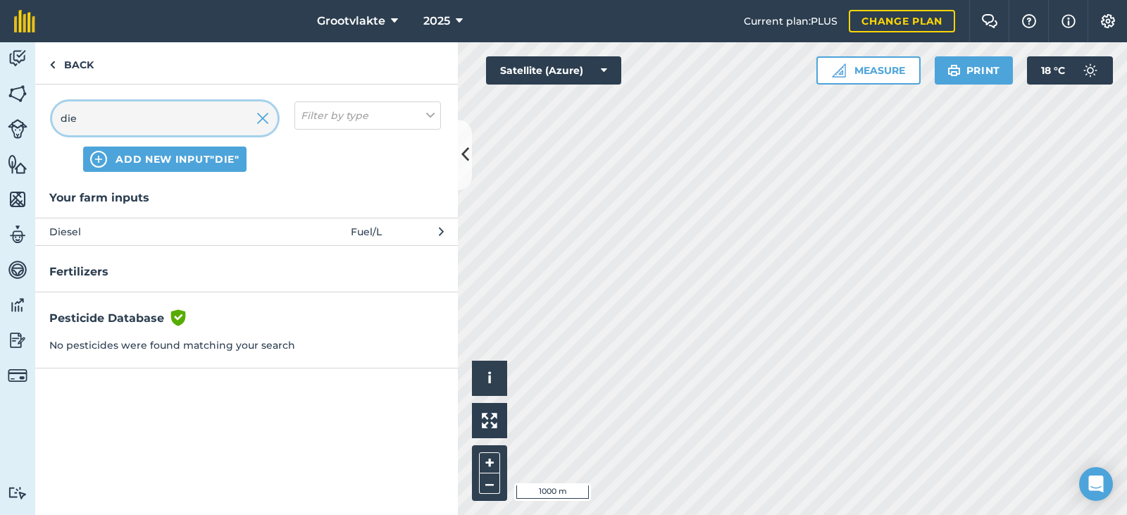
type input "die"
click at [146, 230] on span "Diesel" at bounding box center [164, 231] width 230 height 15
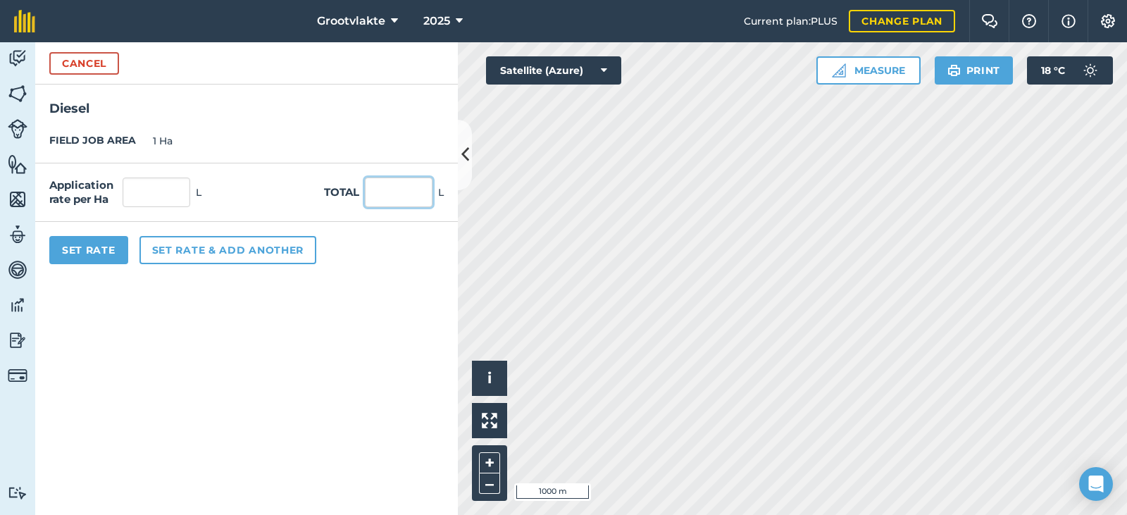
click at [376, 195] on input "text" at bounding box center [399, 192] width 68 height 30
type input "35"
click at [123, 249] on button "Set Rate" at bounding box center [88, 250] width 79 height 28
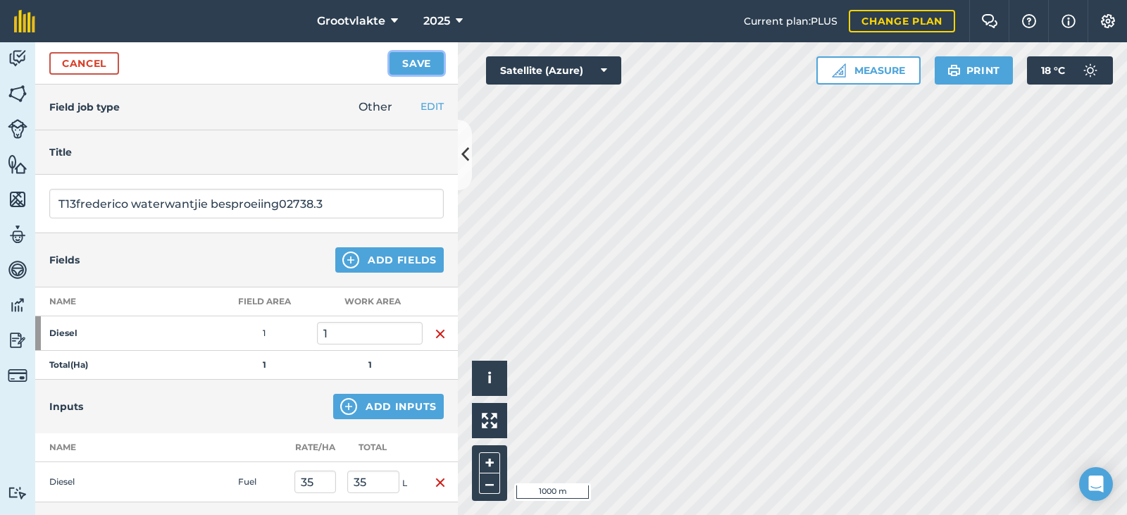
click at [417, 63] on button "Save" at bounding box center [416, 63] width 54 height 23
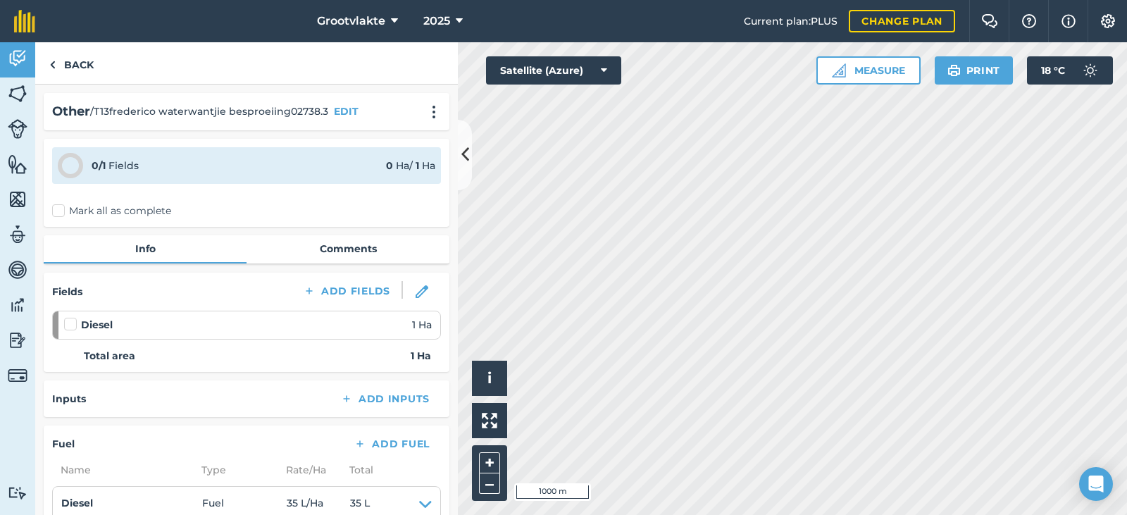
click at [70, 204] on label "Mark all as complete" at bounding box center [111, 211] width 119 height 15
click at [61, 204] on input "Mark all as complete" at bounding box center [56, 208] width 9 height 9
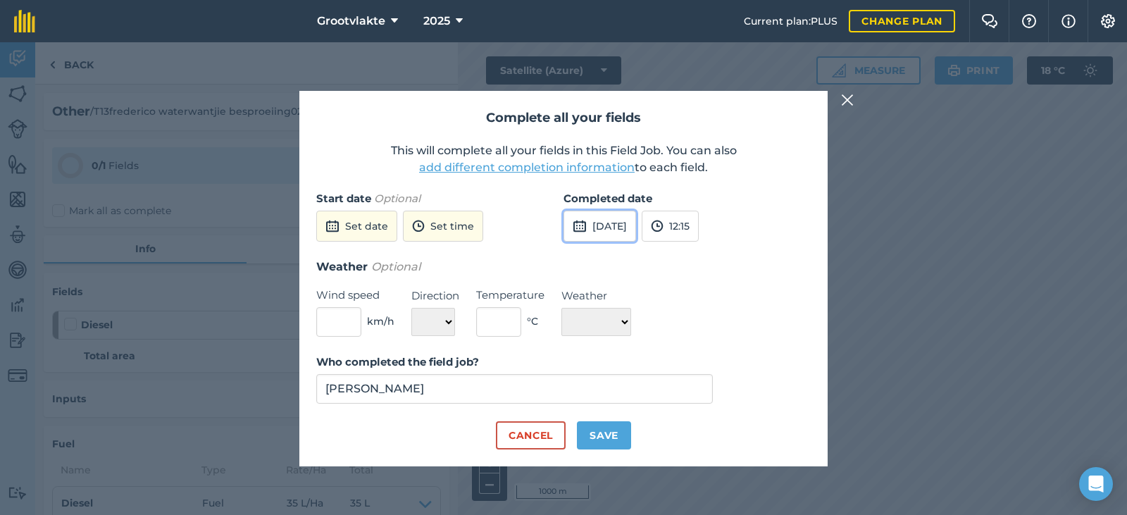
click at [589, 226] on button "[DATE]" at bounding box center [599, 226] width 73 height 31
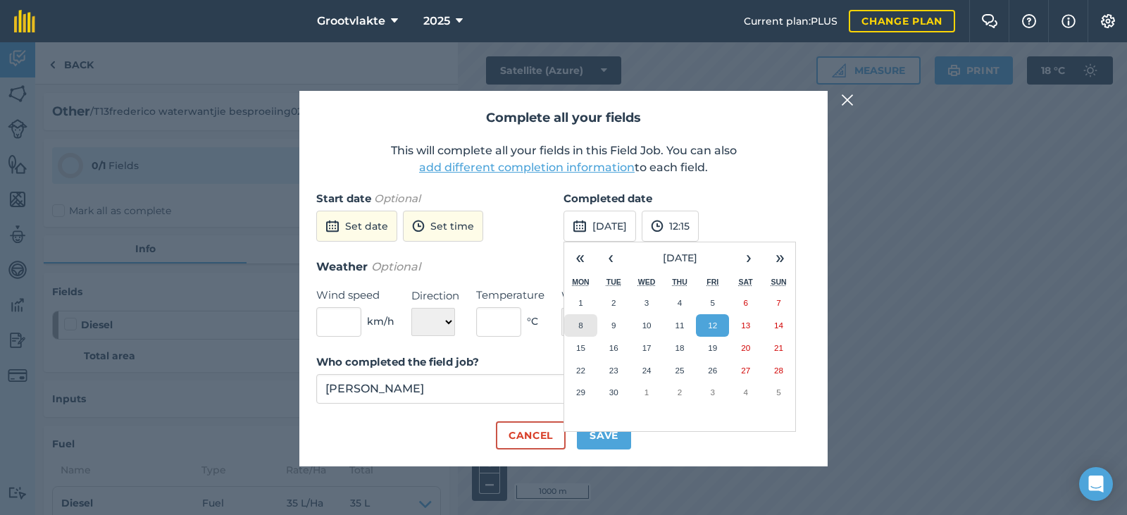
click at [583, 318] on button "8" at bounding box center [580, 325] width 33 height 23
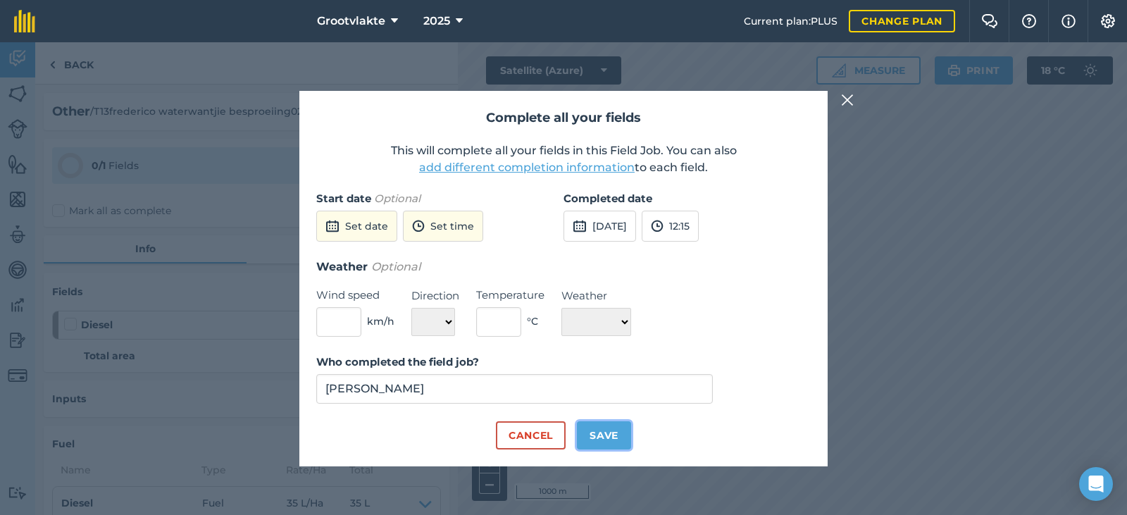
click at [589, 436] on button "Save" at bounding box center [604, 435] width 54 height 28
checkbox input "true"
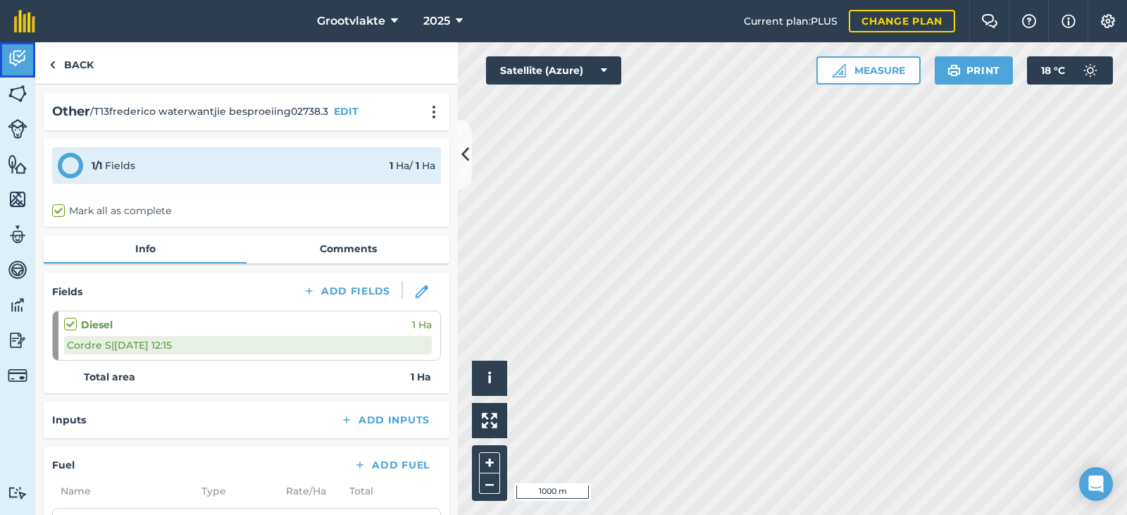
click at [21, 64] on img at bounding box center [18, 58] width 20 height 21
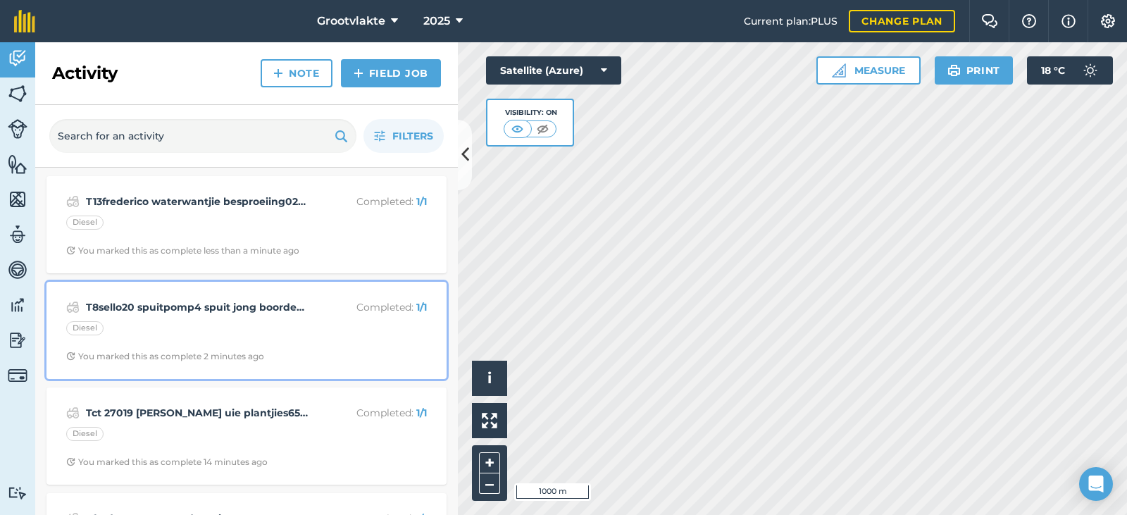
click at [130, 304] on strong "T8sello20 spuitpomp4 spuit jong boorde00600.5" at bounding box center [197, 306] width 223 height 15
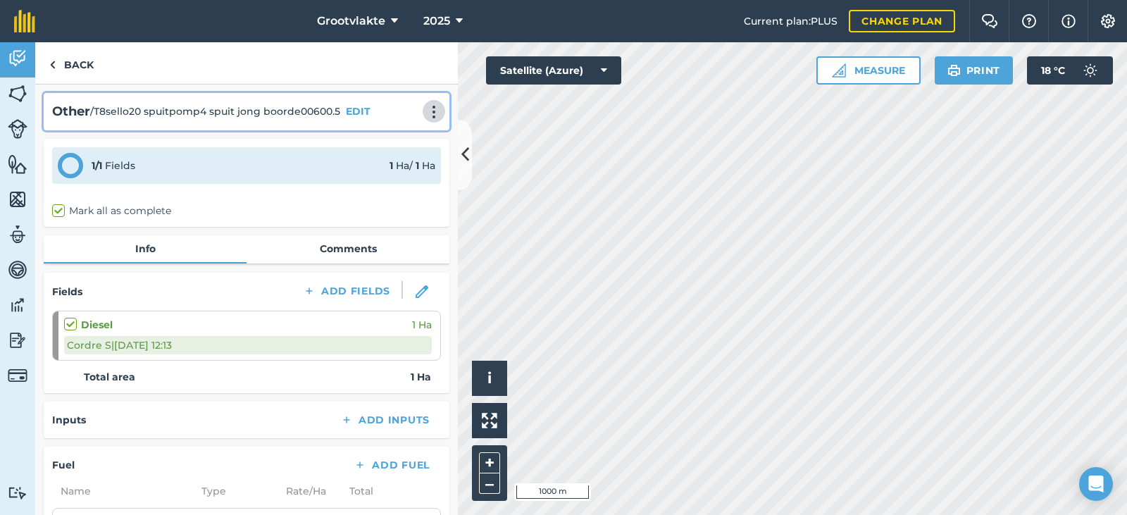
click at [425, 108] on img at bounding box center [433, 112] width 17 height 14
click at [387, 168] on link "Delete" at bounding box center [404, 176] width 90 height 28
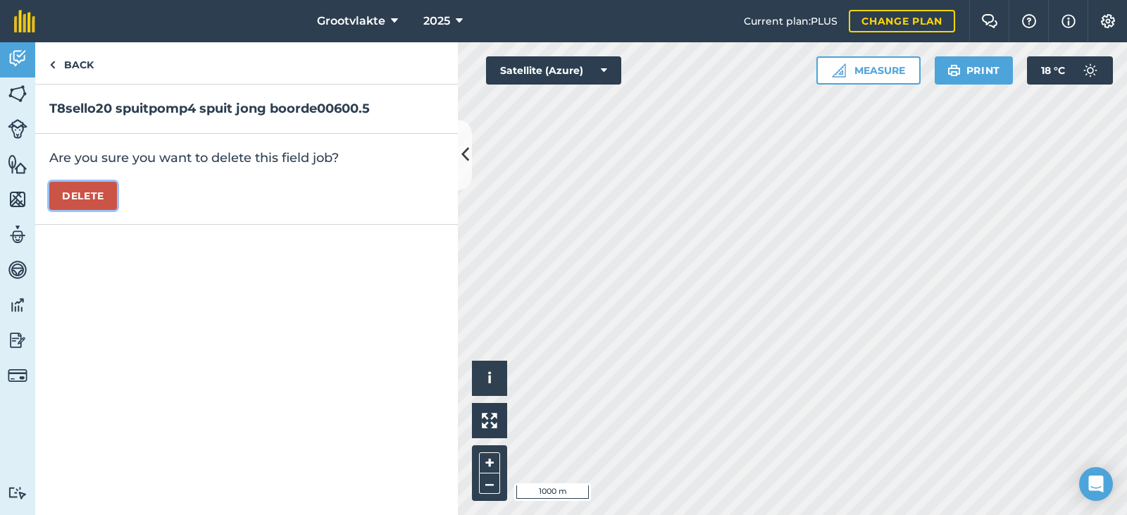
click at [101, 194] on button "Delete" at bounding box center [83, 196] width 68 height 28
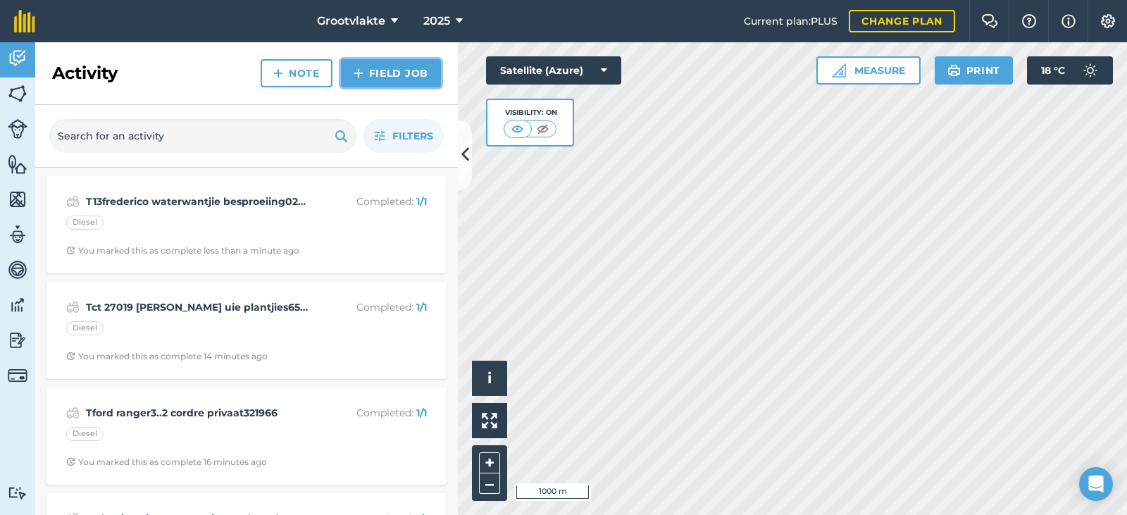
click at [405, 77] on link "Field Job" at bounding box center [391, 73] width 100 height 28
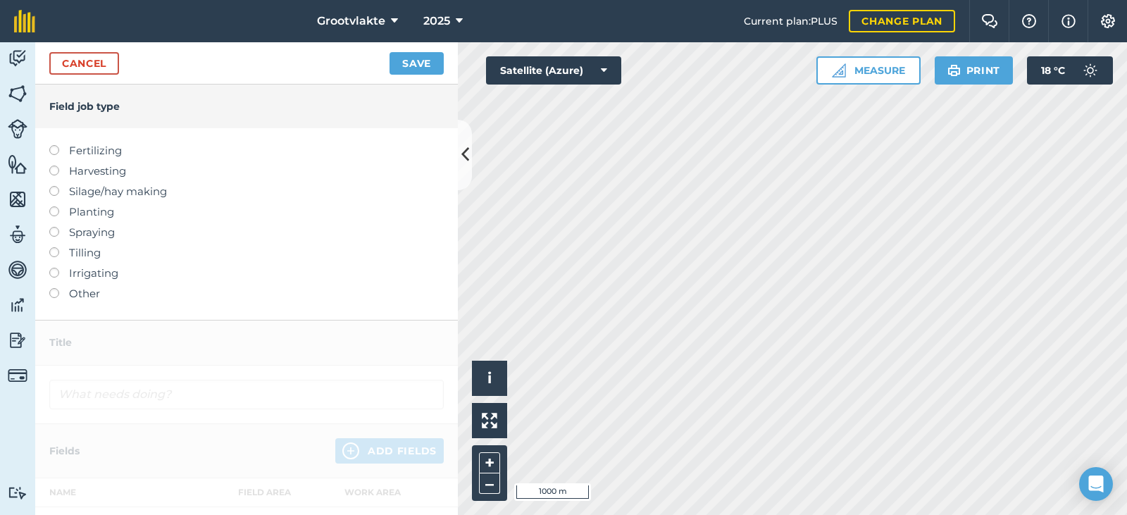
click at [88, 289] on label "Other" at bounding box center [246, 293] width 394 height 17
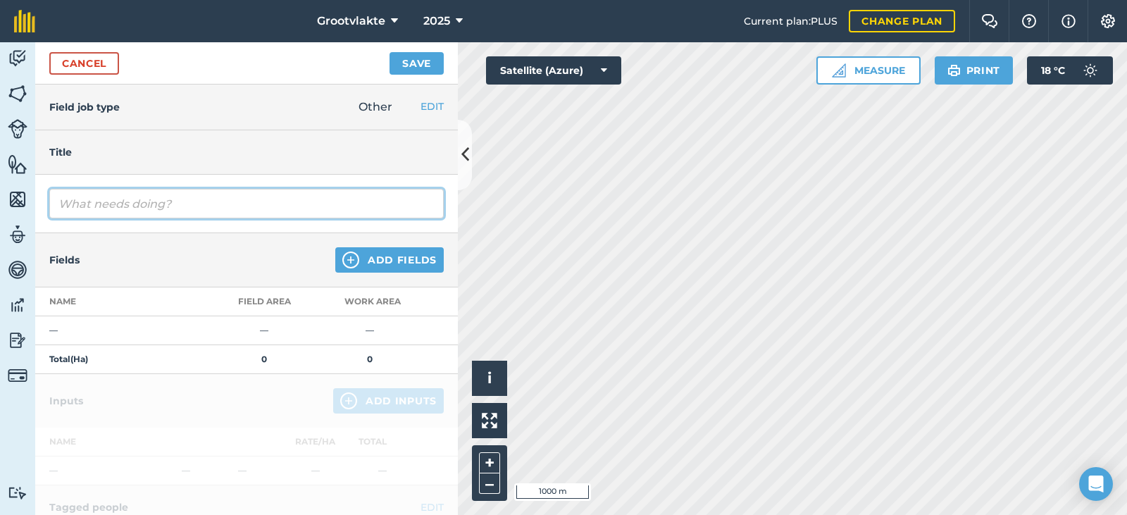
click at [129, 202] on input "text" at bounding box center [246, 204] width 394 height 30
type input "T2 lukas7 kratwa ry uie kissies03501"
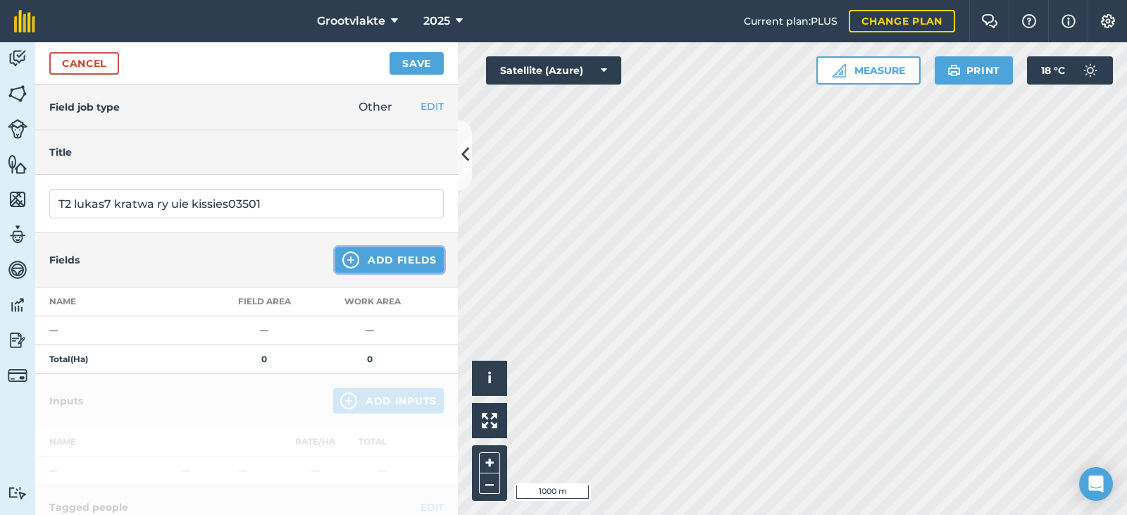
click at [370, 258] on button "Add Fields" at bounding box center [389, 259] width 108 height 25
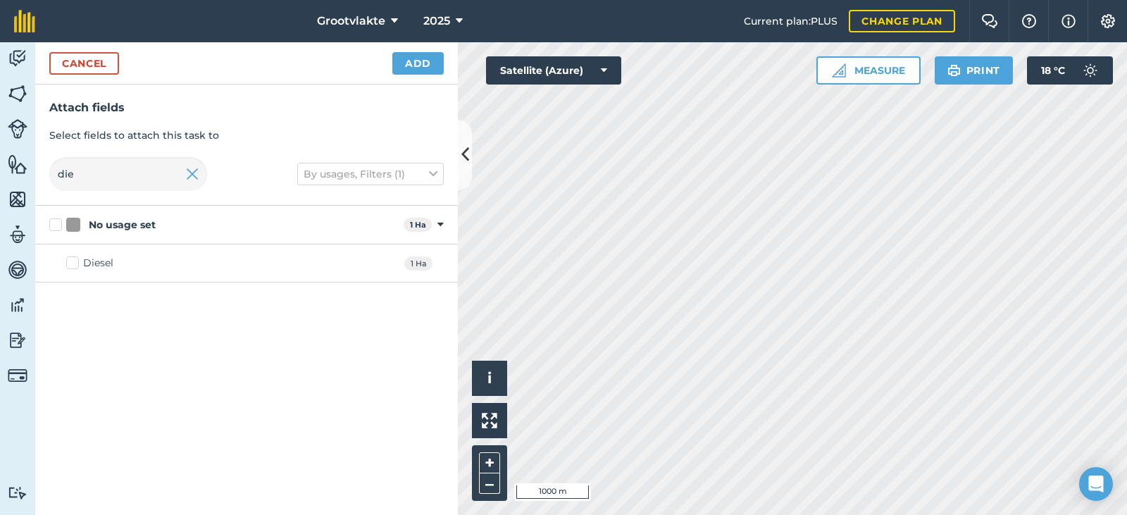
click at [96, 257] on div "Diesel" at bounding box center [98, 263] width 30 height 15
click at [75, 257] on input "Diesel" at bounding box center [70, 260] width 9 height 9
checkbox input "true"
click at [418, 64] on button "Add" at bounding box center [417, 63] width 51 height 23
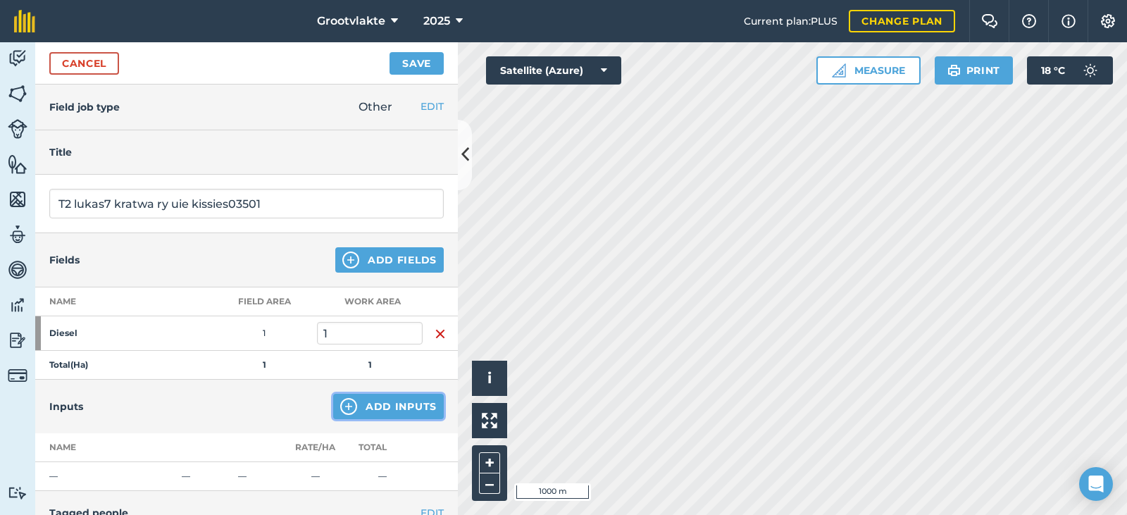
click at [358, 404] on button "Add Inputs" at bounding box center [388, 406] width 111 height 25
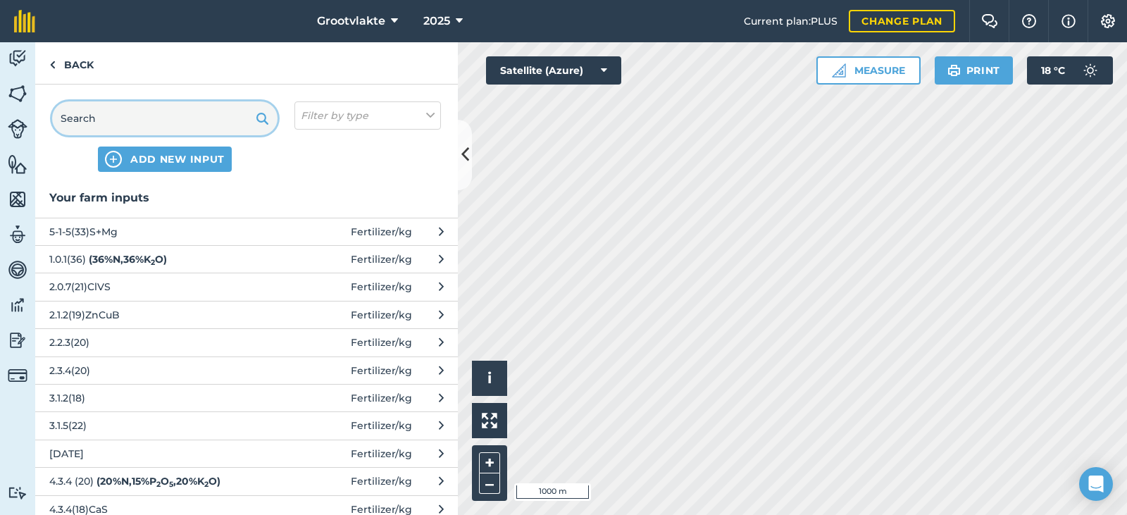
click at [154, 117] on input "text" at bounding box center [164, 118] width 225 height 34
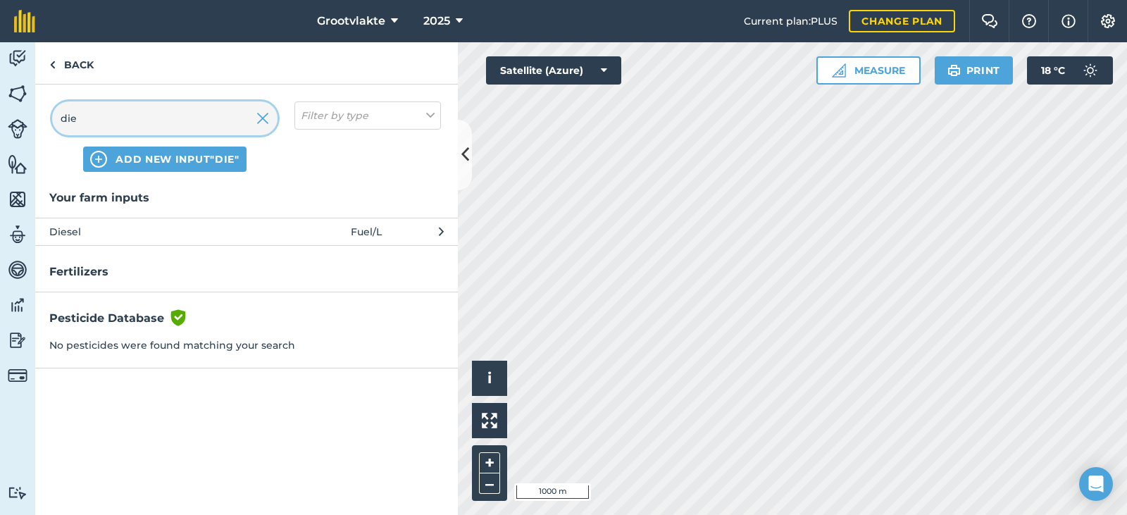
type input "die"
click at [127, 225] on span "Diesel" at bounding box center [164, 231] width 230 height 15
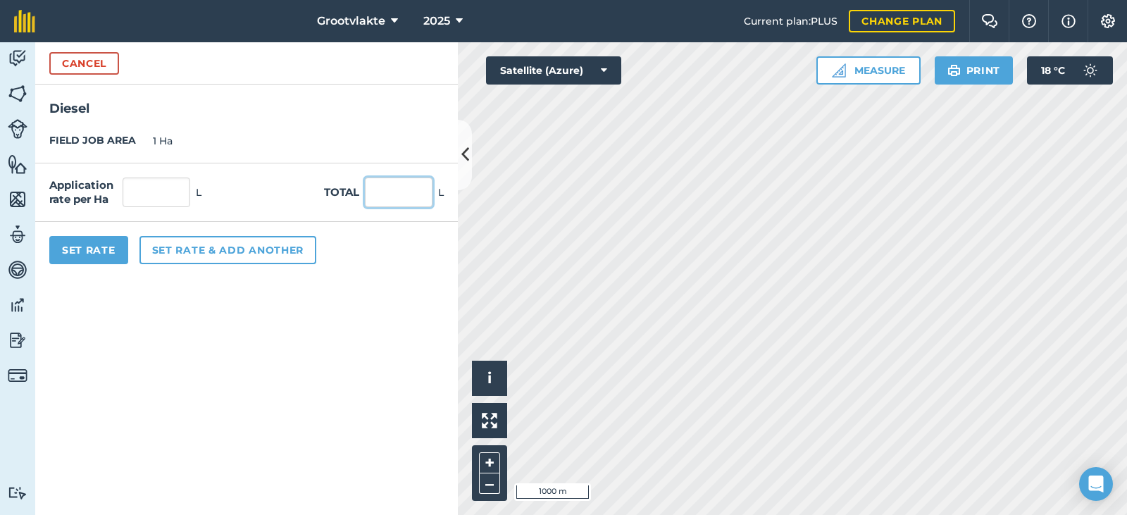
click at [373, 197] on input "text" at bounding box center [399, 192] width 68 height 30
type input "62"
click at [117, 246] on button "Set Rate" at bounding box center [88, 250] width 79 height 28
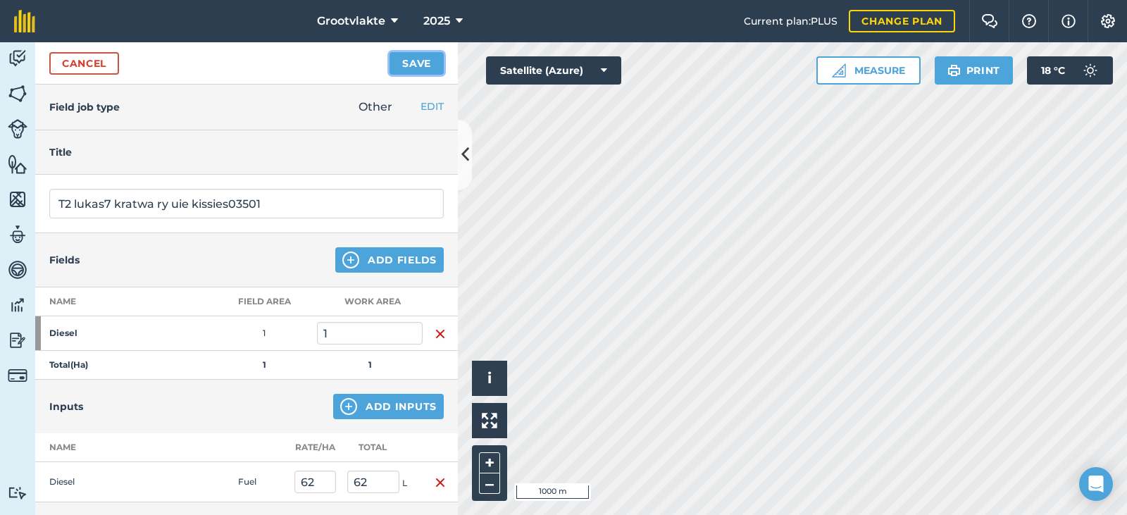
click at [413, 63] on button "Save" at bounding box center [416, 63] width 54 height 23
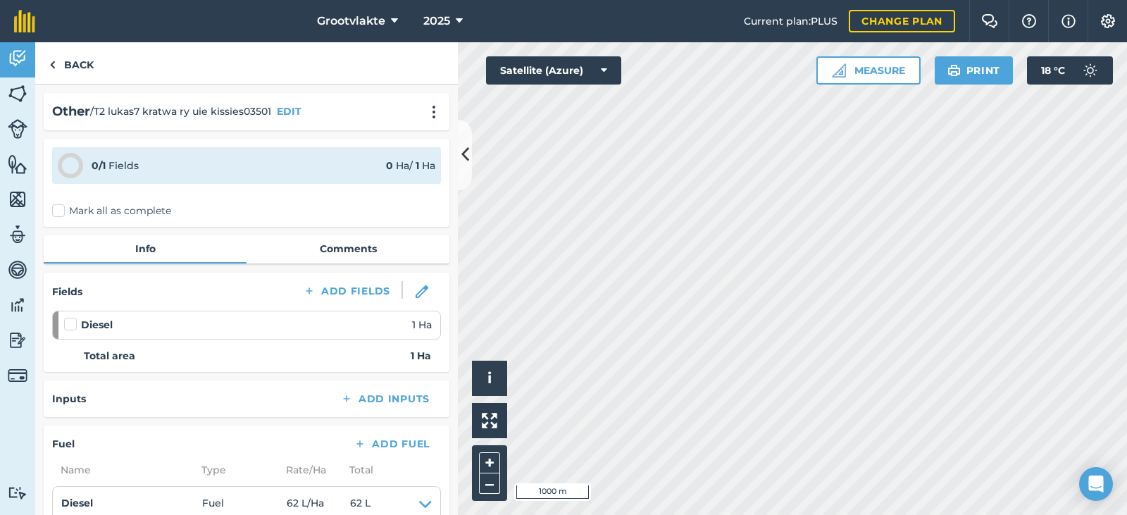
click at [57, 215] on label "Mark all as complete" at bounding box center [111, 211] width 119 height 15
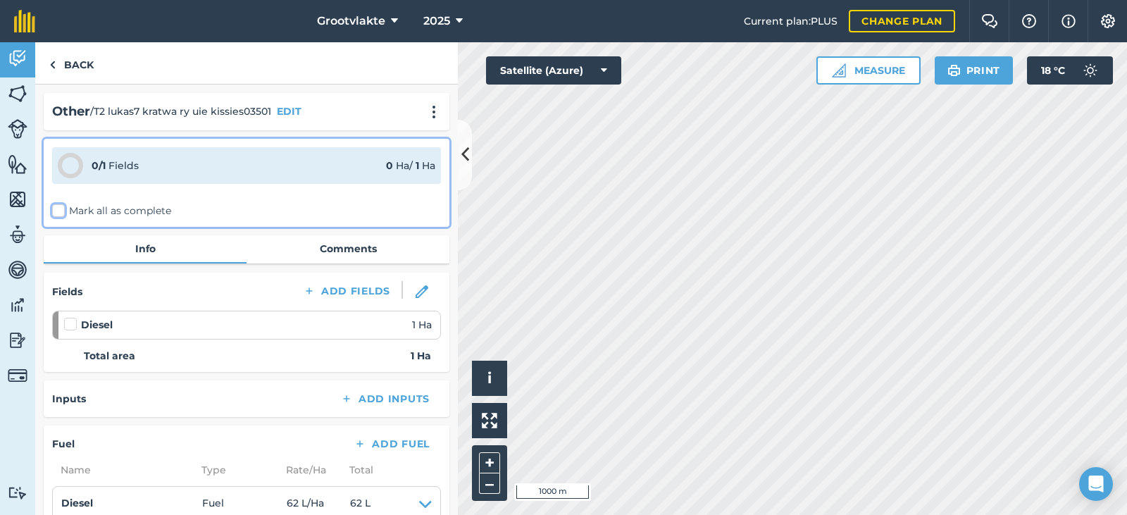
click at [57, 213] on input "Mark all as complete" at bounding box center [56, 208] width 9 height 9
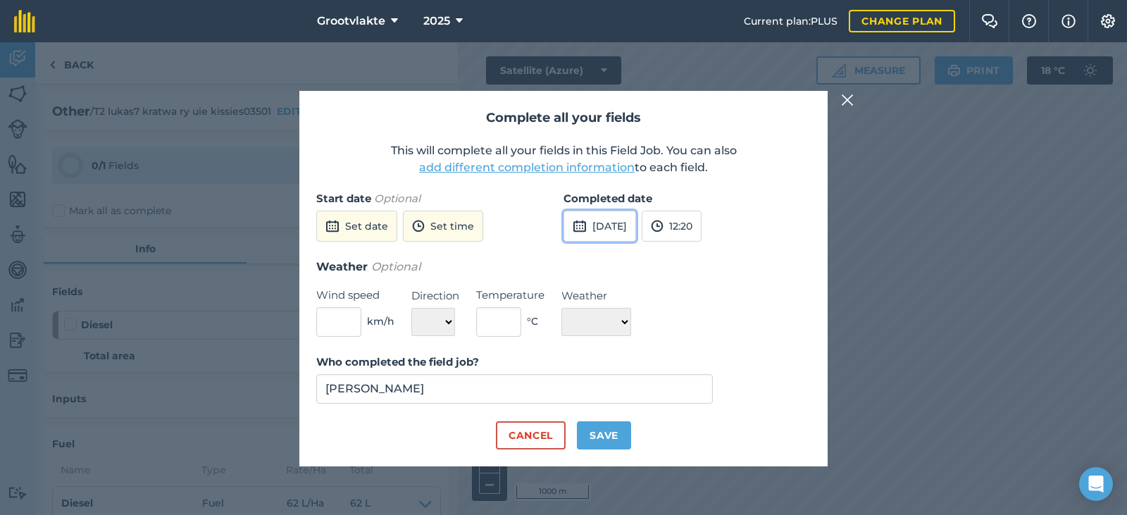
click at [629, 234] on button "[DATE]" at bounding box center [599, 226] width 73 height 31
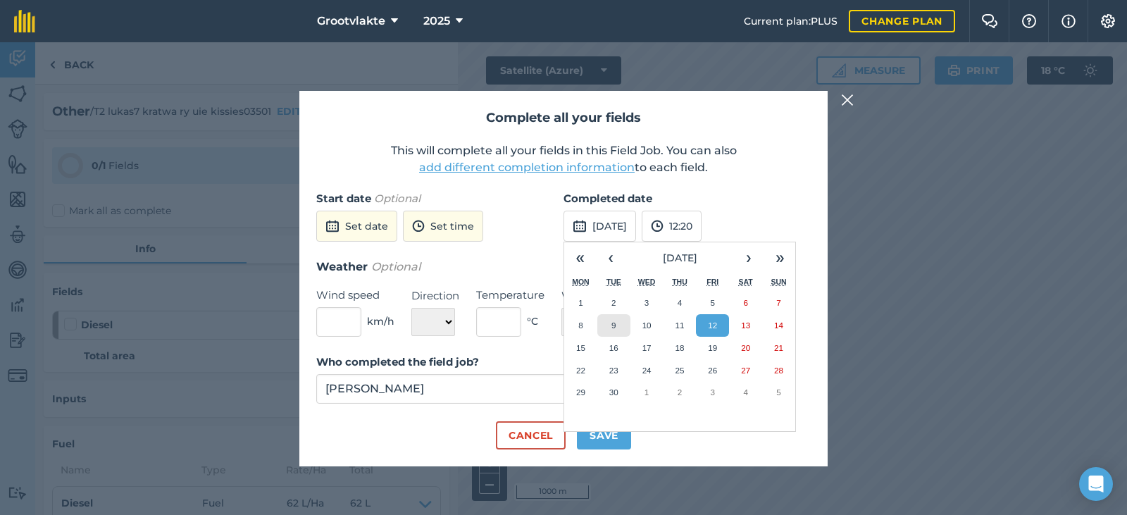
click at [614, 321] on abbr "9" at bounding box center [613, 324] width 4 height 9
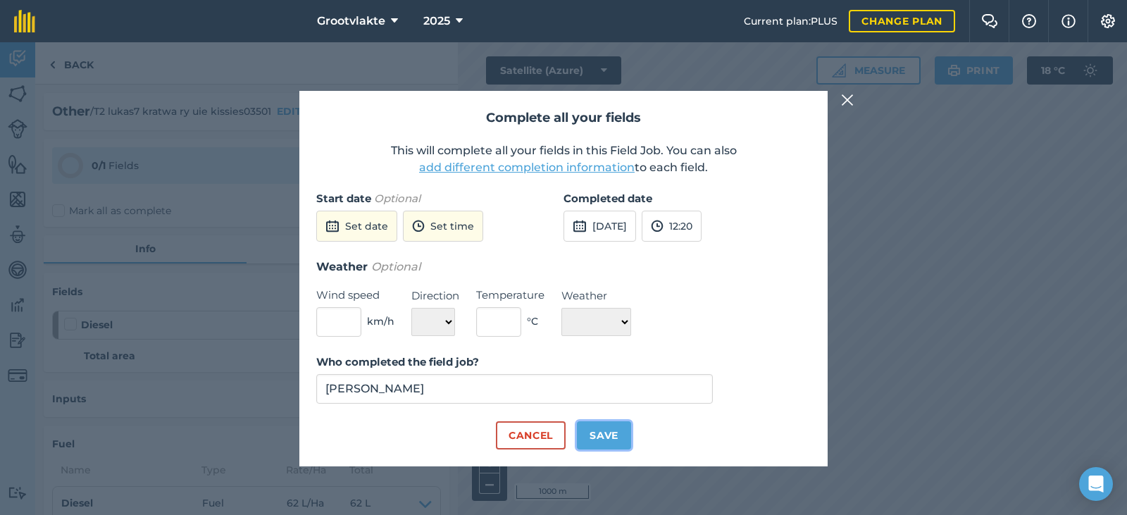
click at [601, 430] on button "Save" at bounding box center [604, 435] width 54 height 28
checkbox input "true"
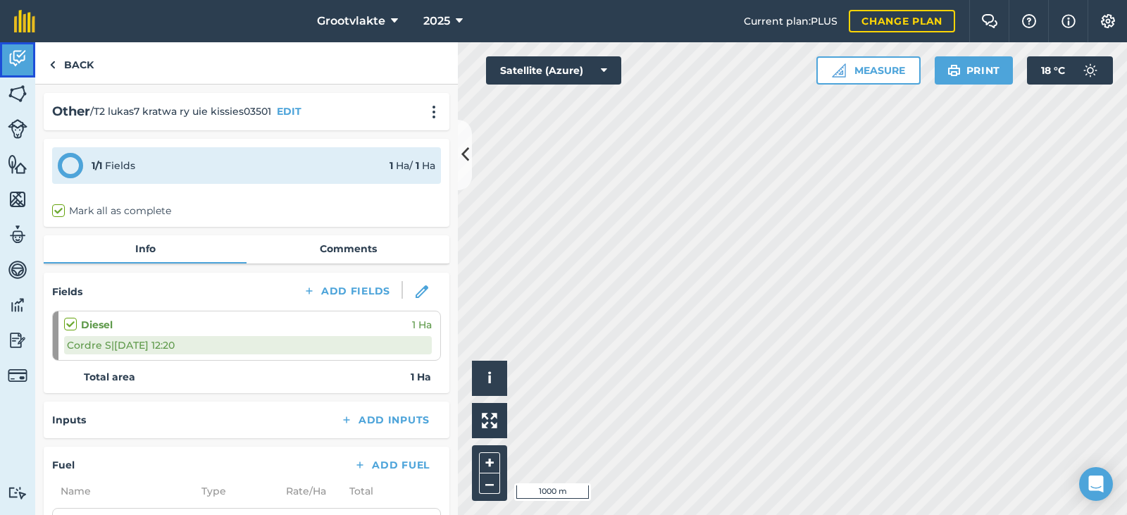
click at [27, 64] on img at bounding box center [18, 58] width 20 height 21
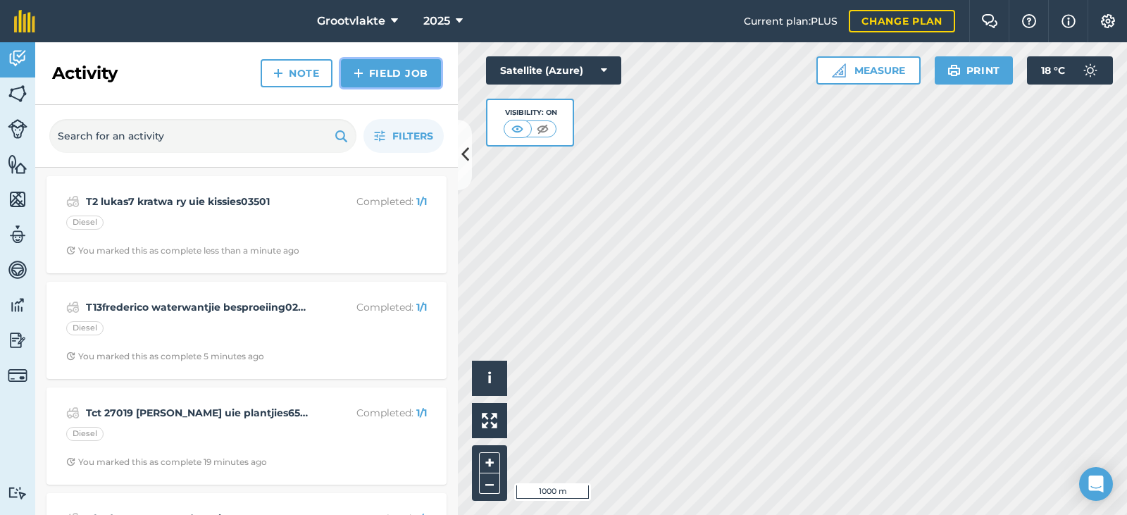
click at [399, 73] on link "Field Job" at bounding box center [391, 73] width 100 height 28
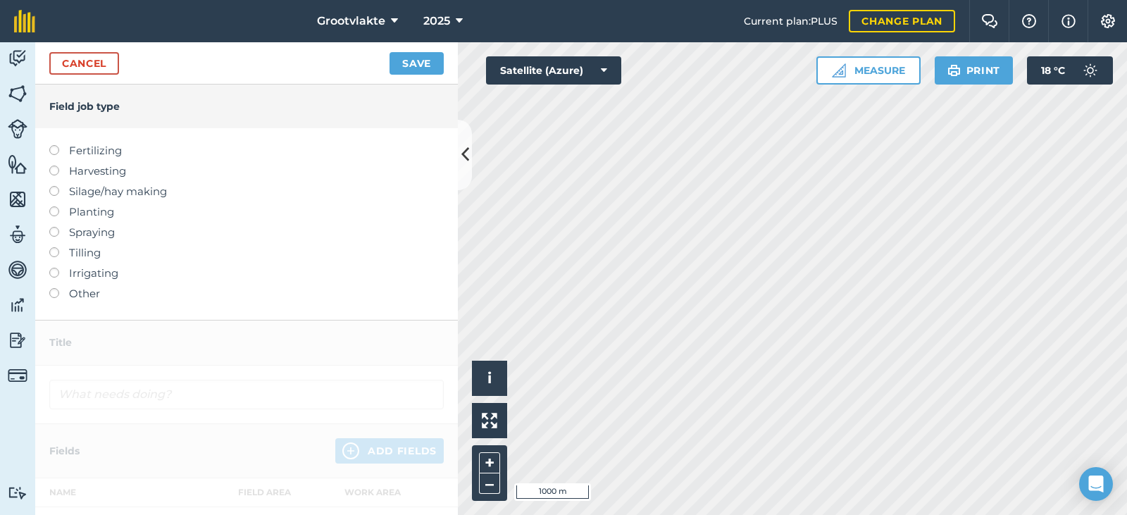
click at [81, 297] on label "Other" at bounding box center [246, 293] width 394 height 17
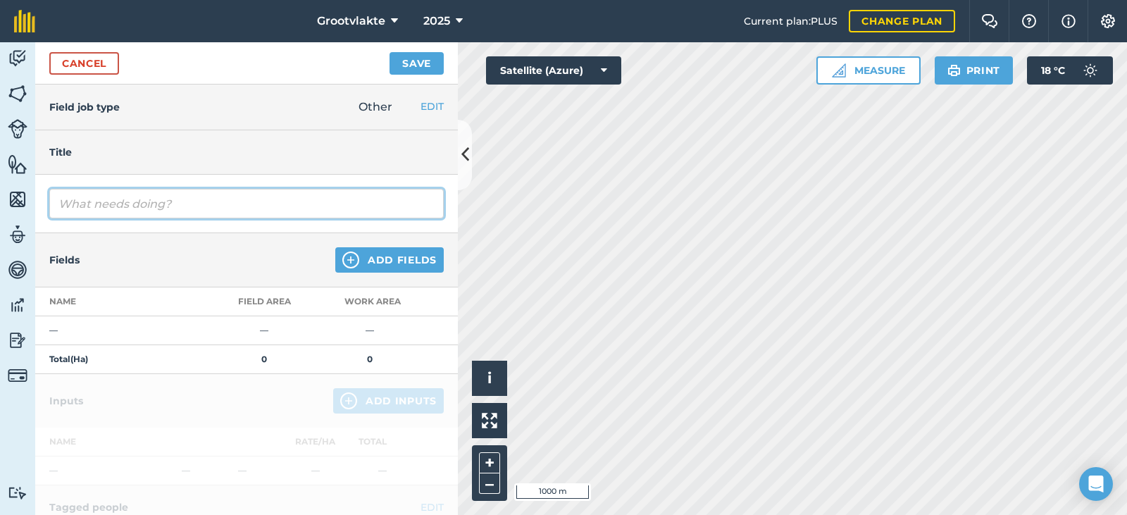
click at [102, 201] on input "text" at bounding box center [246, 204] width 394 height 30
type input "T18ricky rolgrop grondvoorbereing vir uie plant8141.7"
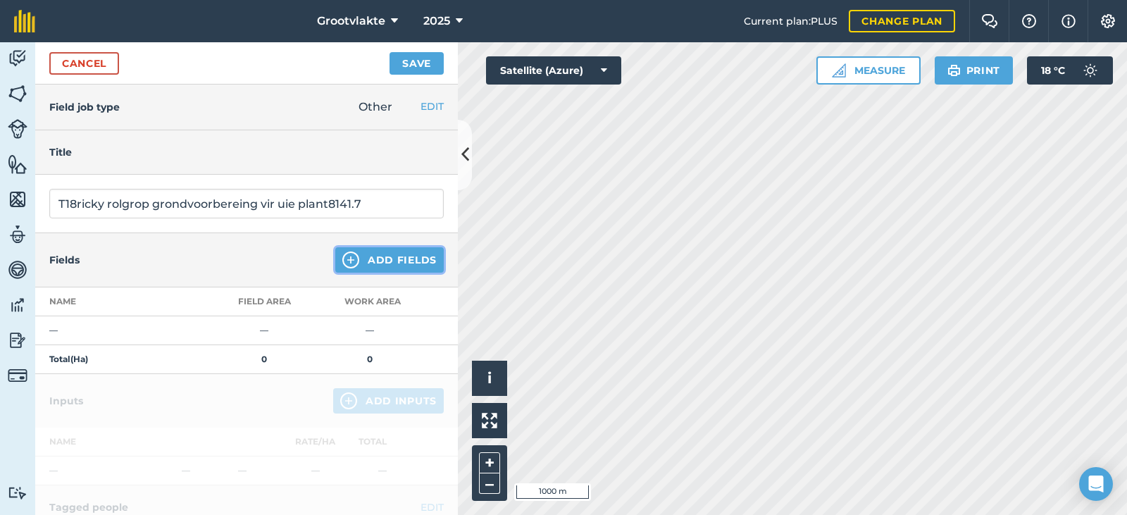
click at [349, 261] on img at bounding box center [350, 259] width 17 height 17
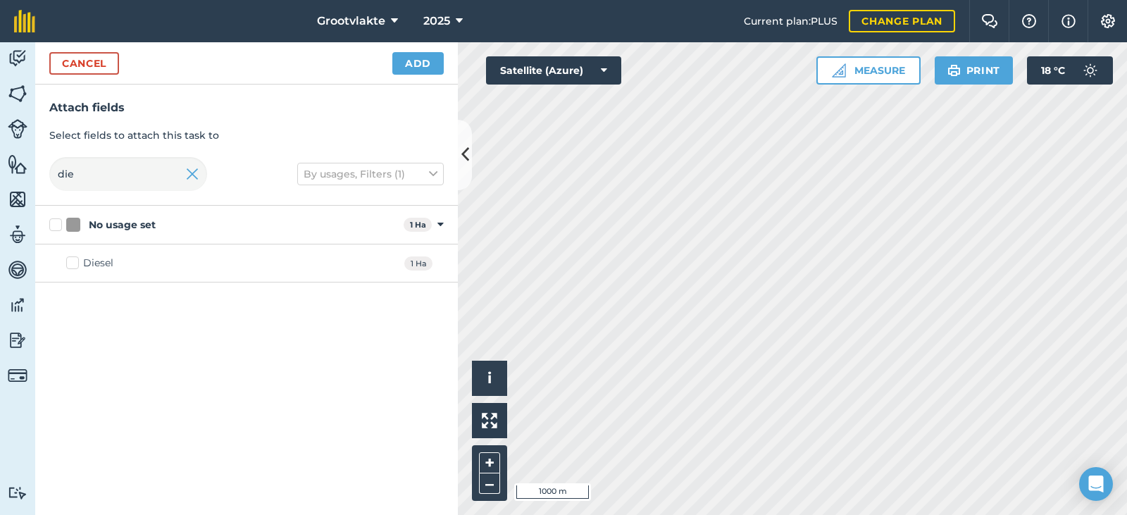
drag, startPoint x: 78, startPoint y: 261, endPoint x: 125, endPoint y: 252, distance: 47.9
click at [78, 260] on label "Diesel" at bounding box center [89, 263] width 47 height 15
click at [75, 260] on input "Diesel" at bounding box center [70, 260] width 9 height 9
checkbox input "true"
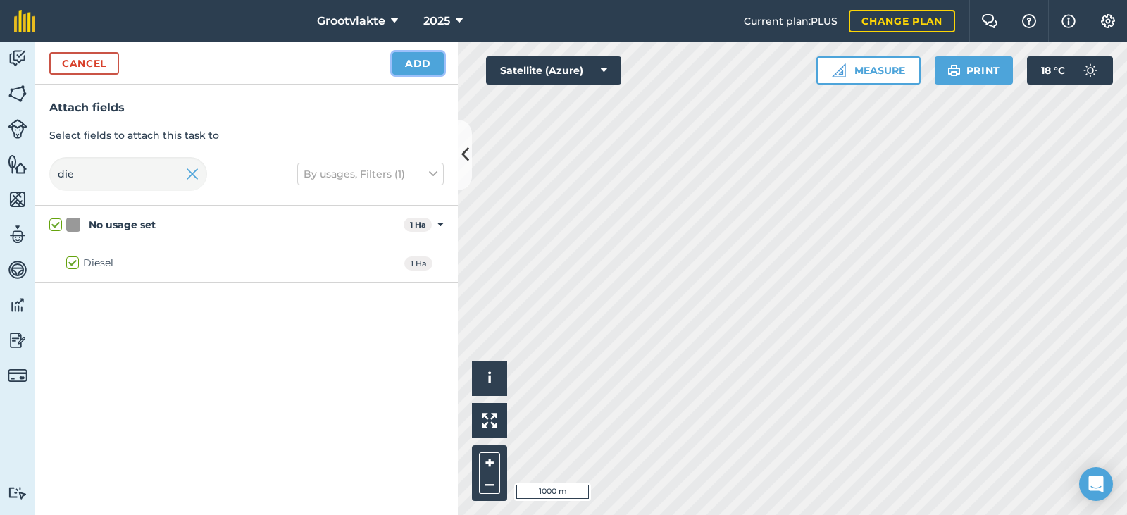
click at [409, 65] on button "Add" at bounding box center [417, 63] width 51 height 23
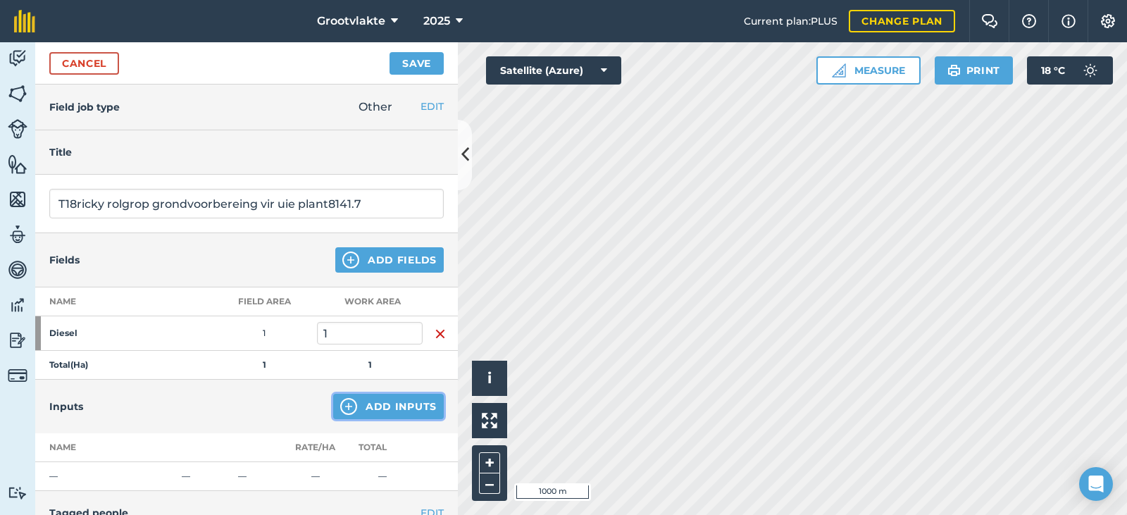
click at [363, 404] on button "Add Inputs" at bounding box center [388, 406] width 111 height 25
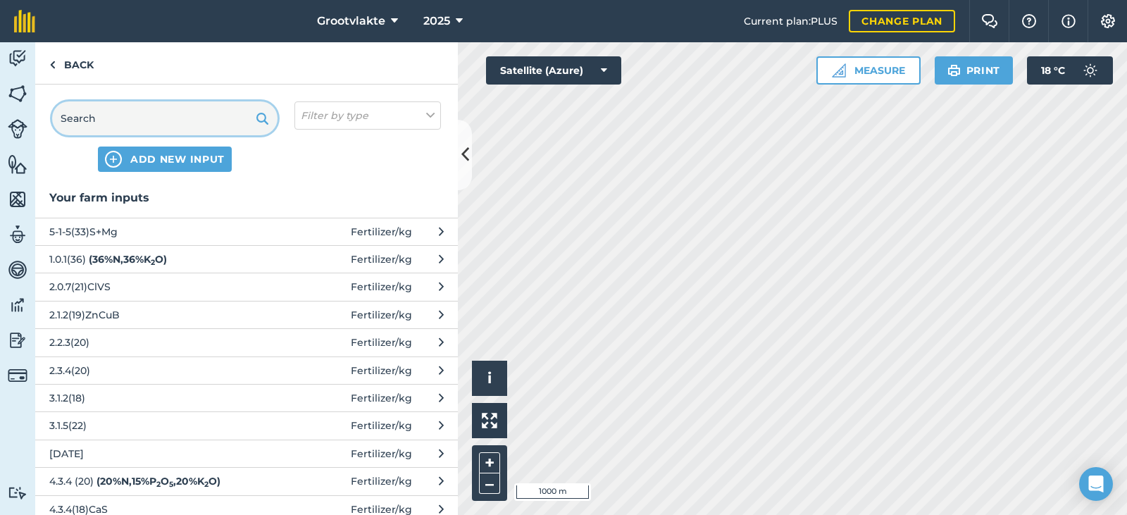
click at [199, 114] on input "text" at bounding box center [164, 118] width 225 height 34
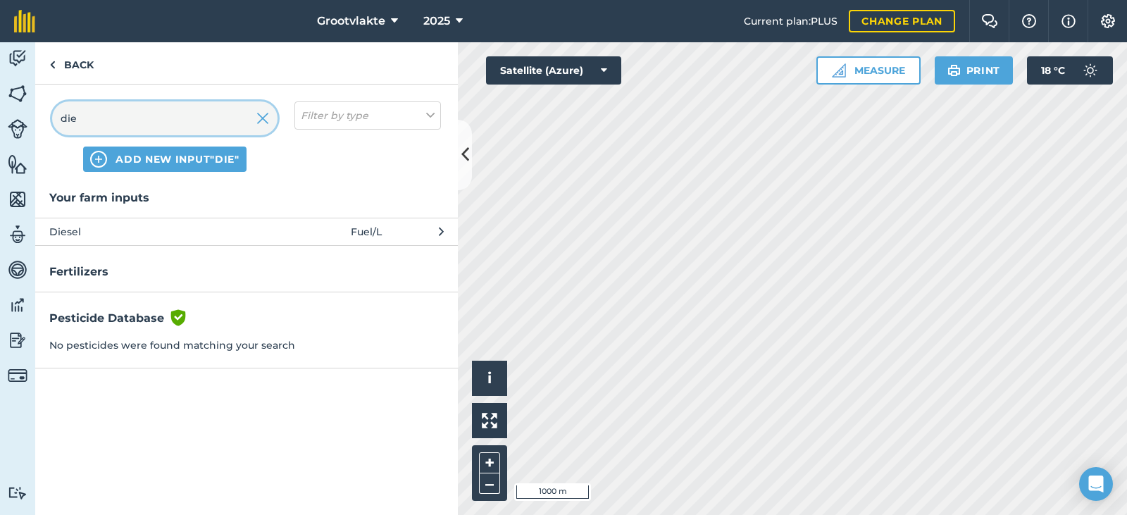
type input "die"
click at [68, 237] on span "Diesel" at bounding box center [164, 231] width 230 height 15
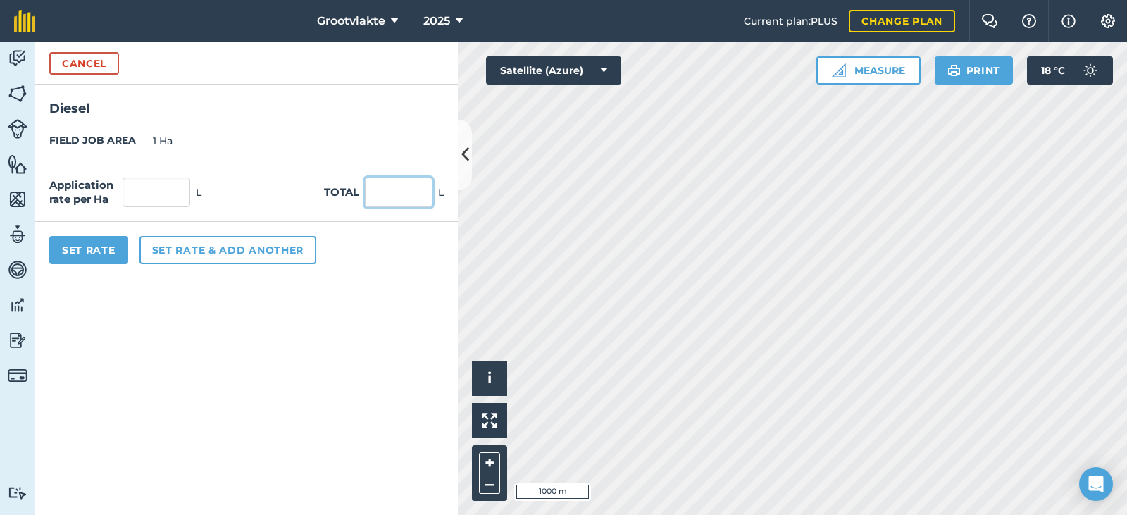
click at [394, 201] on input "text" at bounding box center [399, 192] width 68 height 30
type input "50"
click at [109, 247] on button "Set Rate" at bounding box center [88, 250] width 79 height 28
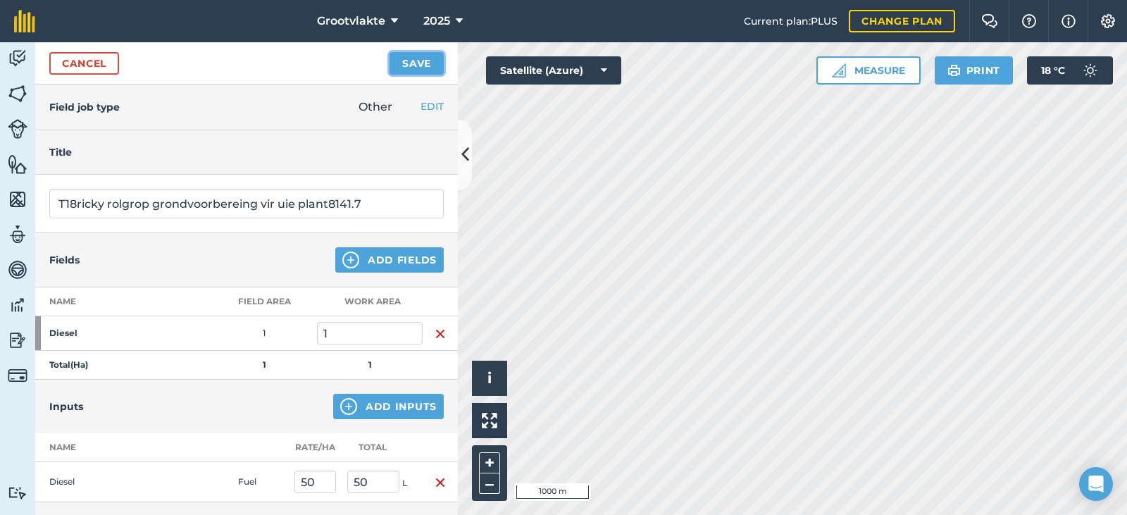
click at [412, 62] on button "Save" at bounding box center [416, 63] width 54 height 23
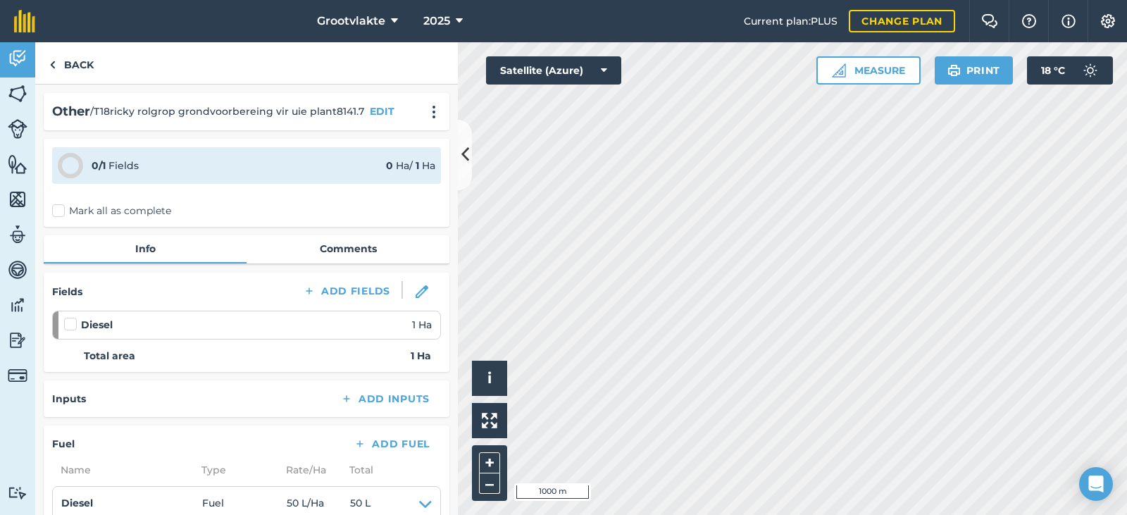
click at [79, 215] on label "Mark all as complete" at bounding box center [111, 211] width 119 height 15
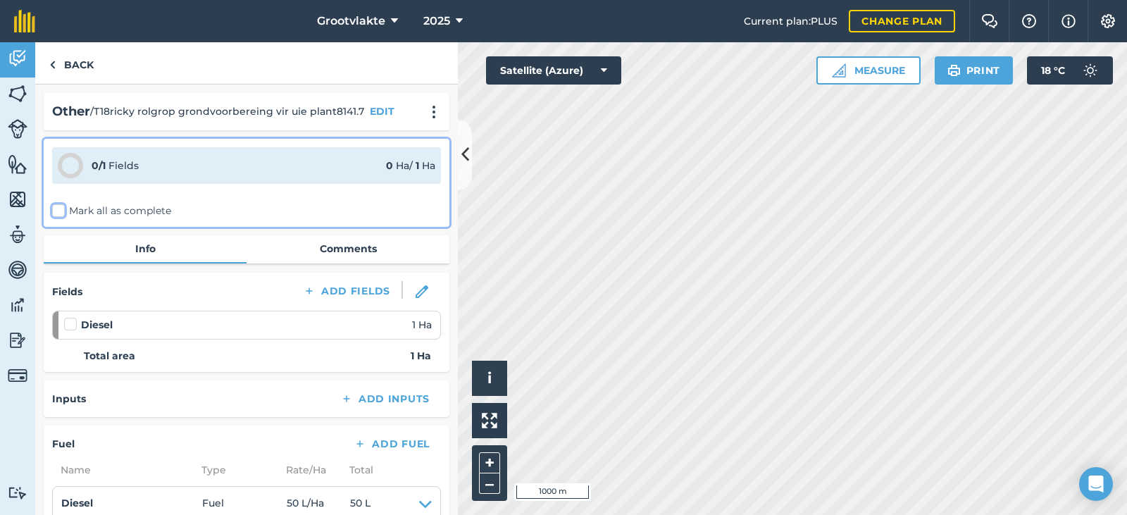
click at [61, 213] on input "Mark all as complete" at bounding box center [56, 208] width 9 height 9
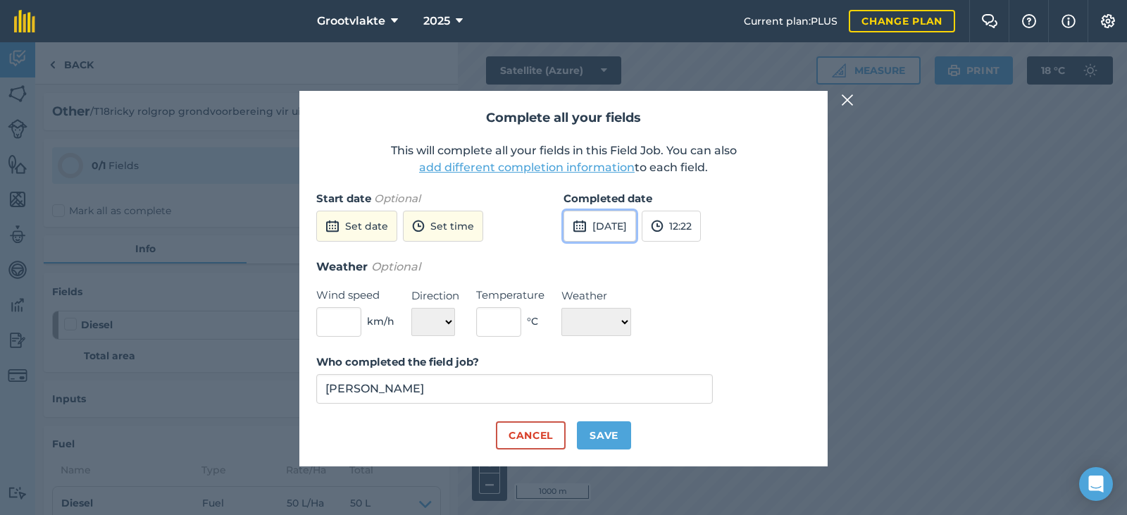
click at [636, 231] on button "[DATE]" at bounding box center [599, 226] width 73 height 31
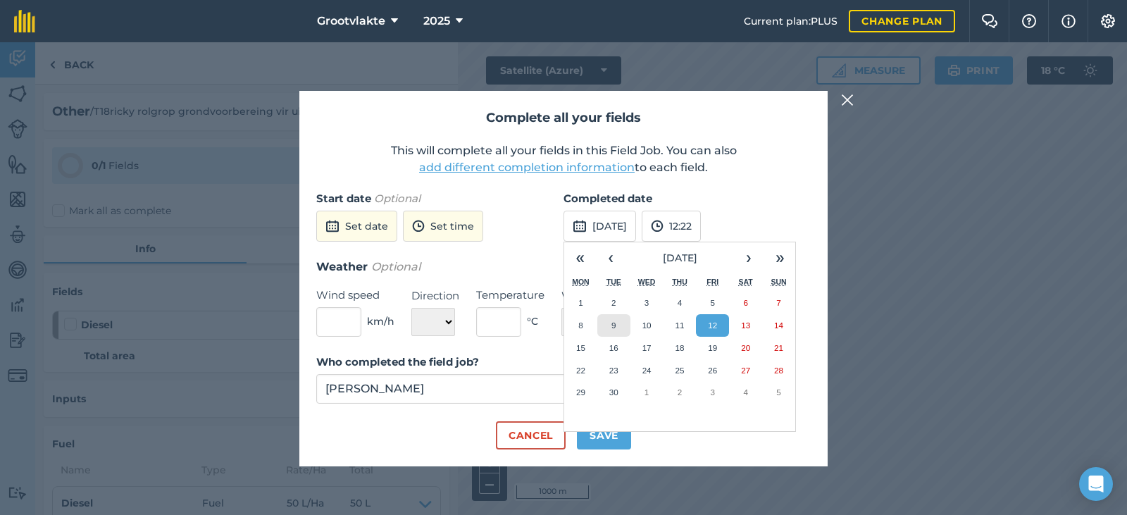
click at [617, 326] on button "9" at bounding box center [613, 325] width 33 height 23
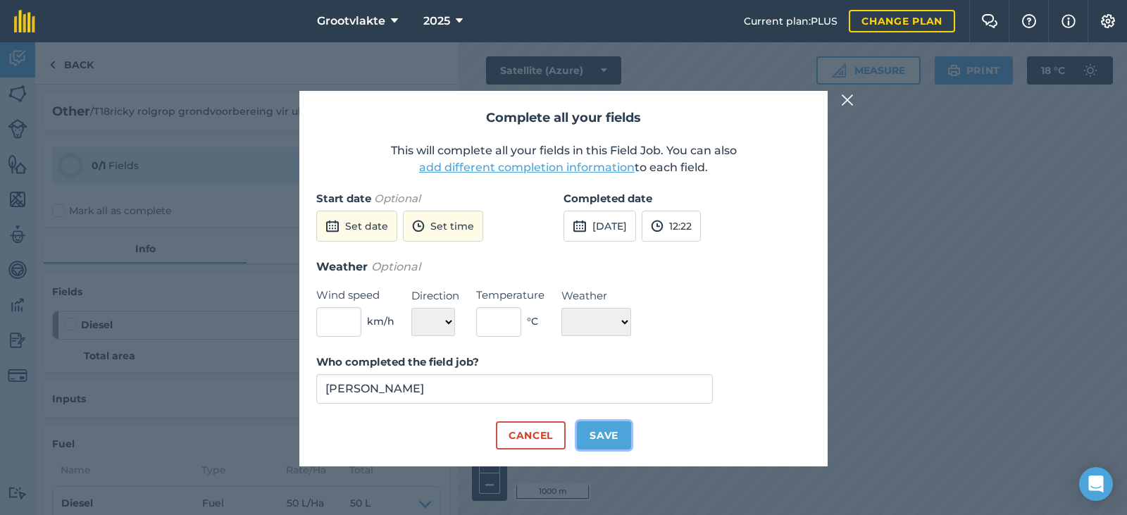
click at [609, 432] on button "Save" at bounding box center [604, 435] width 54 height 28
checkbox input "true"
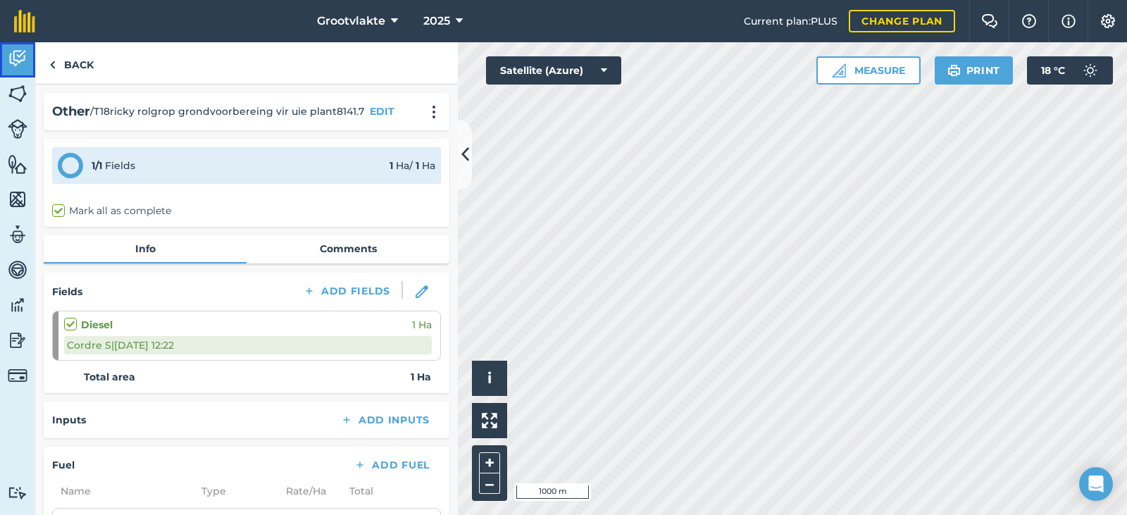
drag, startPoint x: 20, startPoint y: 54, endPoint x: 13, endPoint y: 63, distance: 11.0
click at [18, 55] on img at bounding box center [18, 58] width 20 height 21
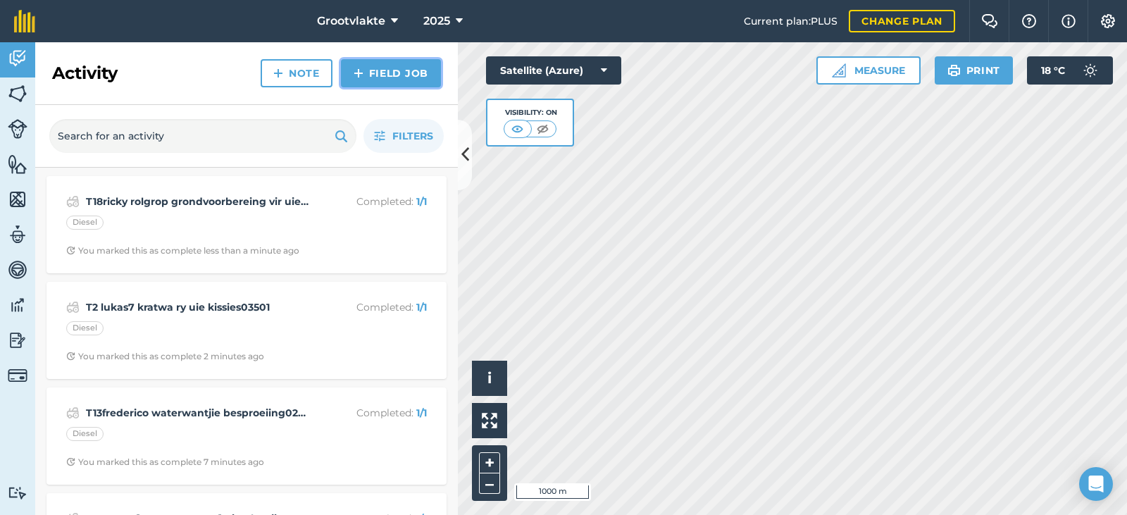
click at [409, 82] on link "Field Job" at bounding box center [391, 73] width 100 height 28
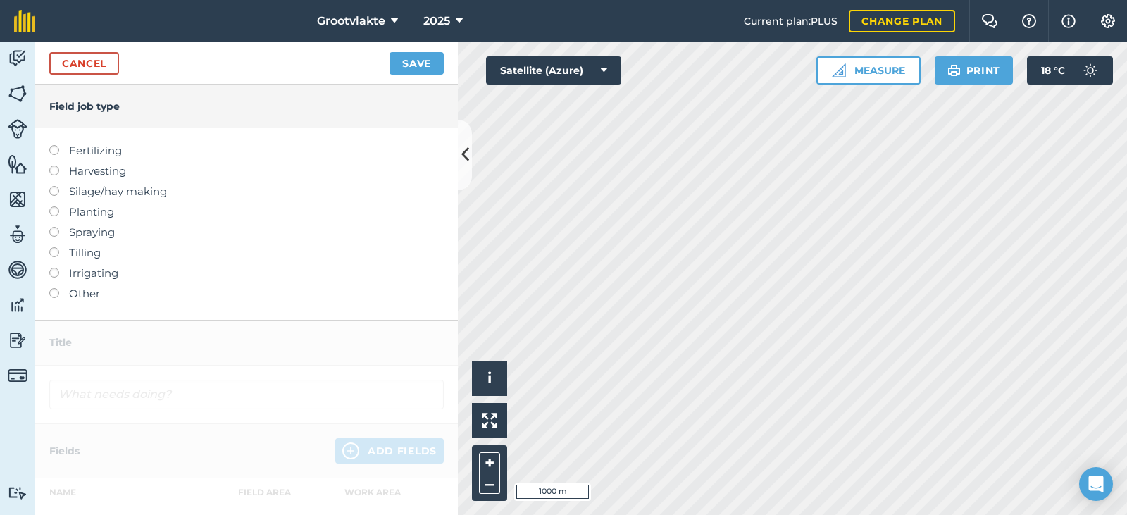
click at [81, 294] on label "Other" at bounding box center [246, 293] width 394 height 17
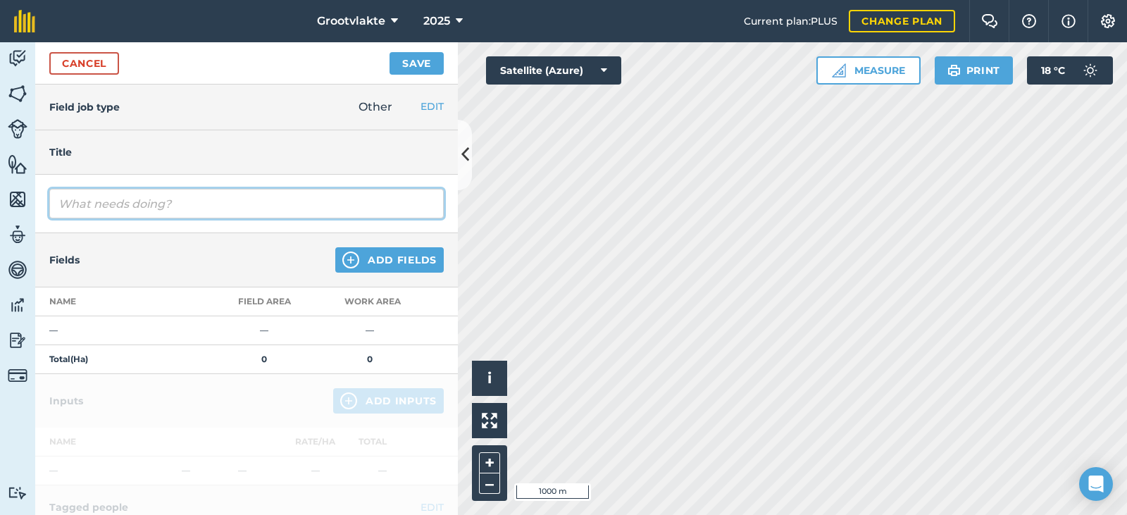
click at [105, 194] on input "text" at bounding box center [246, 204] width 394 height 30
type input "T18ricky rolgrop grondvoorbereiding vir uie8144.2"
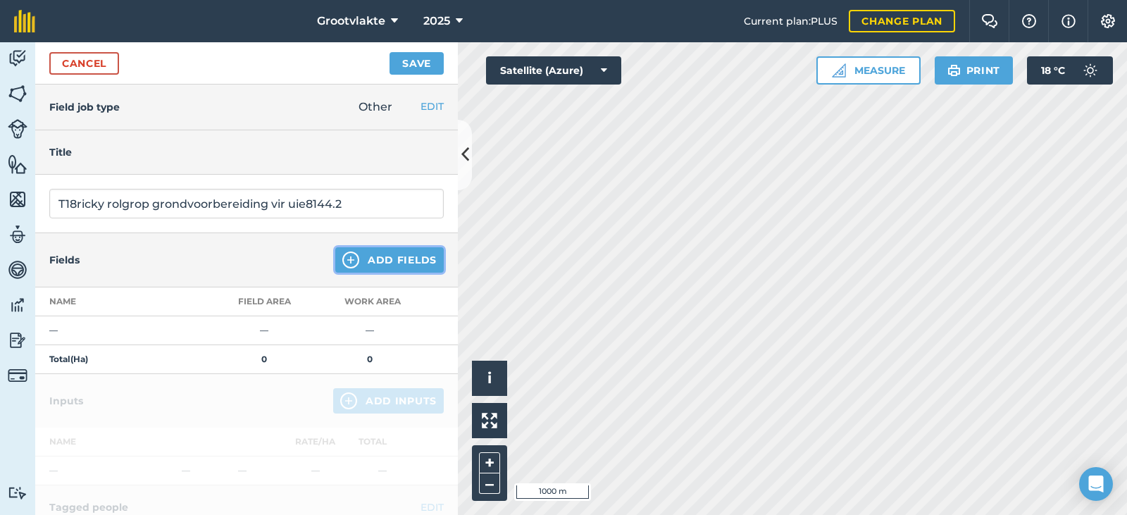
click at [368, 258] on button "Add Fields" at bounding box center [389, 259] width 108 height 25
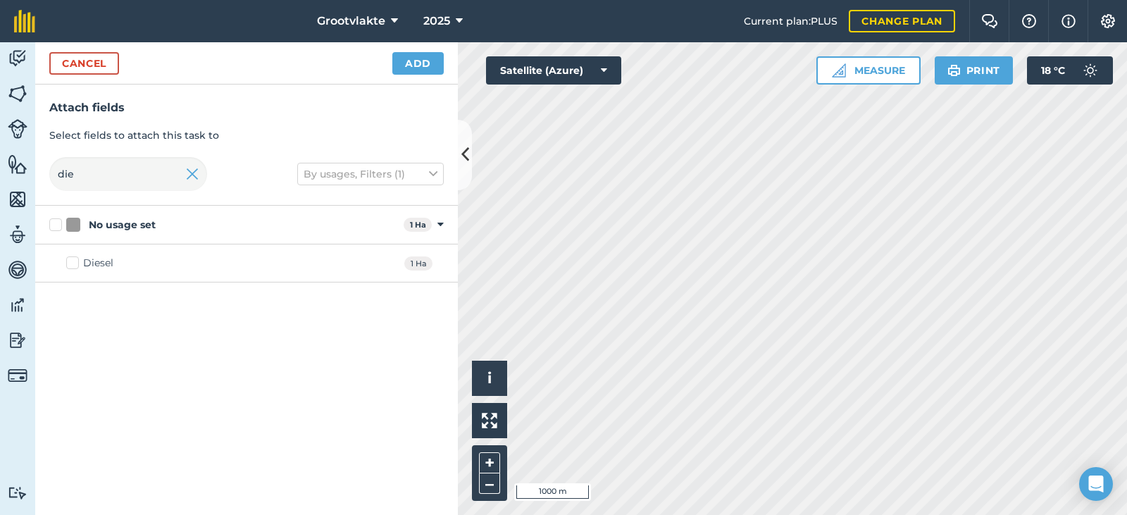
click at [93, 268] on div "Diesel" at bounding box center [98, 263] width 30 height 15
click at [75, 265] on input "Diesel" at bounding box center [70, 260] width 9 height 9
checkbox input "true"
click at [399, 59] on button "Add" at bounding box center [417, 63] width 51 height 23
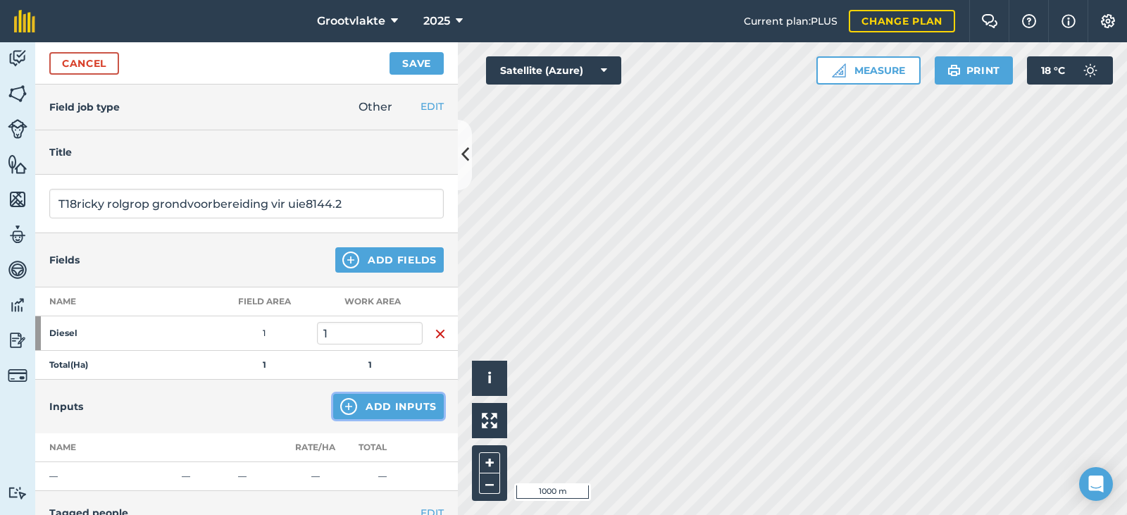
click at [375, 410] on button "Add Inputs" at bounding box center [388, 406] width 111 height 25
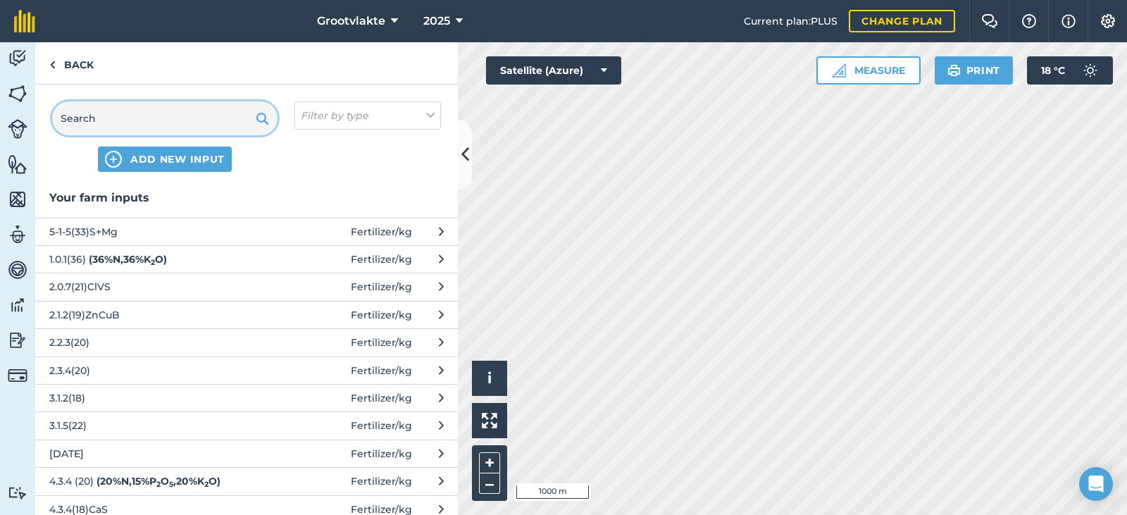
click at [167, 124] on input "text" at bounding box center [164, 118] width 225 height 34
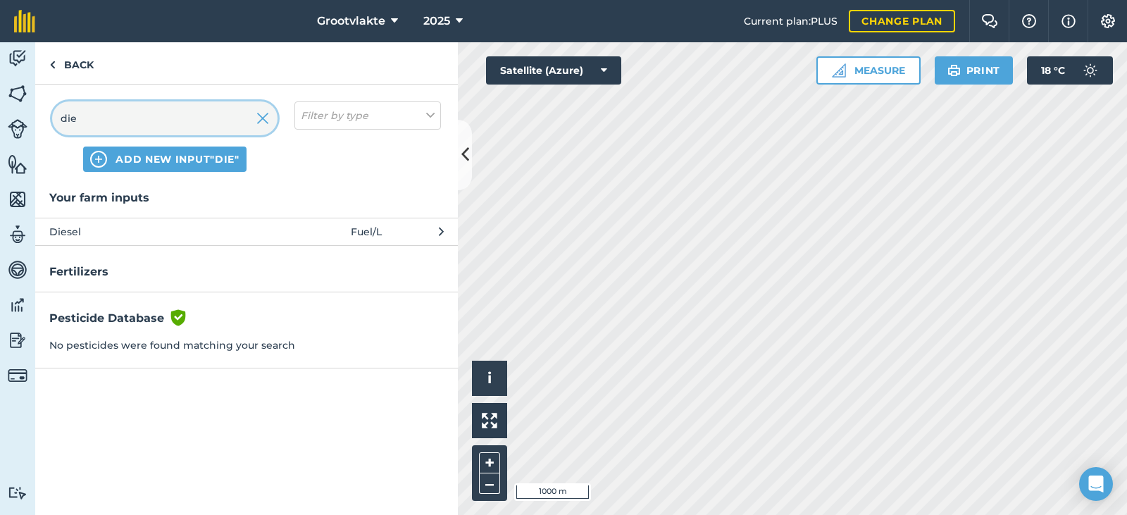
type input "die"
click at [116, 231] on span "Diesel" at bounding box center [164, 231] width 230 height 15
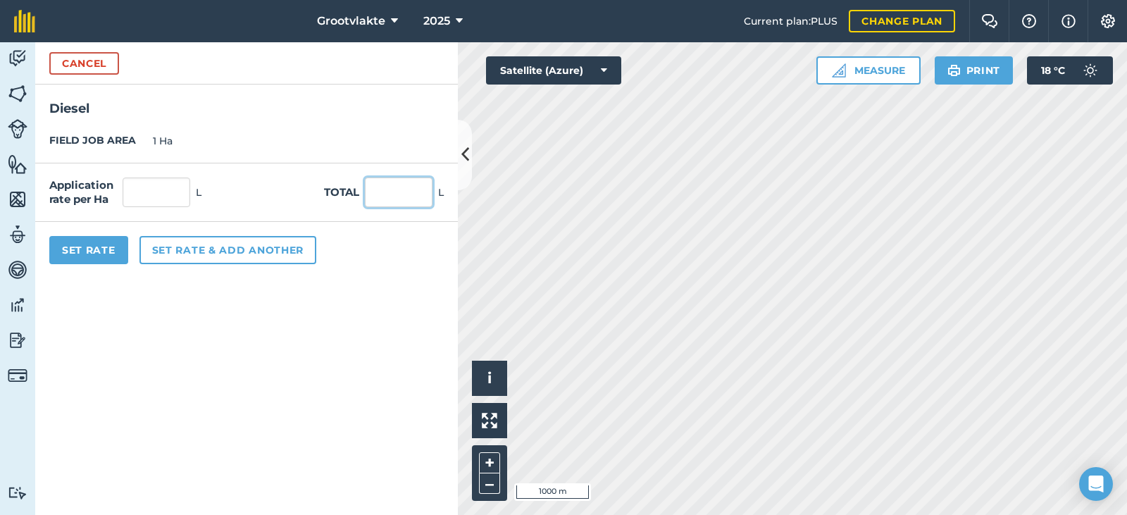
click at [365, 187] on input "text" at bounding box center [399, 192] width 68 height 30
type input "45"
click at [96, 239] on button "Set Rate" at bounding box center [88, 250] width 79 height 28
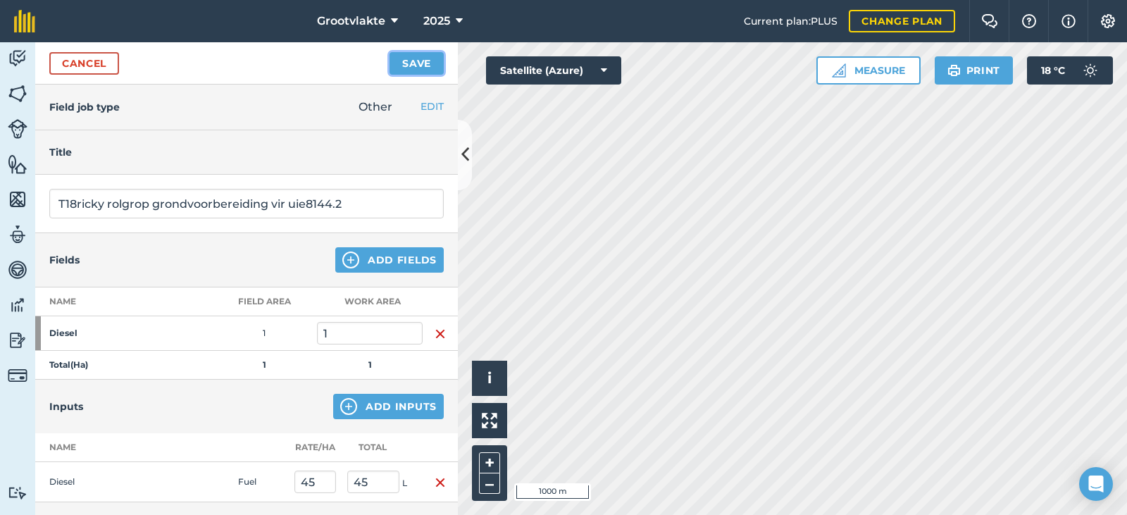
click at [421, 57] on button "Save" at bounding box center [416, 63] width 54 height 23
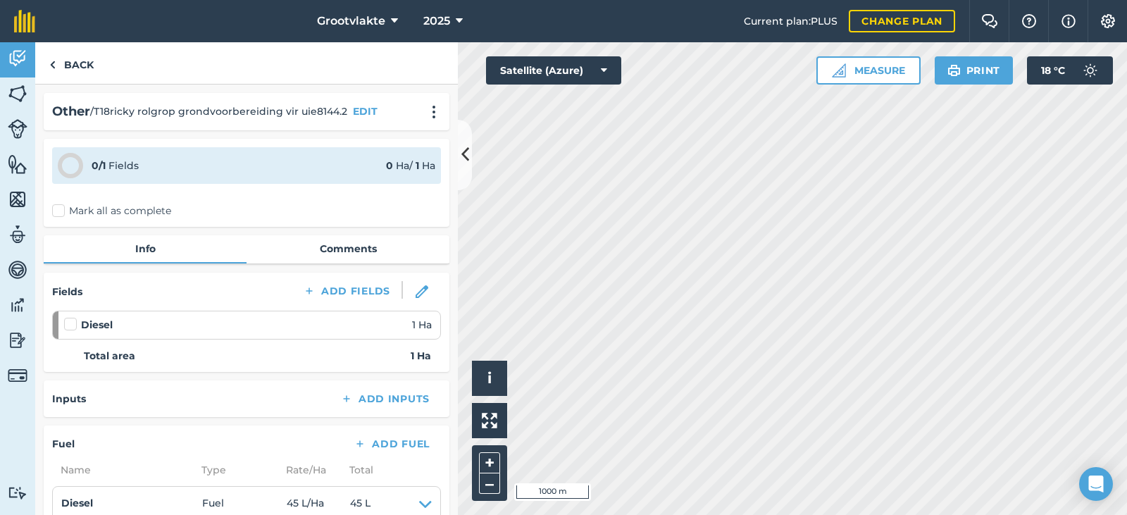
click at [66, 220] on div "0 / 1 Fields 0 Ha / 1 [PERSON_NAME] all as complete" at bounding box center [247, 183] width 406 height 88
click at [58, 213] on label "Mark all as complete" at bounding box center [111, 211] width 119 height 15
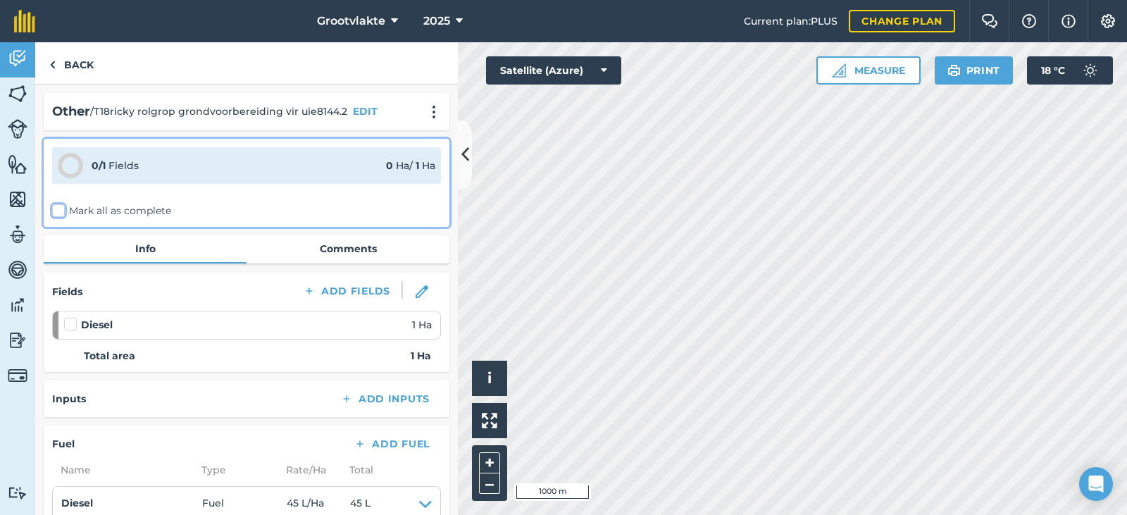
click at [58, 213] on input "Mark all as complete" at bounding box center [56, 208] width 9 height 9
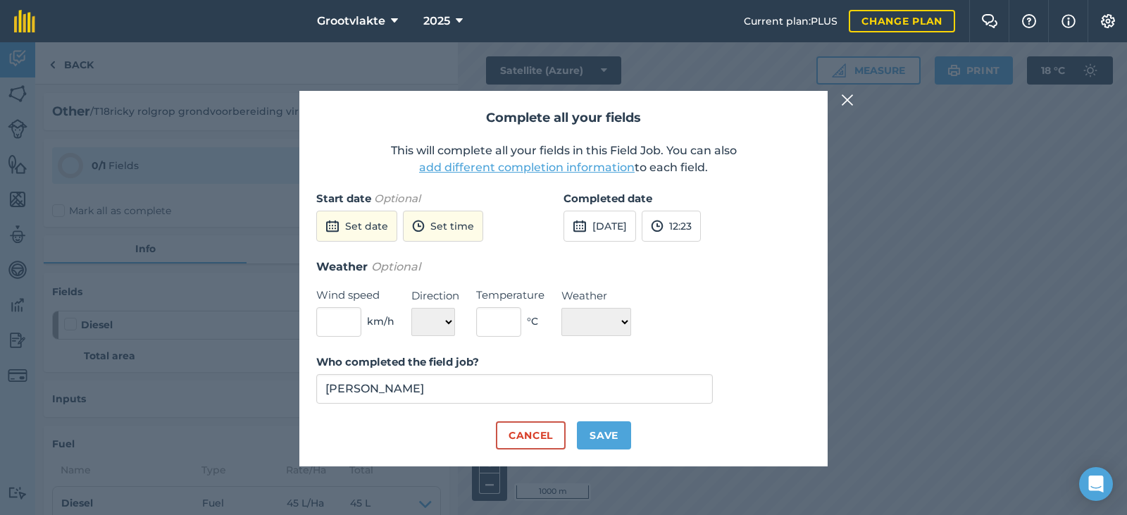
click at [586, 244] on div "Completed date [DATE] 12:23" at bounding box center [686, 224] width 247 height 68
click at [613, 232] on button "[DATE]" at bounding box center [599, 226] width 73 height 31
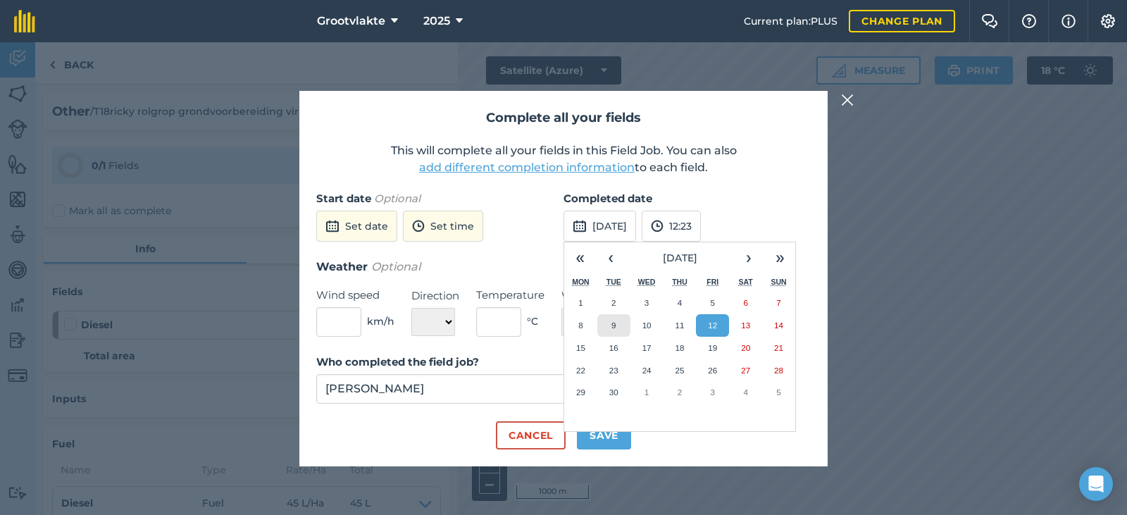
click at [611, 325] on button "9" at bounding box center [613, 325] width 33 height 23
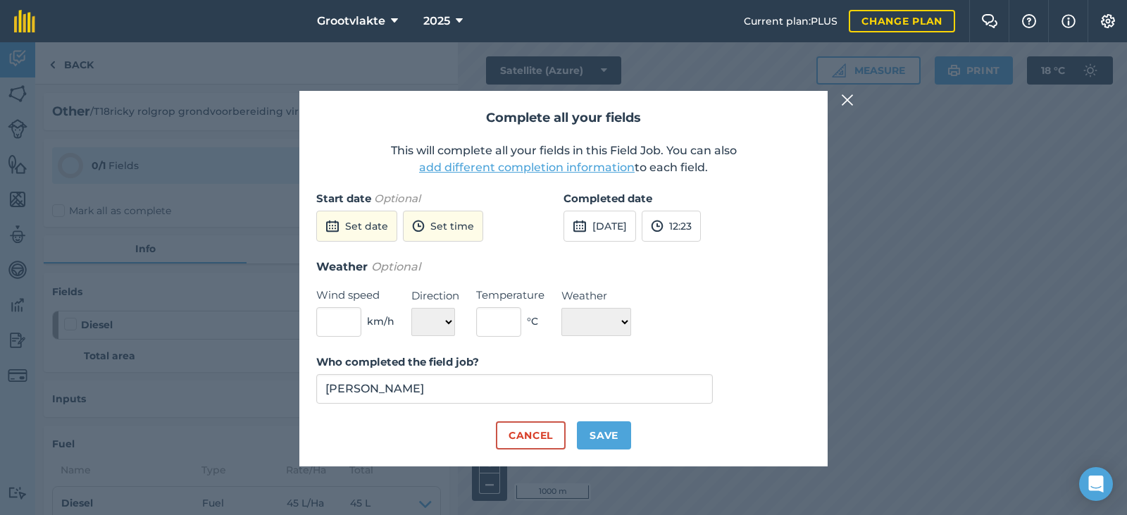
click at [608, 418] on div "Who completed the field job? [PERSON_NAME]" at bounding box center [563, 388] width 494 height 68
click at [609, 439] on button "Save" at bounding box center [604, 435] width 54 height 28
checkbox input "true"
